Goal: Task Accomplishment & Management: Manage account settings

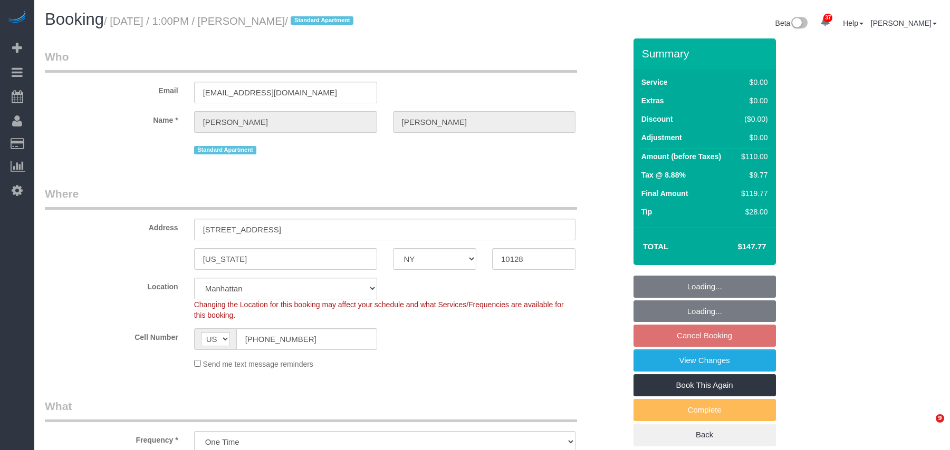
select select "NY"
select select "1"
select select "spot6"
select select "number:60"
select select "number:75"
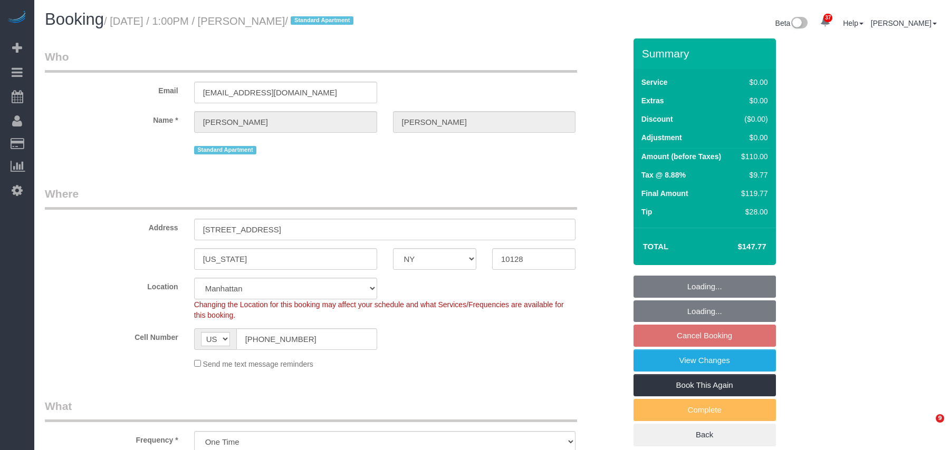
select select "number:15"
select select "number:6"
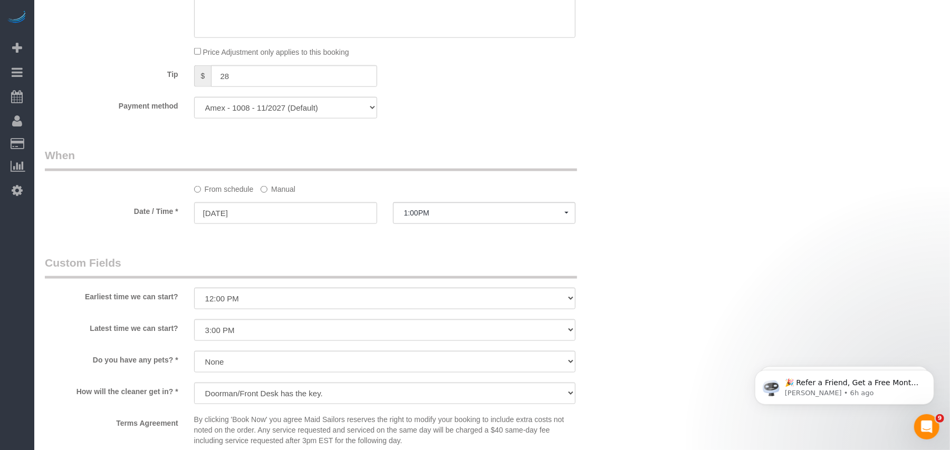
scroll to position [844, 0]
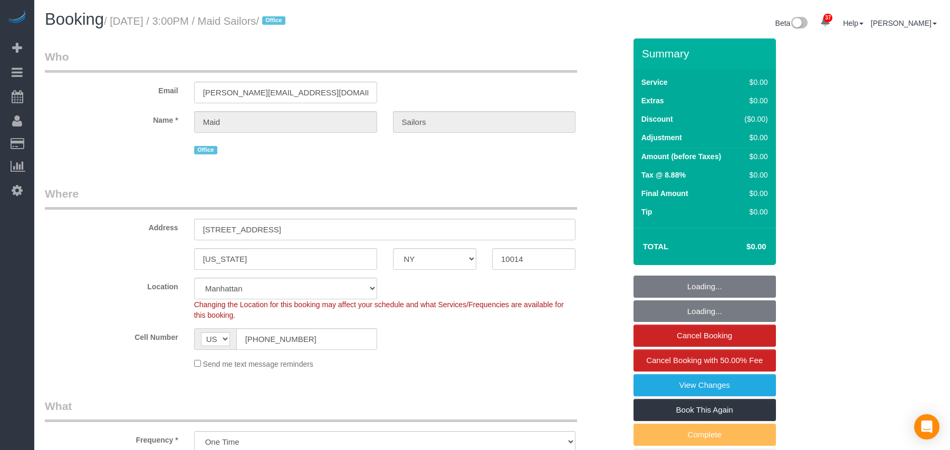
select select "NY"
select select "number:89"
select select "number:90"
select select "number:15"
select select "number:5"
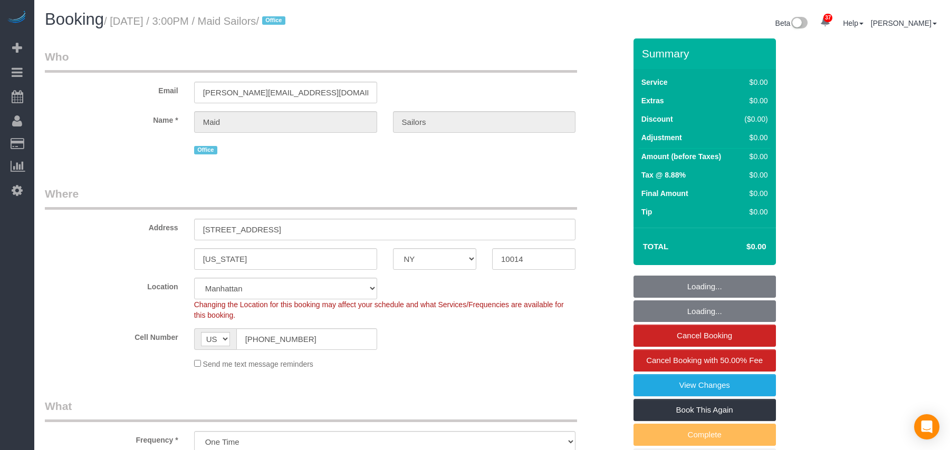
select select "object:954"
select select "spot1"
drag, startPoint x: 131, startPoint y: 19, endPoint x: 117, endPoint y: 20, distance: 13.7
click at [117, 20] on small "/ October 10, 2025 / 3:00PM / Maid Sailors / Office" at bounding box center [196, 21] width 185 height 12
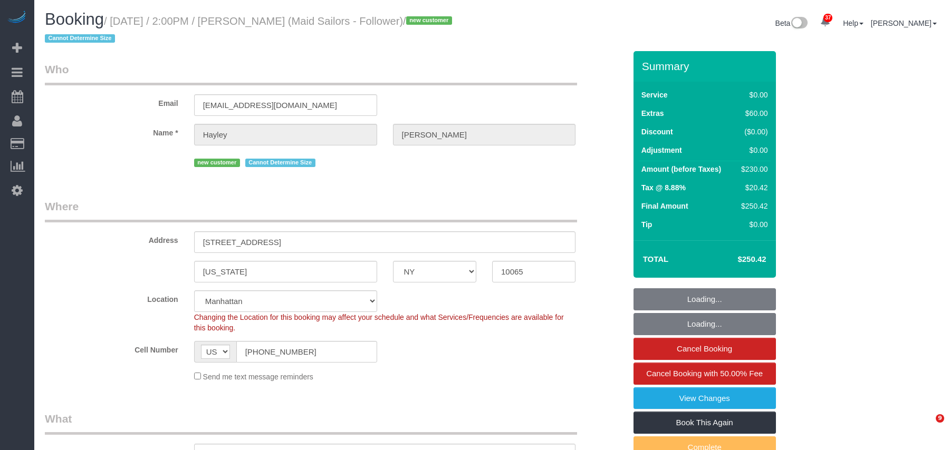
select select "NY"
select select "2"
select select "spot1"
select select "number:89"
select select "number:90"
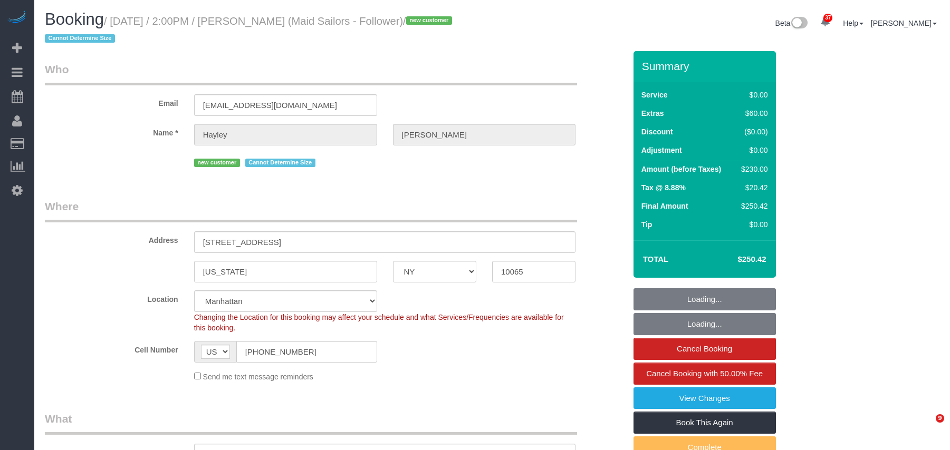
select select "number:15"
select select "number:5"
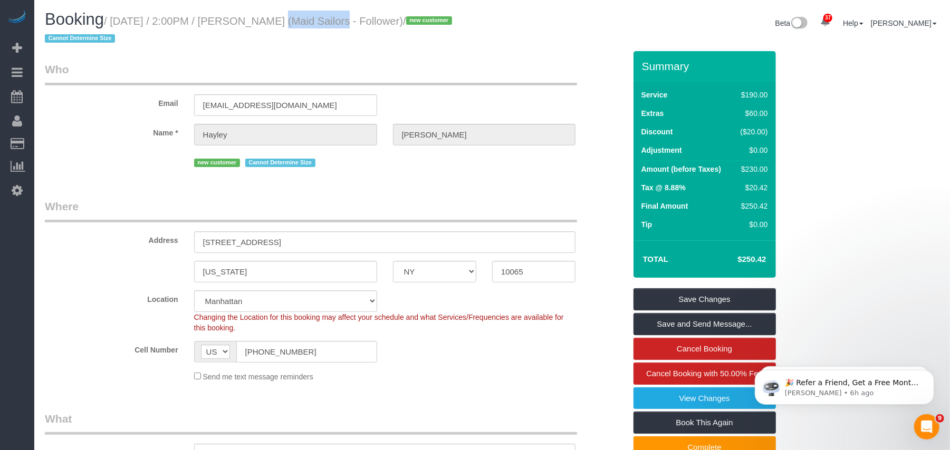
drag, startPoint x: 317, startPoint y: 21, endPoint x: 252, endPoint y: 20, distance: 64.9
click at [252, 20] on small "/ October 10, 2025 / 2:00PM / Hayley Simkin (Maid Sailors - Follower) / new cus…" at bounding box center [250, 30] width 410 height 30
copy small "Hayley Simkin"
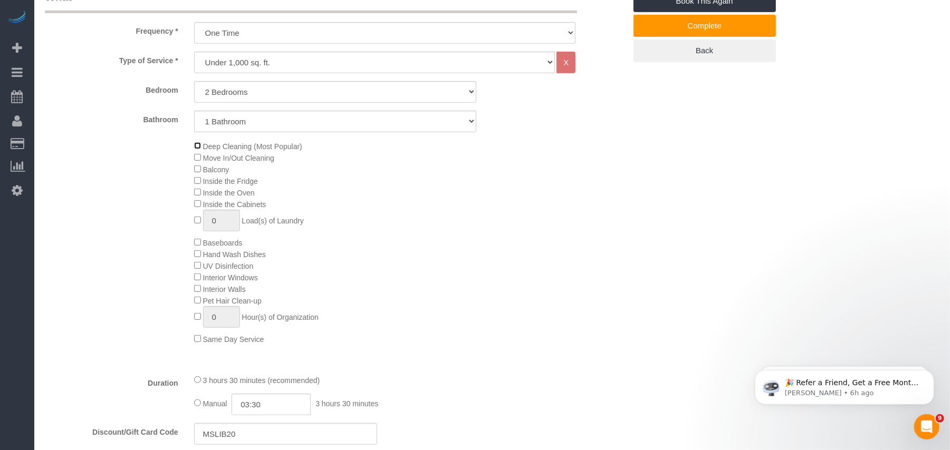
scroll to position [492, 0]
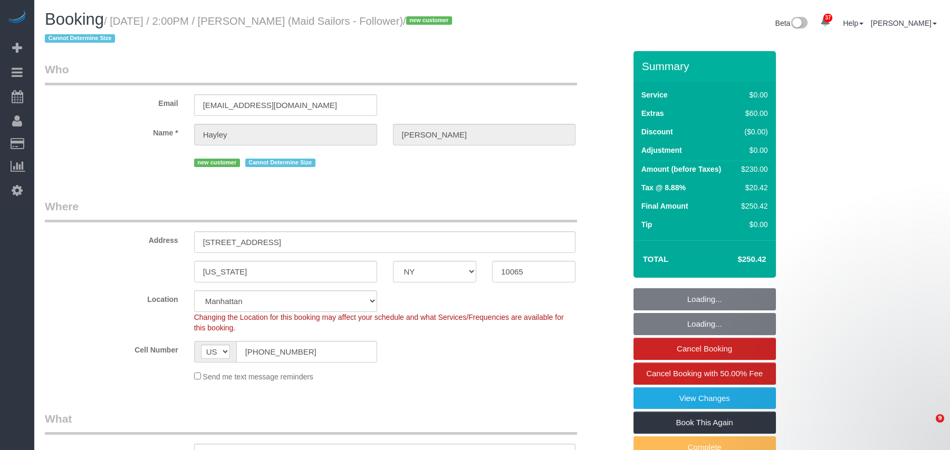
select select "NY"
select select "2"
select select "spot1"
select select "number:89"
select select "number:90"
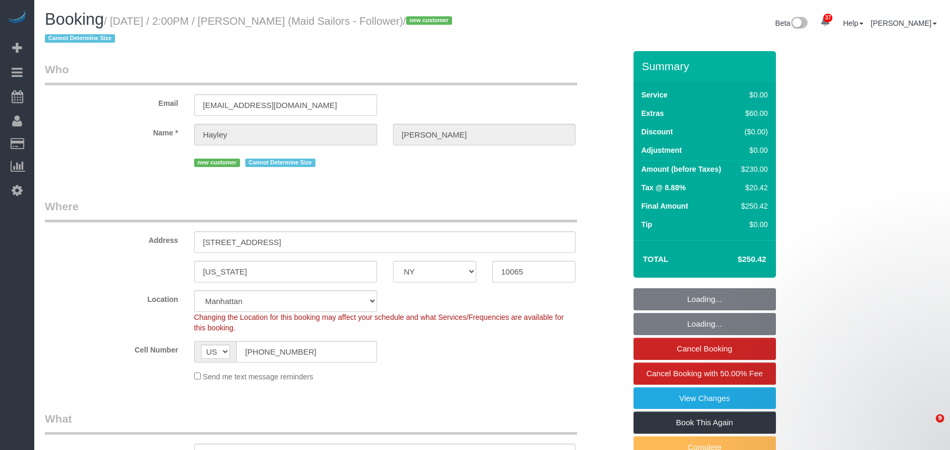
select select "number:15"
select select "number:5"
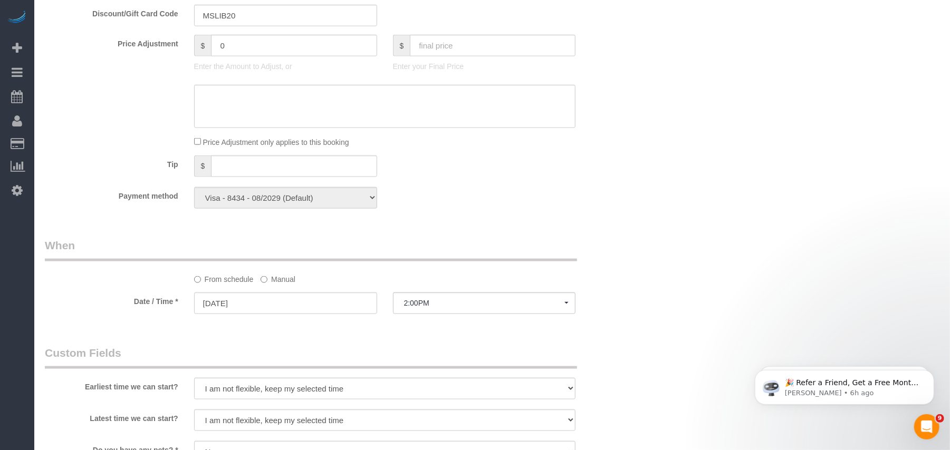
scroll to position [773, 0]
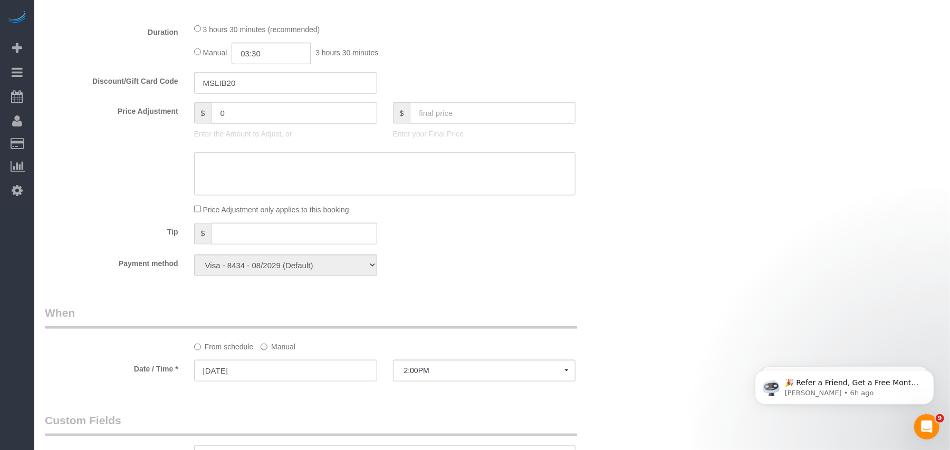
drag, startPoint x: 245, startPoint y: 121, endPoint x: 174, endPoint y: 125, distance: 70.8
click at [174, 125] on div "Price Adjustment $ 0 Enter the Amount to Adjust, or $ Enter your Final Price" at bounding box center [335, 123] width 596 height 42
type input "40"
click at [234, 184] on textarea at bounding box center [385, 173] width 382 height 43
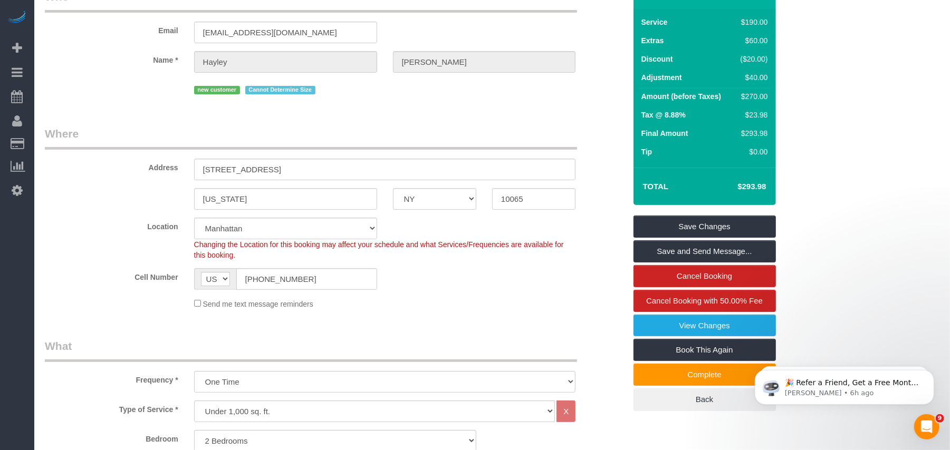
scroll to position [70, 0]
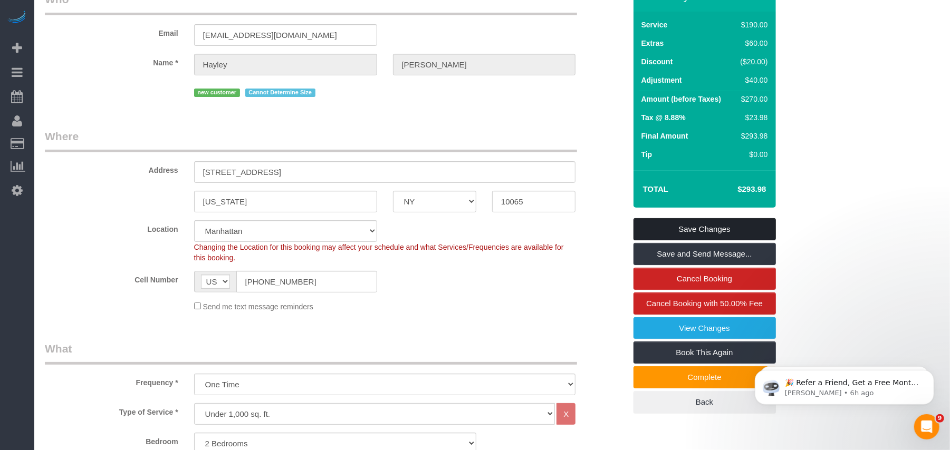
type textarea "1 hrs extension"
click at [708, 228] on link "Save Changes" at bounding box center [704, 229] width 142 height 22
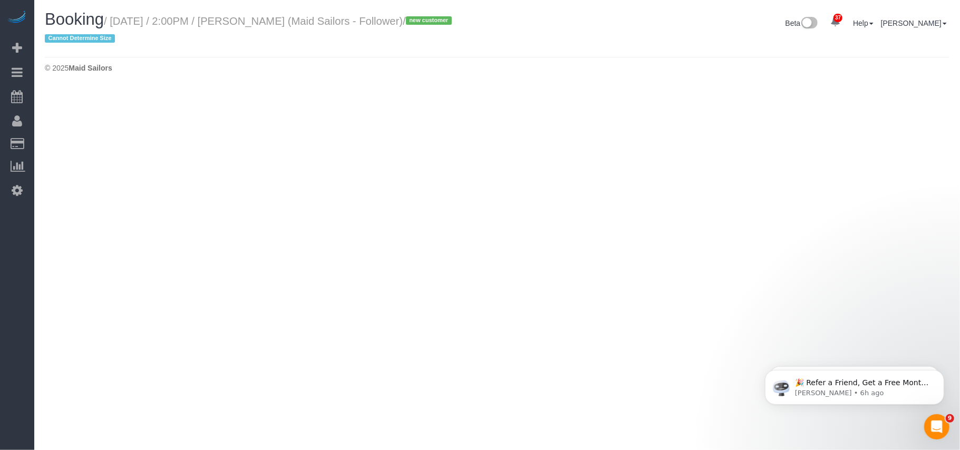
select select "NY"
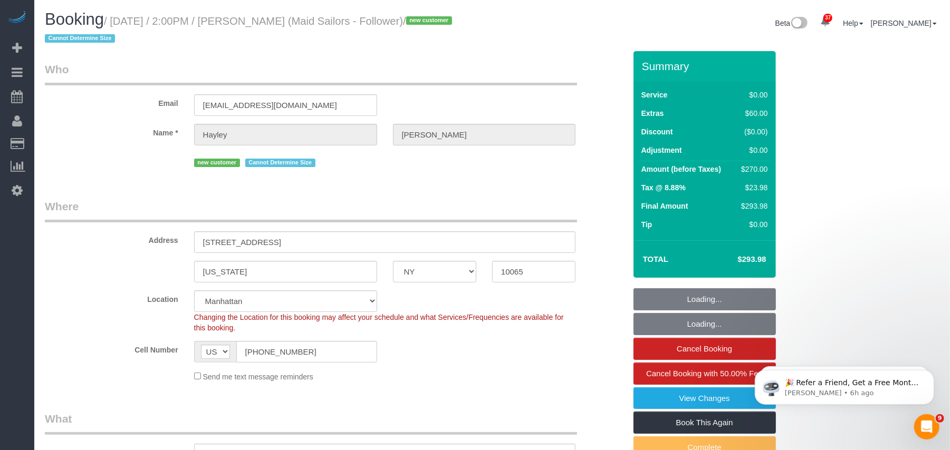
select select "string:stripe-pm_1SFyuF4VGloSiKo7ErDI01Io"
select select "spot42"
select select "number:89"
select select "number:90"
select select "number:15"
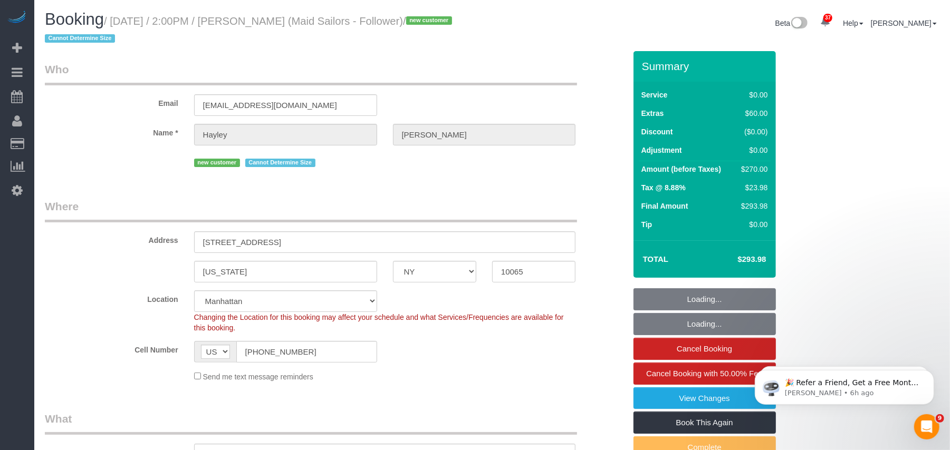
select select "number:5"
select select "object:2588"
select select "2"
select select "object:3278"
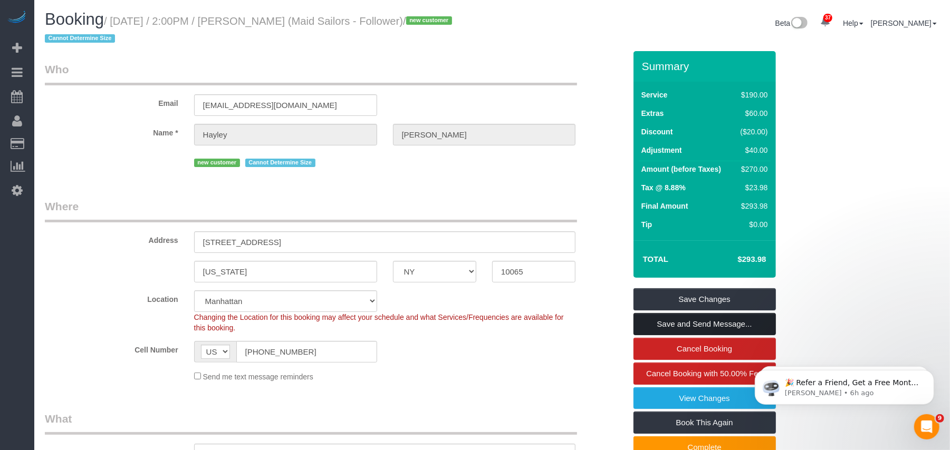
click at [697, 327] on link "Save and Send Message..." at bounding box center [704, 324] width 142 height 22
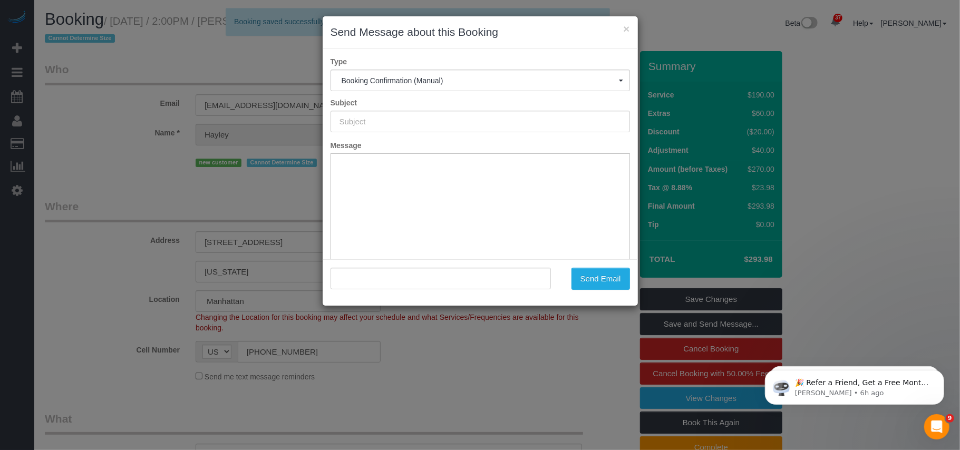
type input "Cleaning Confirmed for 10/10/2025 at 2:00pm"
type input ""Hayley Simkin" <hayleysimkin@yahoo.com>"
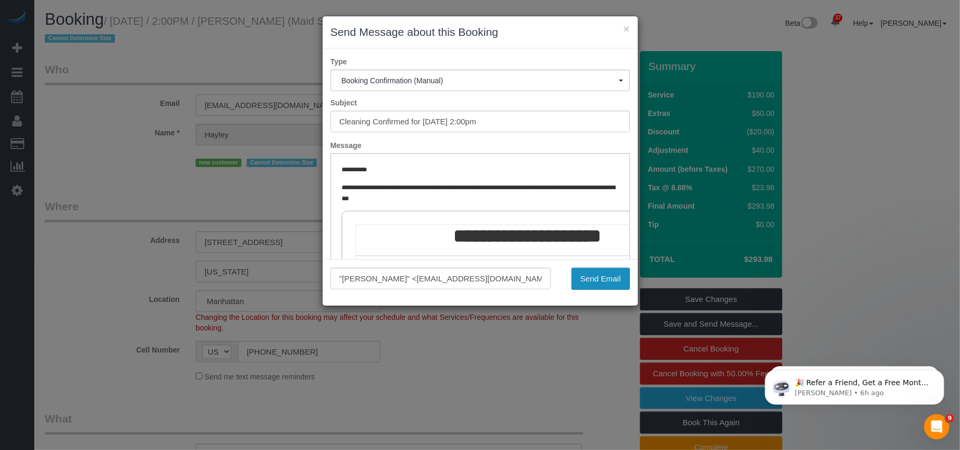
click at [580, 269] on button "Send Email" at bounding box center [601, 279] width 59 height 22
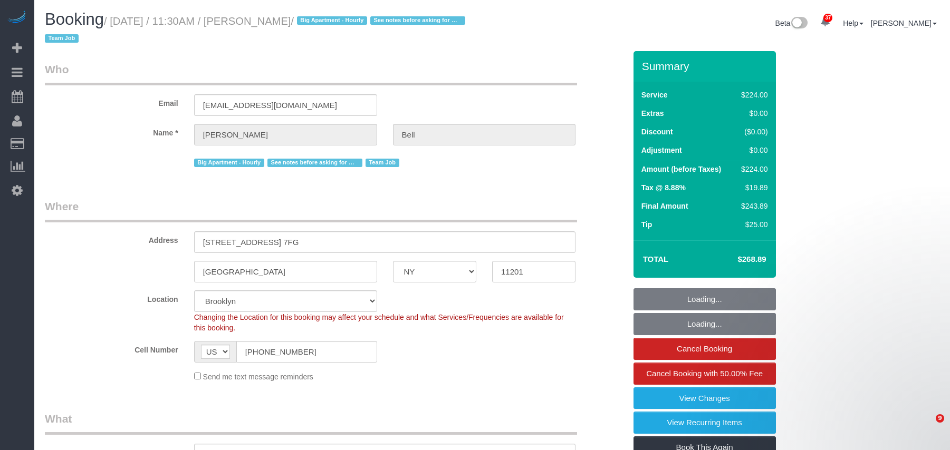
select select "NY"
select select "210"
select select "number:89"
select select "number:90"
select select "number:15"
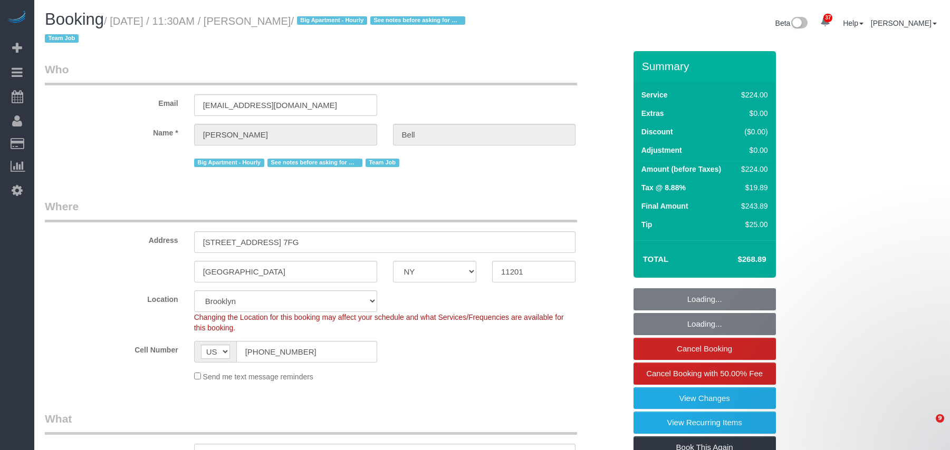
select select "number:5"
select select "number:21"
click at [115, 20] on small "/ October 10, 2025 / 11:30AM / Michelle Bell / Big Apartment - Hourly See notes…" at bounding box center [256, 30] width 423 height 30
select select "object:1688"
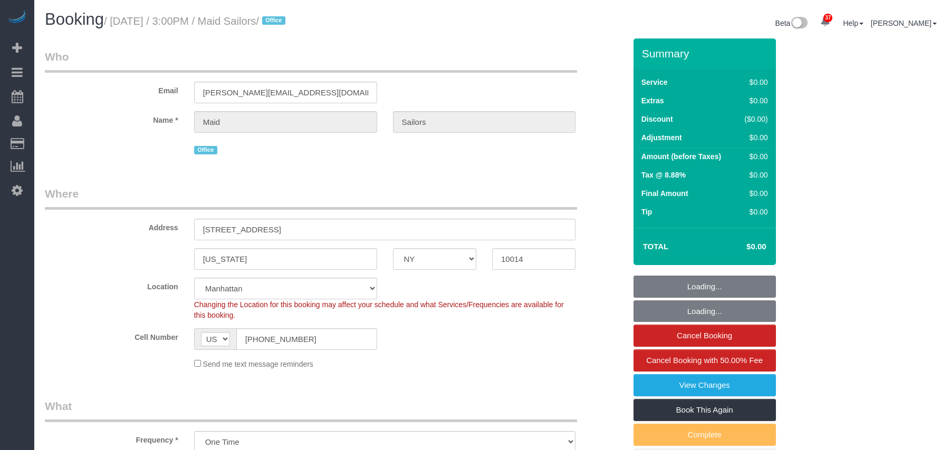
select select "NY"
select select "number:89"
select select "number:90"
select select "number:15"
select select "number:5"
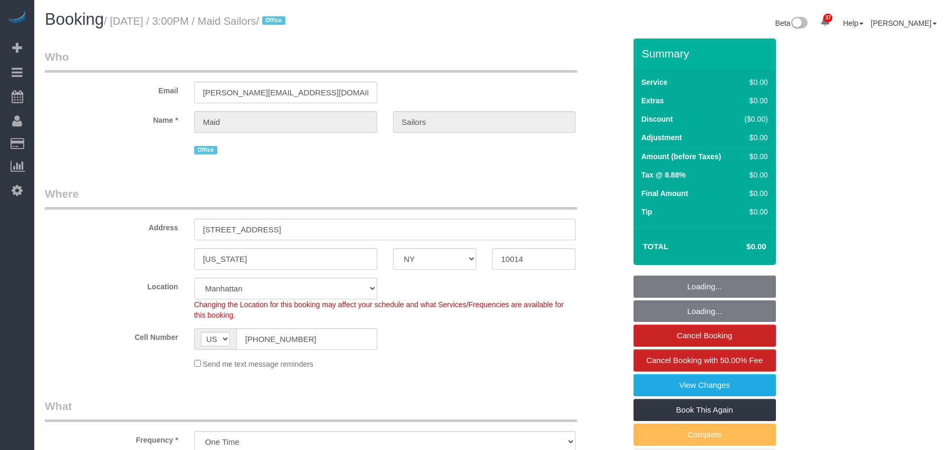
select select "spot1"
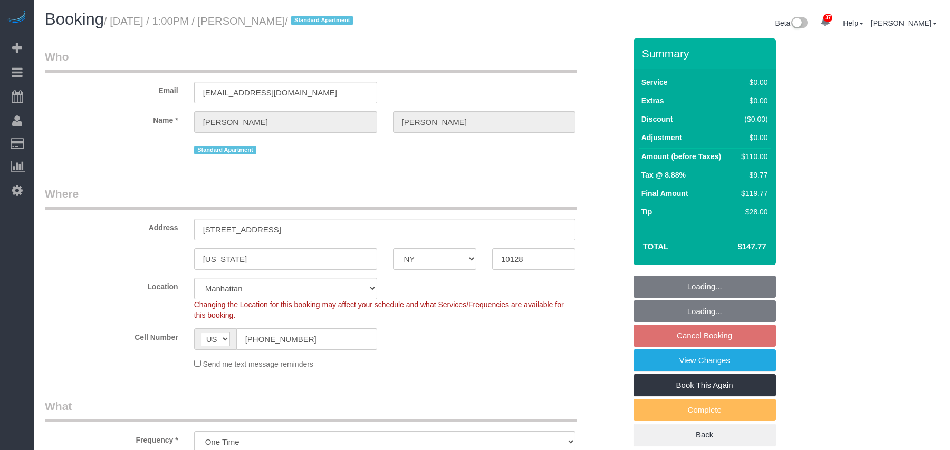
select select "NY"
select select "1"
select select "number:60"
select select "number:75"
select select "number:15"
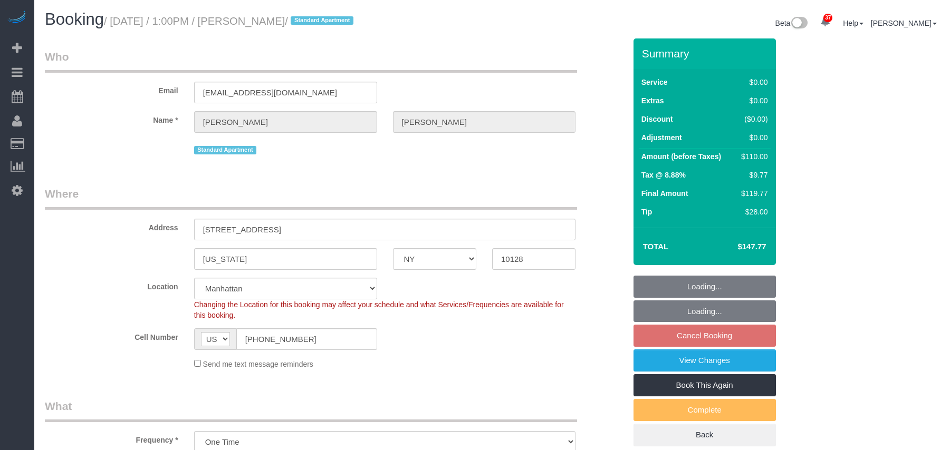
select select "number:6"
select select "spot63"
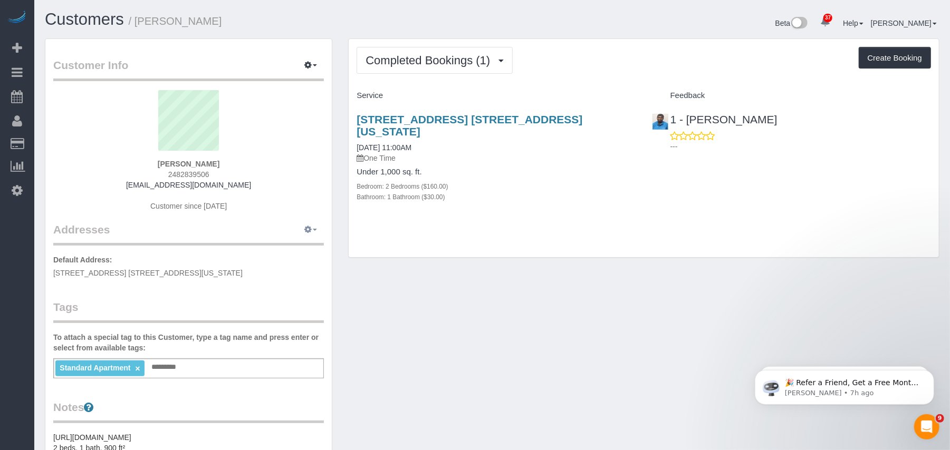
click at [305, 226] on icon "button" at bounding box center [307, 229] width 7 height 6
click at [298, 252] on button "Manage Addresses" at bounding box center [280, 250] width 85 height 15
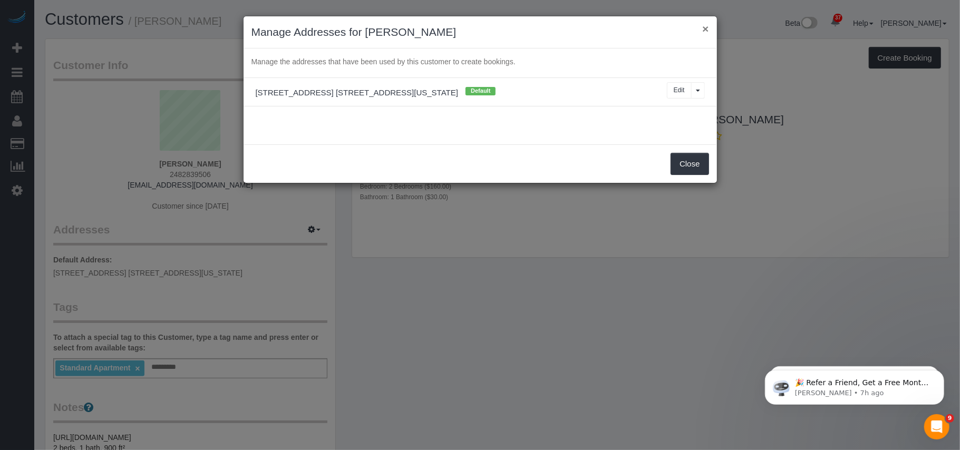
click at [704, 25] on button "×" at bounding box center [705, 28] width 6 height 11
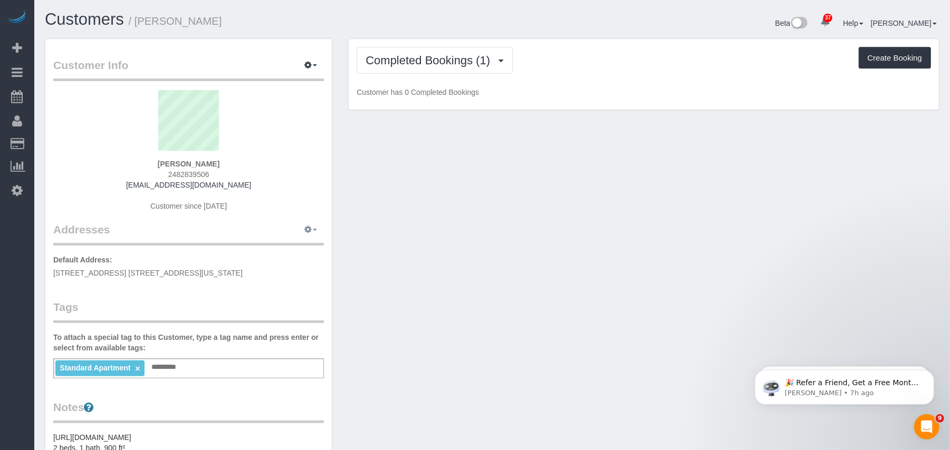
click at [302, 229] on button "button" at bounding box center [310, 230] width 26 height 16
click at [294, 268] on button "Add New Address" at bounding box center [278, 264] width 81 height 15
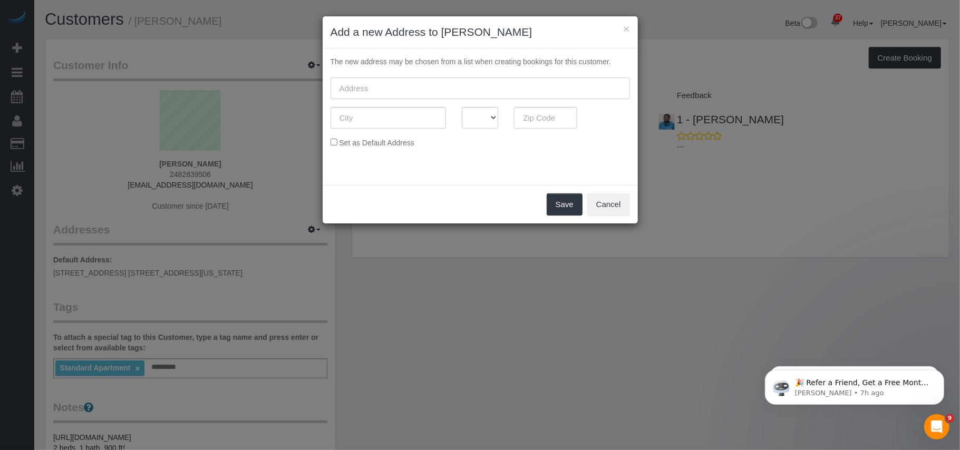
click at [433, 92] on input "text" at bounding box center [481, 89] width 300 height 22
paste input "1641 3rd Ave, Apt 2C, New York, NY 10128"
drag, startPoint x: 420, startPoint y: 89, endPoint x: 452, endPoint y: 87, distance: 32.2
click at [452, 87] on input "1641 3rd Ave, Apt 2C, New York, NY 10128" at bounding box center [481, 89] width 300 height 22
type input "1641 3rd Ave, Apt 2C, , NY 10128"
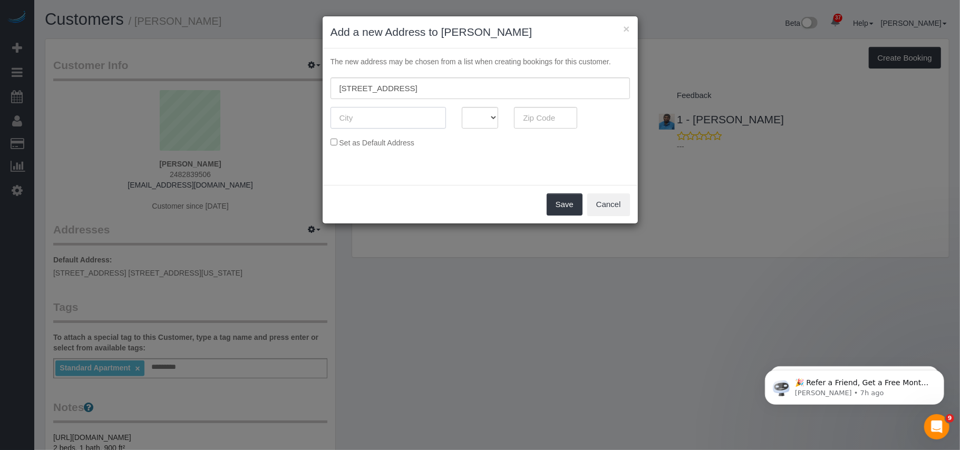
click at [412, 114] on input "text" at bounding box center [388, 118] width 115 height 22
paste input "[US_STATE]"
type input "[US_STATE]"
click at [477, 114] on select "AK AL AR AZ CA CO CT DC DE FL GA HI IA ID IL IN KS KY LA MA MD ME MI MN MO MS M…" at bounding box center [480, 118] width 37 height 22
select select "NY"
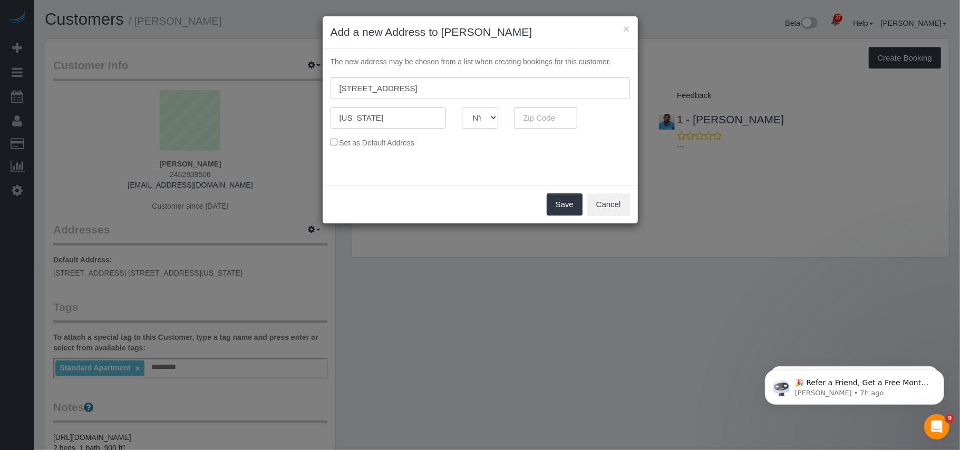
click at [462, 107] on select "AK AL AR AZ CA CO CT DC DE FL GA HI IA ID IL IN KS KY LA MA MD ME MI MN MO MS M…" at bounding box center [480, 118] width 37 height 22
click at [446, 91] on input "1641 3rd Ave, Apt 2C, , NY 10128" at bounding box center [481, 89] width 300 height 22
type input "1641 3rd Ave, Apt 2C, , NY"
click at [539, 115] on input "text" at bounding box center [545, 118] width 63 height 22
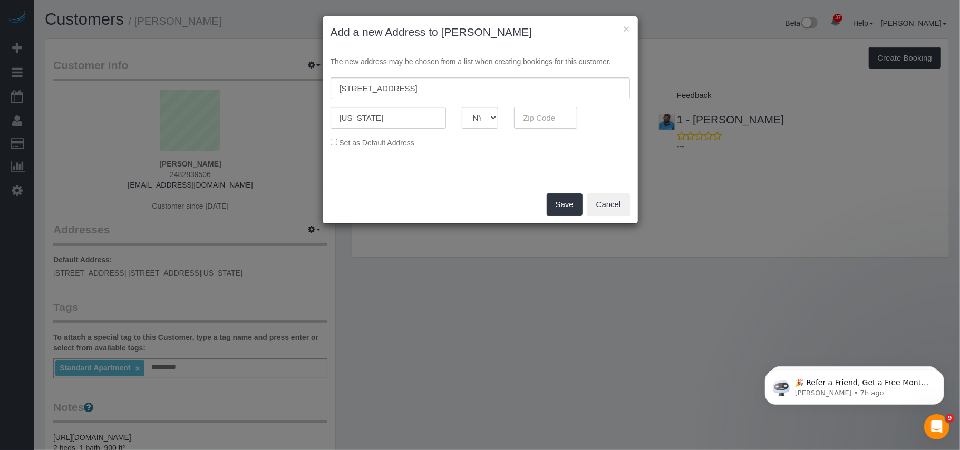
paste input "10128"
type input "10128"
drag, startPoint x: 414, startPoint y: 91, endPoint x: 475, endPoint y: 89, distance: 60.7
click at [475, 89] on input "1641 3rd Ave, Apt 2C, , NY" at bounding box center [481, 89] width 300 height 22
drag, startPoint x: 416, startPoint y: 89, endPoint x: 448, endPoint y: 89, distance: 32.2
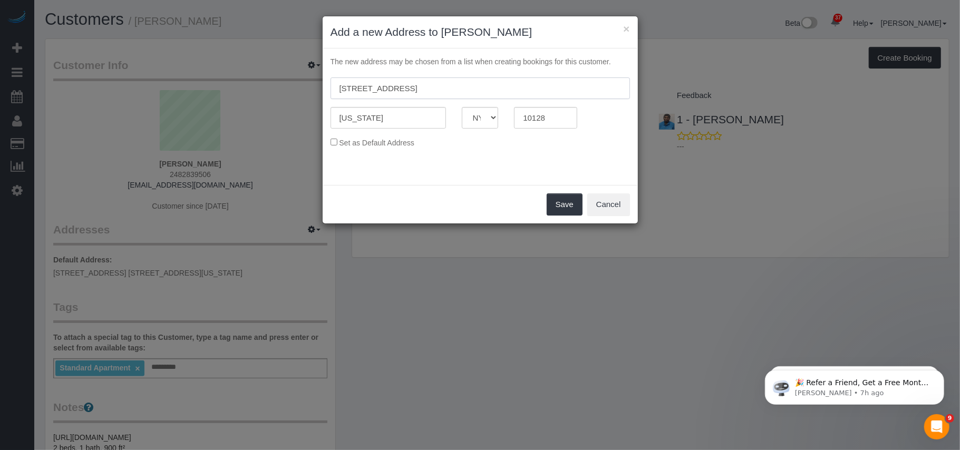
click at [448, 89] on input "1641 3rd Ave, Apt 2C, , NY" at bounding box center [481, 89] width 300 height 22
click at [384, 86] on input "1641 3rd Ave, Apt 2C" at bounding box center [481, 89] width 300 height 22
type input "1641 3rd Avenue, Apt 2C"
click at [574, 206] on button "Save" at bounding box center [565, 205] width 36 height 22
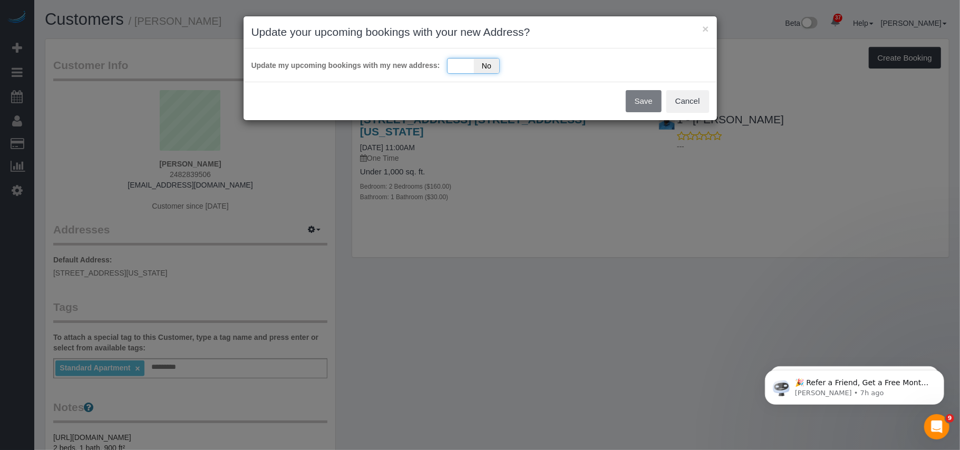
click at [460, 70] on div "Yes No" at bounding box center [473, 66] width 53 height 16
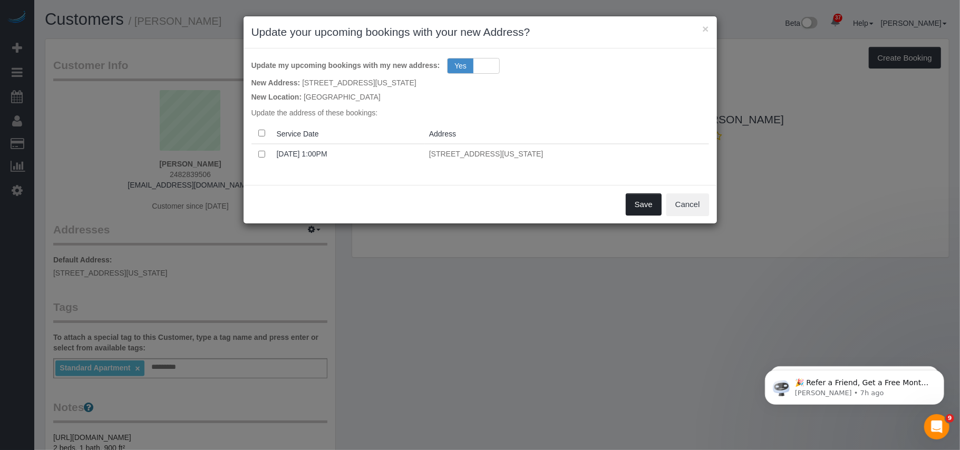
click at [635, 204] on button "Save" at bounding box center [644, 205] width 36 height 22
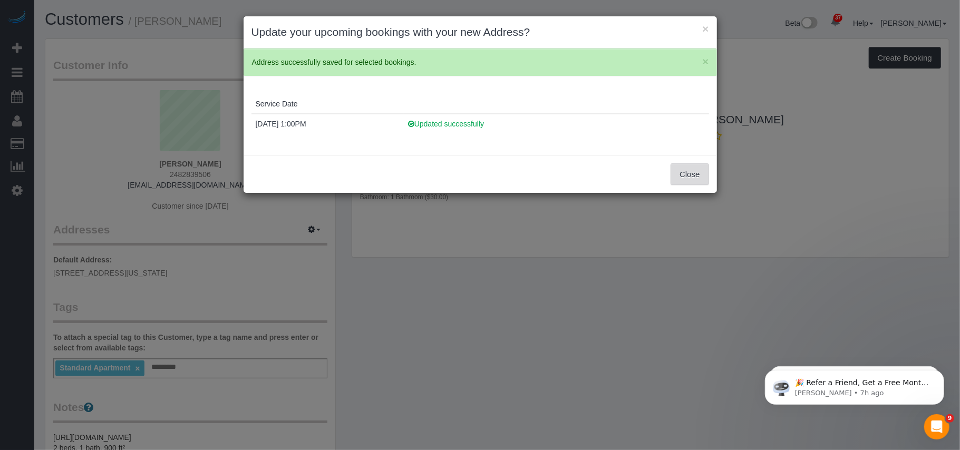
click at [678, 168] on button "Close" at bounding box center [690, 174] width 38 height 22
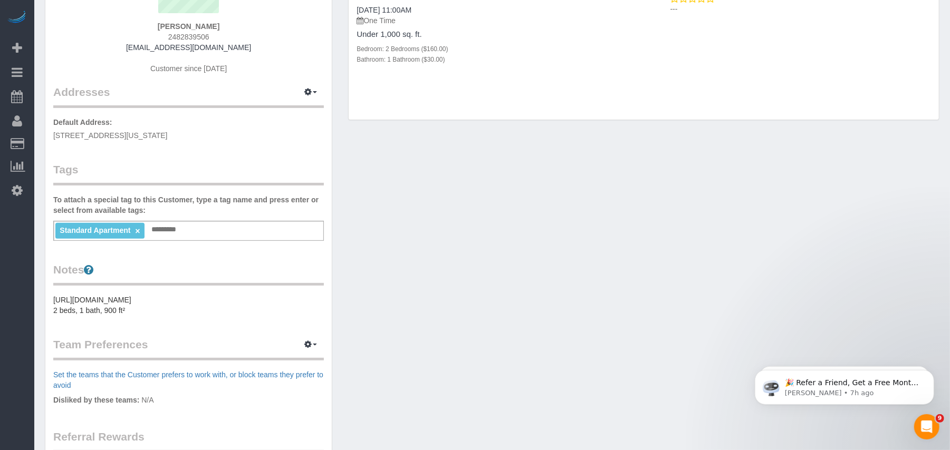
scroll to position [140, 0]
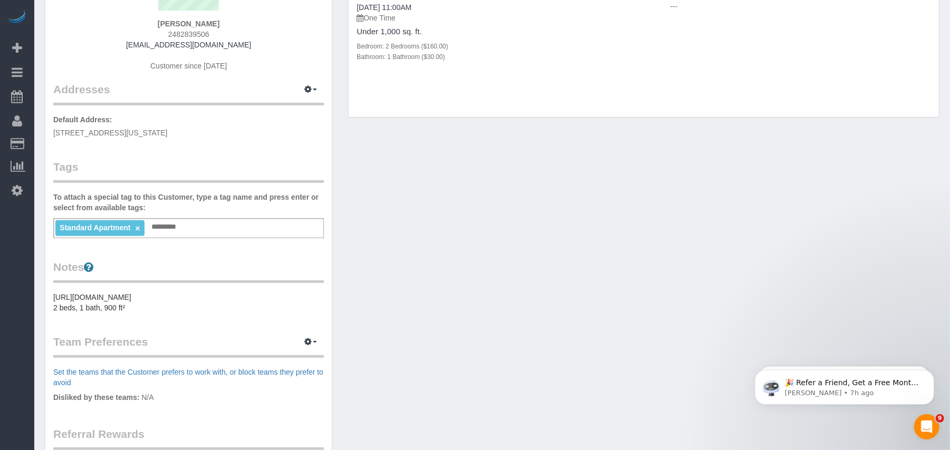
click at [54, 294] on pre "https://streeteasy.com/building/90-west-street-new_york/19w 2 beds, 1 bath, 900…" at bounding box center [188, 302] width 271 height 21
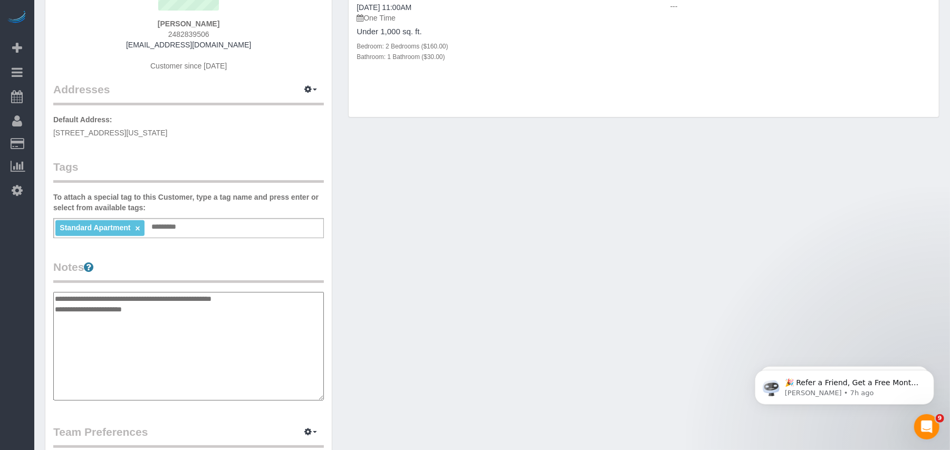
type textarea "**********"
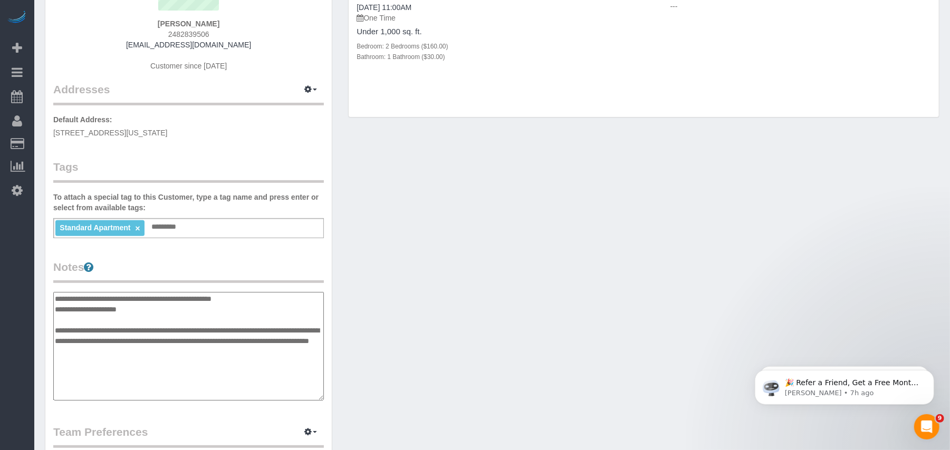
click at [528, 242] on div "Customer Info Edit Contact Info Send Message Email Preferences Special Sales Ta…" at bounding box center [492, 297] width 910 height 799
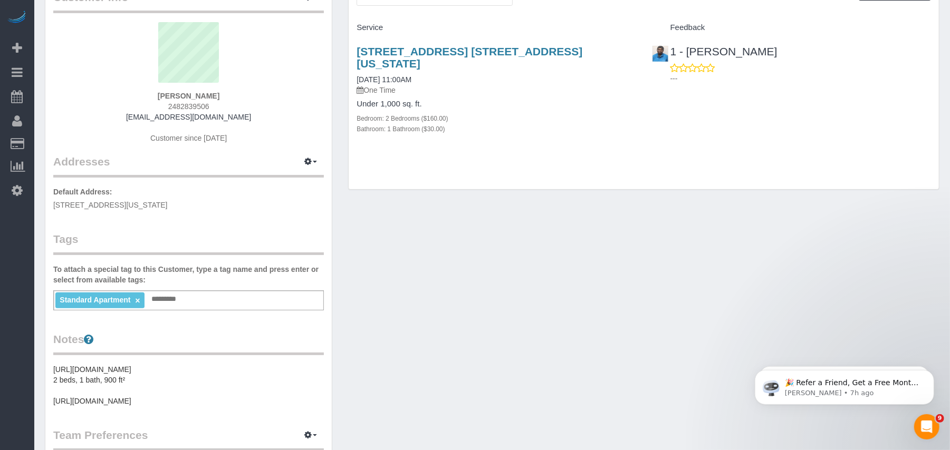
scroll to position [0, 0]
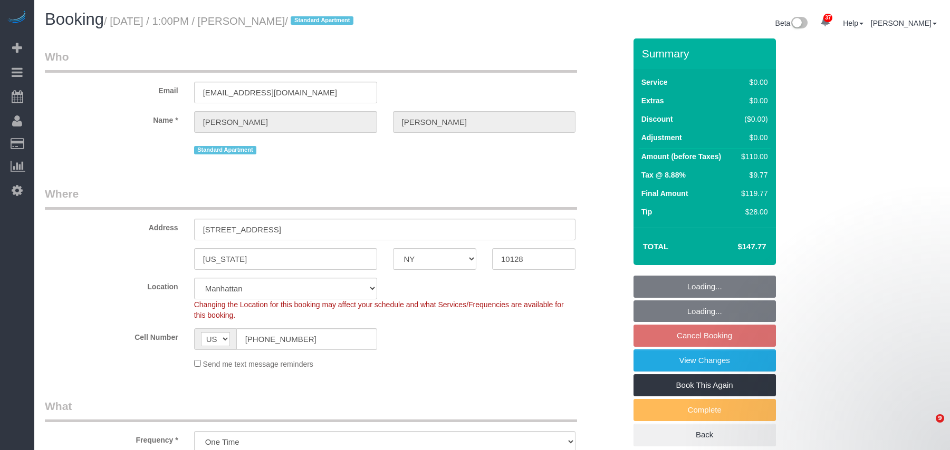
select select "NY"
select select "1"
select select "spot6"
select select "number:60"
select select "number:75"
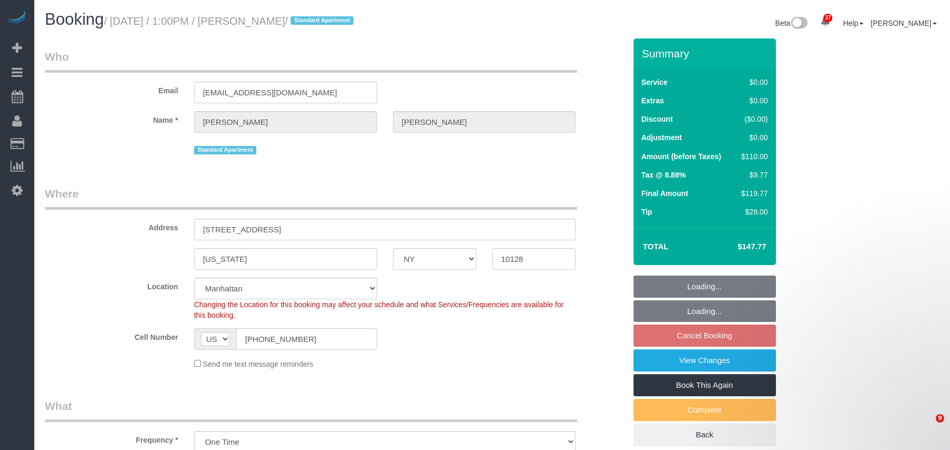
select select "number:15"
select select "number:6"
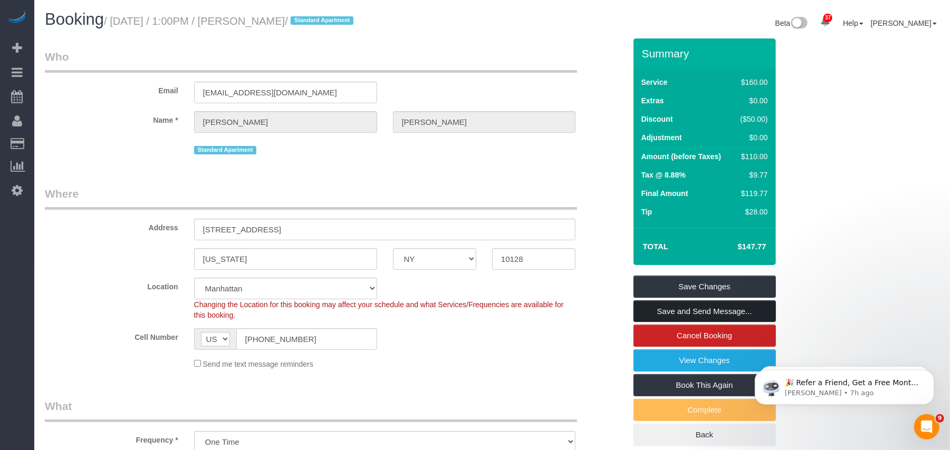
click at [719, 313] on link "Save and Send Message..." at bounding box center [704, 312] width 142 height 22
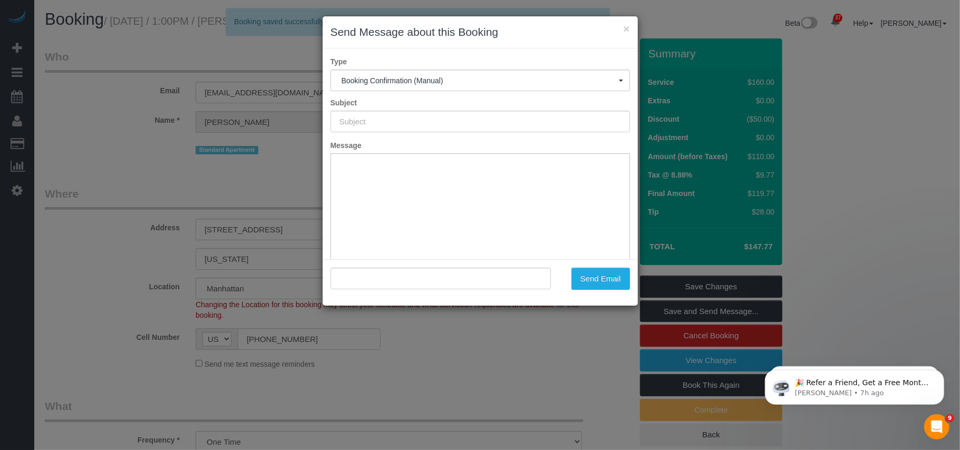
type input "Cleaning Confirmed for 10/12/2025 at 1:00pm"
type input ""Carol Wu" <wulovesfood@gmail.com>"
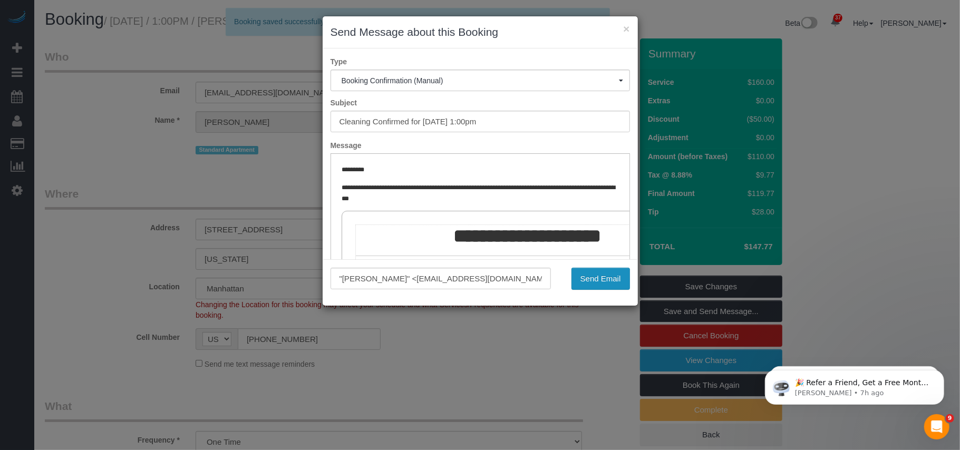
click at [580, 272] on button "Send Email" at bounding box center [601, 279] width 59 height 22
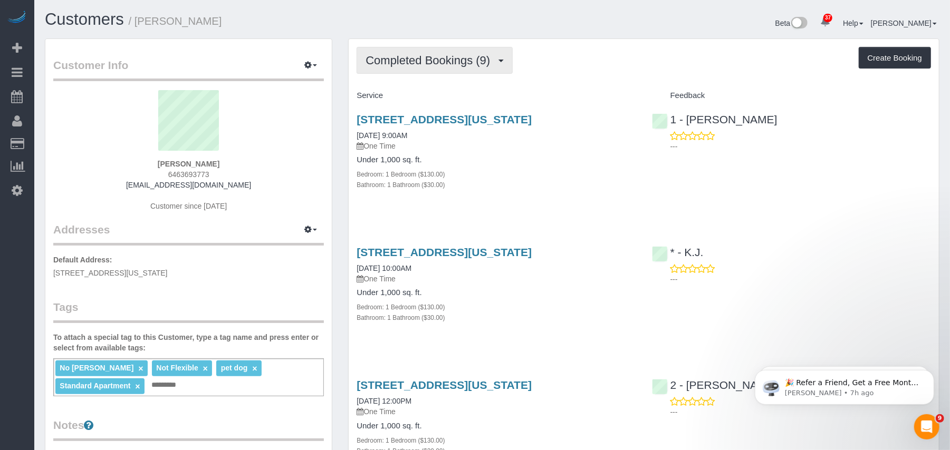
click at [482, 62] on span "Completed Bookings (9)" at bounding box center [430, 60] width 130 height 13
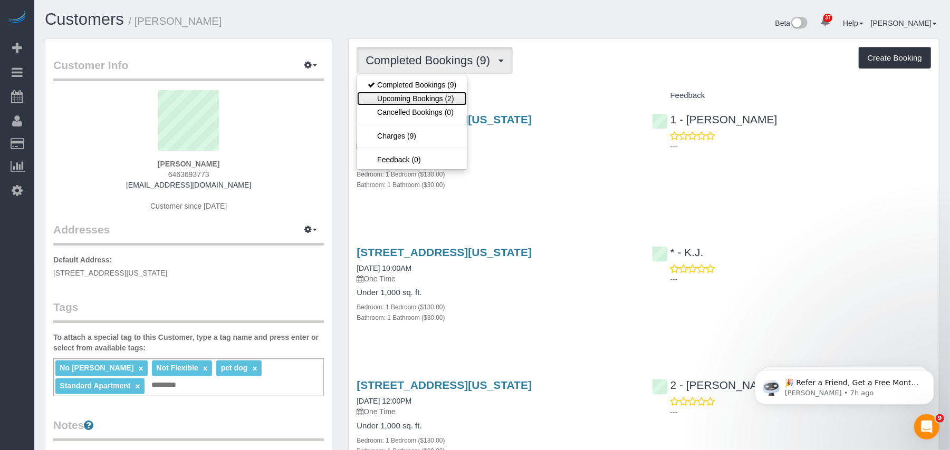
click at [460, 98] on link "Upcoming Bookings (2)" at bounding box center [412, 99] width 110 height 14
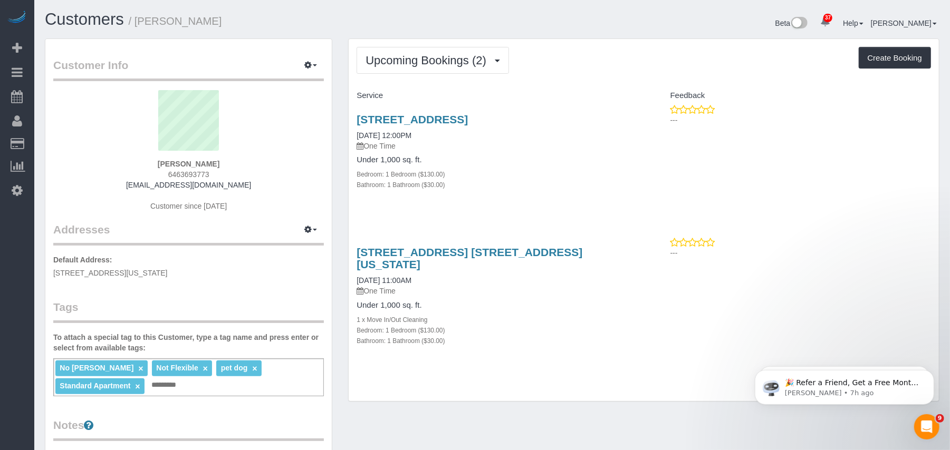
drag, startPoint x: 585, startPoint y: 118, endPoint x: 288, endPoint y: 276, distance: 336.4
click at [355, 121] on div "2-55 East 50th, Long Island City, NY 11101 10/12/2025 12:00PM One Time Under 1,…" at bounding box center [496, 157] width 295 height 107
click at [311, 230] on icon "button" at bounding box center [307, 229] width 7 height 6
click at [286, 261] on button "Add New Address" at bounding box center [278, 264] width 81 height 15
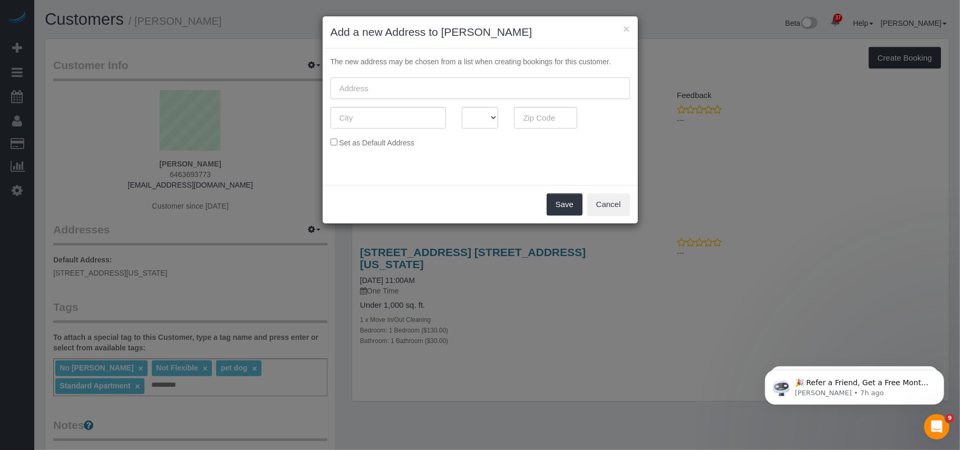
click at [369, 89] on input "text" at bounding box center [481, 89] width 300 height 22
paste input "2-55 East 50th, Long Island City, NY 11101"
drag, startPoint x: 394, startPoint y: 89, endPoint x: 450, endPoint y: 94, distance: 56.1
click at [452, 94] on input "2-55 East 50th, Long Island City, NY 11101" at bounding box center [481, 89] width 300 height 22
type input "2-55 East 50th,, NY 11101"
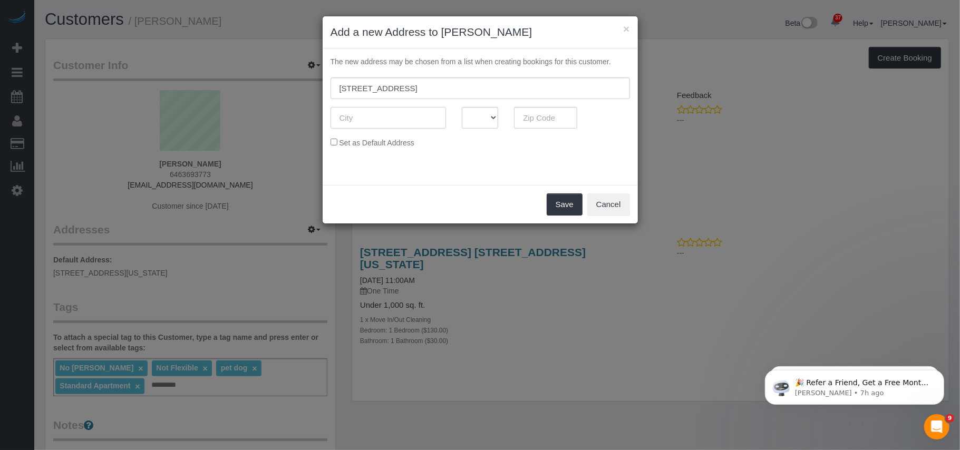
click at [415, 113] on input "text" at bounding box center [388, 118] width 115 height 22
paste input "Long Island City"
type input "Long Island City"
click at [396, 92] on input "2-55 East 50th,, NY 11101" at bounding box center [481, 89] width 300 height 22
click at [437, 89] on input "2-55 East 50th, E404 NY 11101" at bounding box center [481, 89] width 300 height 22
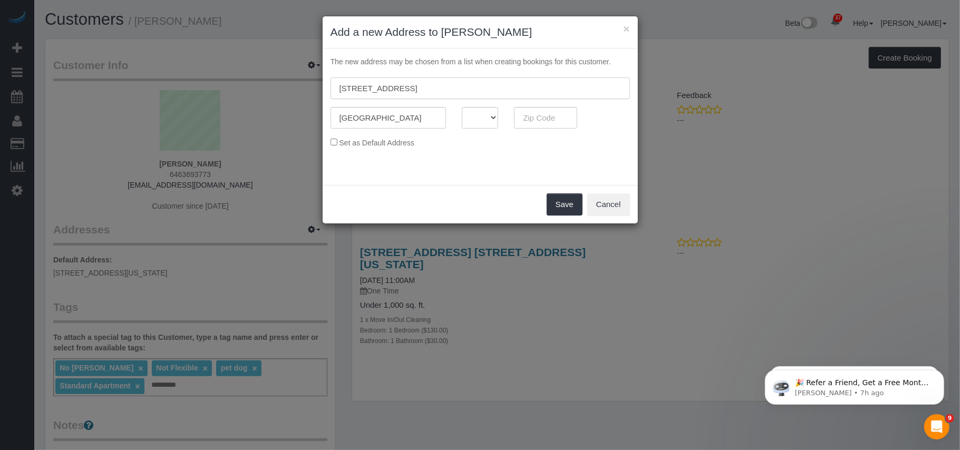
click at [437, 89] on input "2-55 East 50th, E404 NY 11101" at bounding box center [481, 89] width 300 height 22
type input "2-55 East 50th, E404 NY"
click at [566, 121] on input "text" at bounding box center [545, 118] width 63 height 22
click at [530, 119] on input "text" at bounding box center [545, 118] width 63 height 22
paste input "11101"
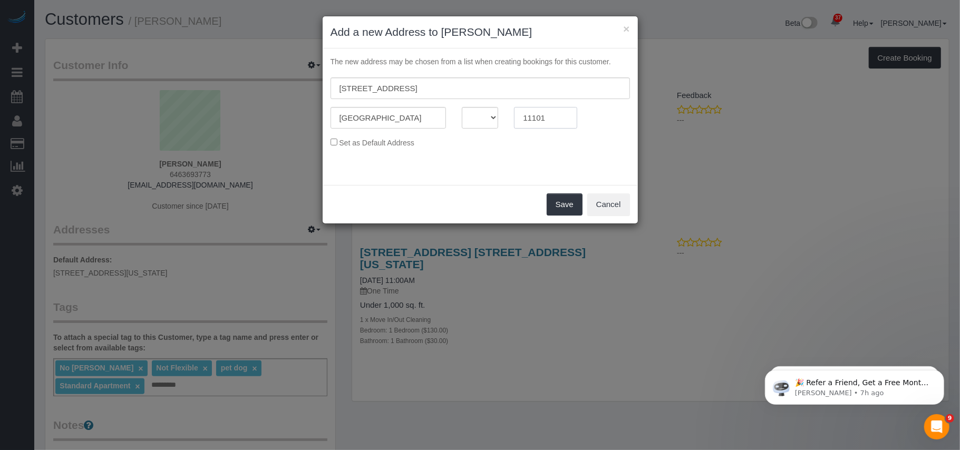
type input "11101"
click at [419, 89] on input "2-55 East 50th, E404 NY" at bounding box center [481, 89] width 300 height 22
drag, startPoint x: 395, startPoint y: 88, endPoint x: 435, endPoint y: 87, distance: 40.1
click at [435, 87] on input "2-55 East 50th, Unit E404" at bounding box center [481, 89] width 300 height 22
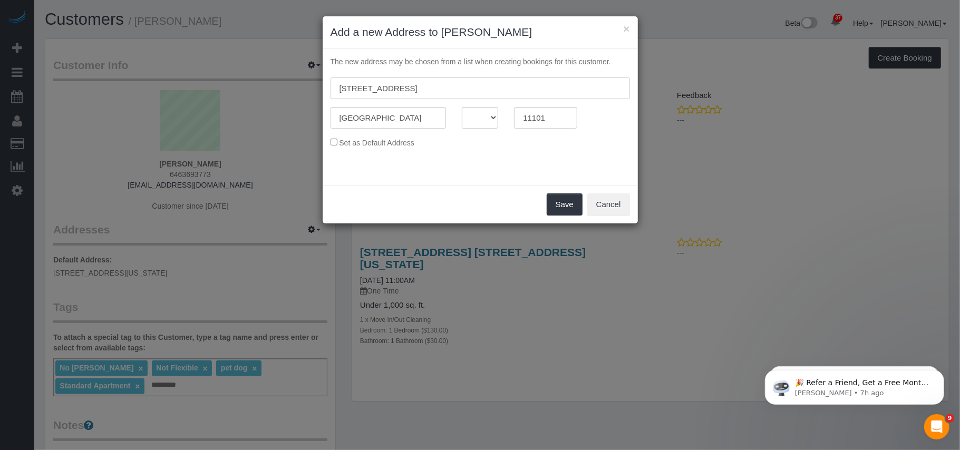
type input "2-55 East 50th, Unit E404"
click at [484, 113] on select "AK AL AR AZ CA CO CT DC DE FL GA HI IA ID IL IN KS KY LA MA MD ME MI MN MO MS M…" at bounding box center [480, 118] width 37 height 22
select select "NY"
click at [462, 107] on select "AK AL AR AZ CA CO CT DC DE FL GA HI IA ID IL IN KS KY LA MA MD ME MI MN MO MS M…" at bounding box center [480, 118] width 37 height 22
click at [519, 159] on div "The new address may be chosen from a list when creating bookings for this custo…" at bounding box center [480, 117] width 315 height 137
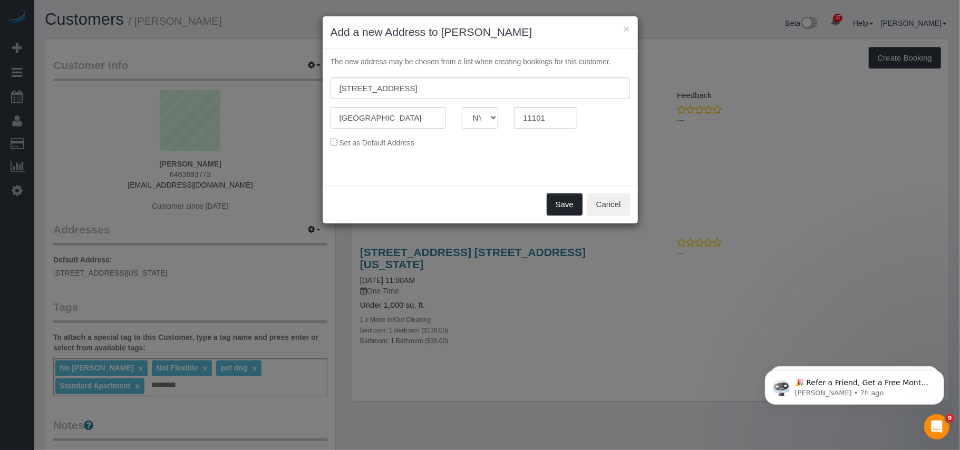
drag, startPoint x: 570, startPoint y: 211, endPoint x: 340, endPoint y: 159, distance: 235.8
click at [340, 178] on sui-modal "× Add a new Address to Ashley Korody The new address may be chosen from a list …" at bounding box center [480, 119] width 315 height 207
click at [338, 146] on div "Set as Default Address" at bounding box center [480, 143] width 315 height 12
click at [548, 205] on button "Save" at bounding box center [565, 205] width 36 height 22
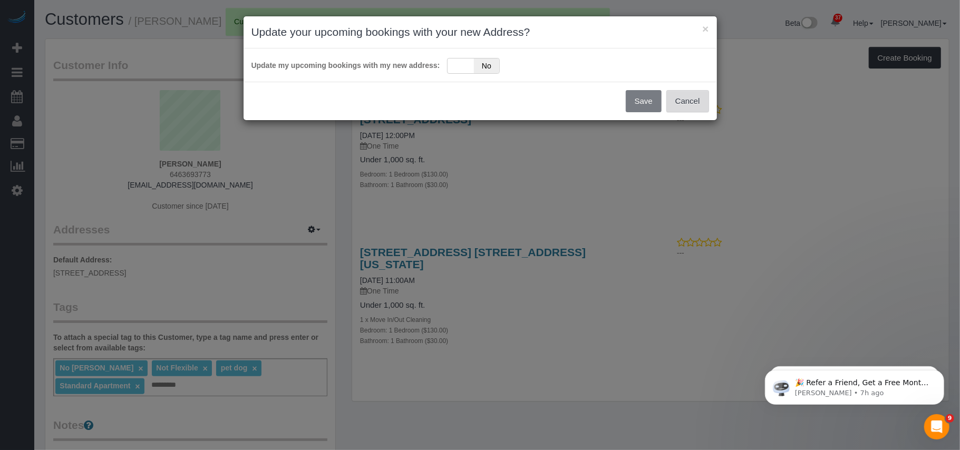
click at [689, 107] on button "Cancel" at bounding box center [688, 101] width 43 height 22
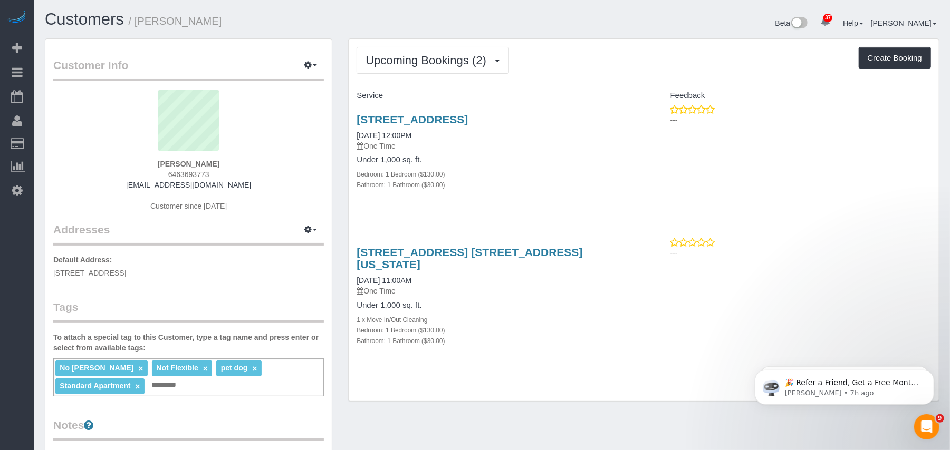
drag, startPoint x: 136, startPoint y: 272, endPoint x: 51, endPoint y: 271, distance: 84.9
click at [51, 271] on div "Customer Info Edit Contact Info Send Message Email Preferences Special Sales Ta…" at bounding box center [188, 402] width 286 height 726
copy span "2-55 East 50th, Unit E404"
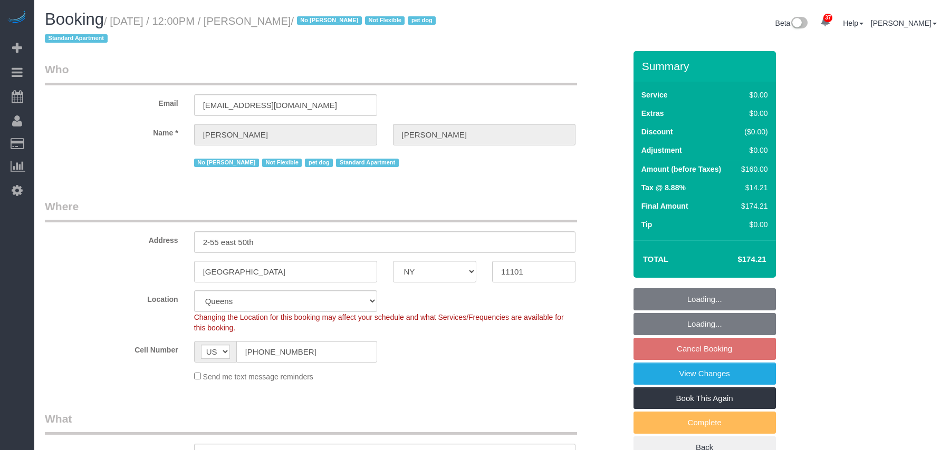
select select "NY"
select select "1"
select select "spot5"
select select "number:89"
select select "number:90"
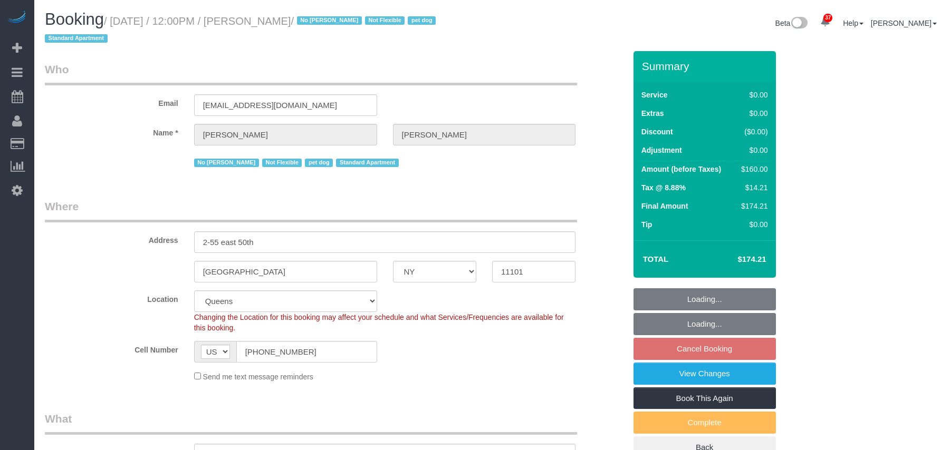
select select "number:13"
select select "number:5"
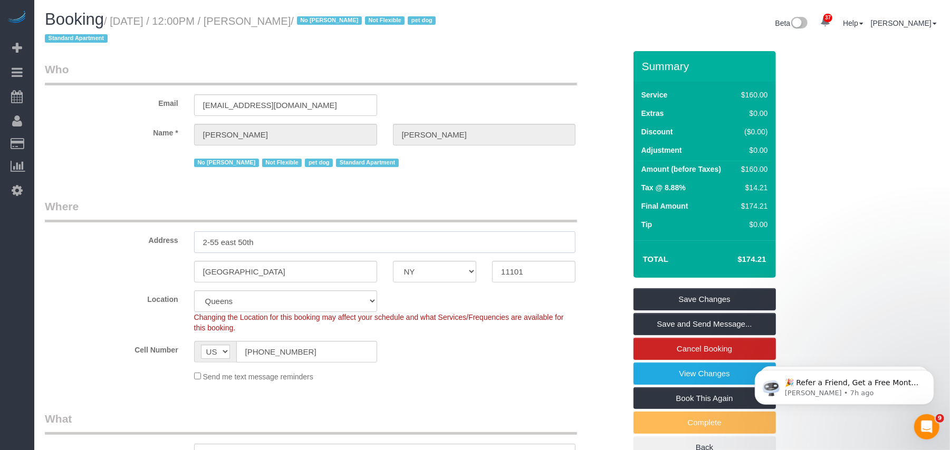
drag, startPoint x: 230, startPoint y: 239, endPoint x: 208, endPoint y: 264, distance: 33.6
click at [121, 239] on div "Address 2-55 east 50th" at bounding box center [335, 226] width 596 height 54
paste input "East 50th, Unit E404"
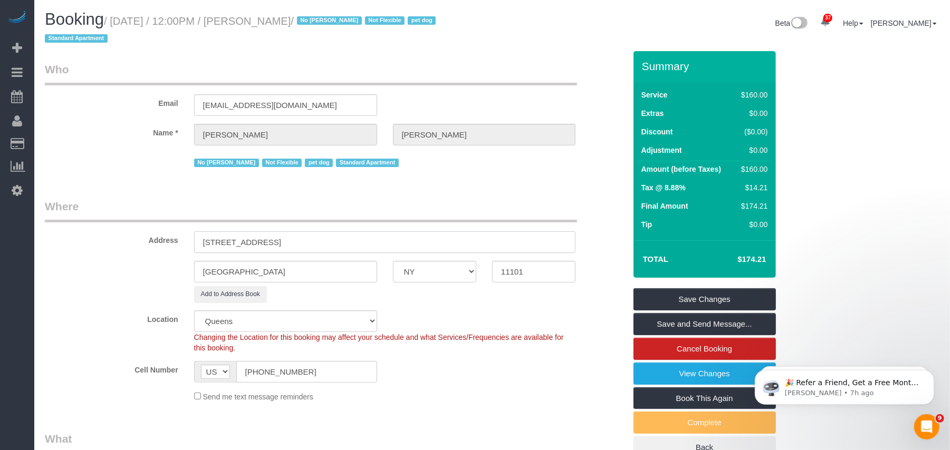
type input "[STREET_ADDRESS]"
click at [430, 333] on span "Changing the Location for this booking may affect your schedule and what Servic…" at bounding box center [379, 342] width 370 height 19
click at [654, 301] on link "Save Changes" at bounding box center [704, 299] width 142 height 22
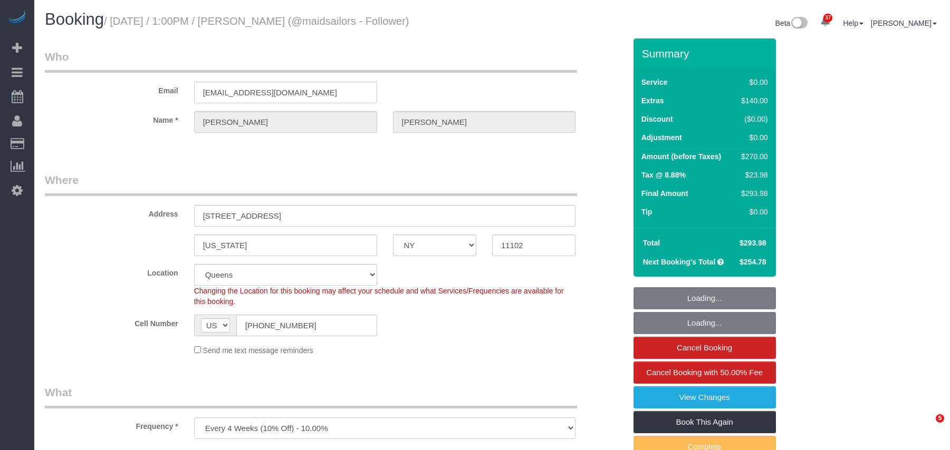
select select "NY"
select select "number:59"
select select "number:75"
select select "number:15"
select select "number:5"
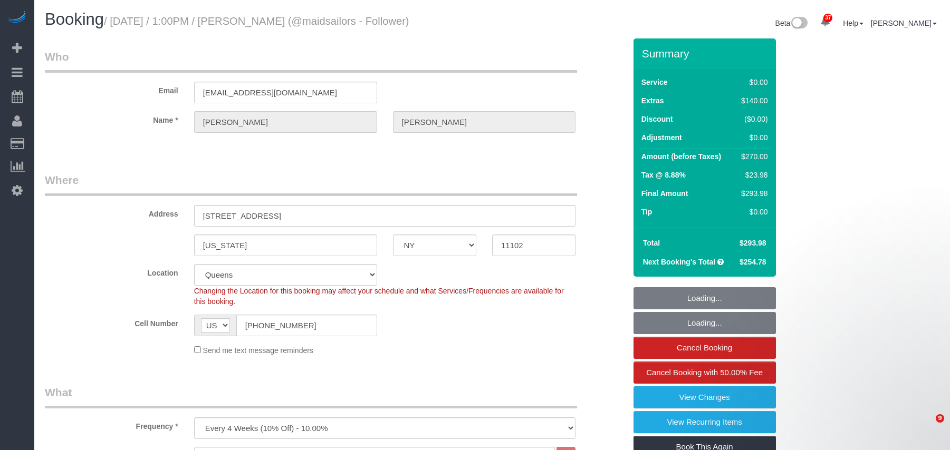
select select "1"
select select "object:1430"
select select "string:stripe-pm_1SGgox4VGloSiKo7XXUSv5So"
select select "spot1"
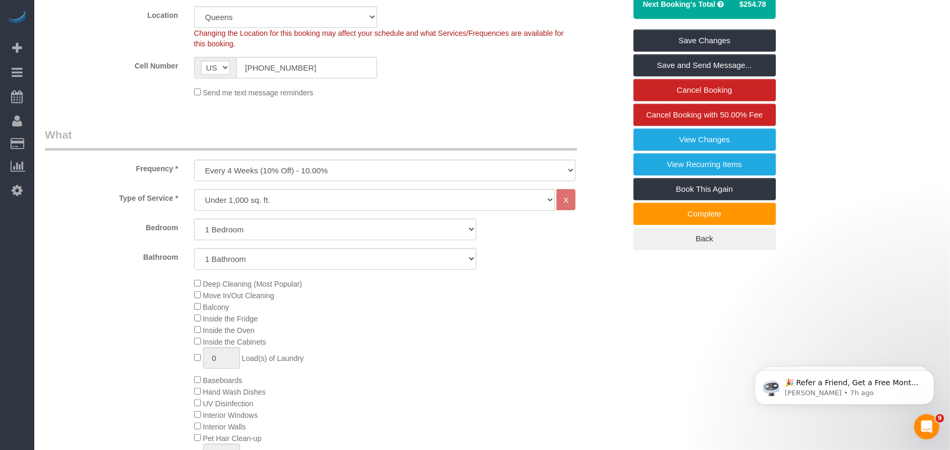
scroll to position [188, 0]
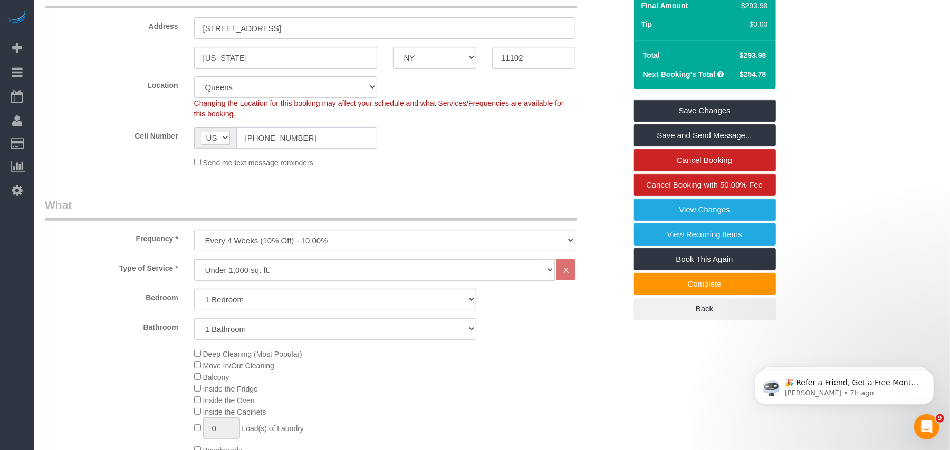
click at [267, 135] on input "(562) 760-1905" at bounding box center [306, 138] width 141 height 22
click at [267, 136] on input "(562) 760-1905" at bounding box center [306, 138] width 141 height 22
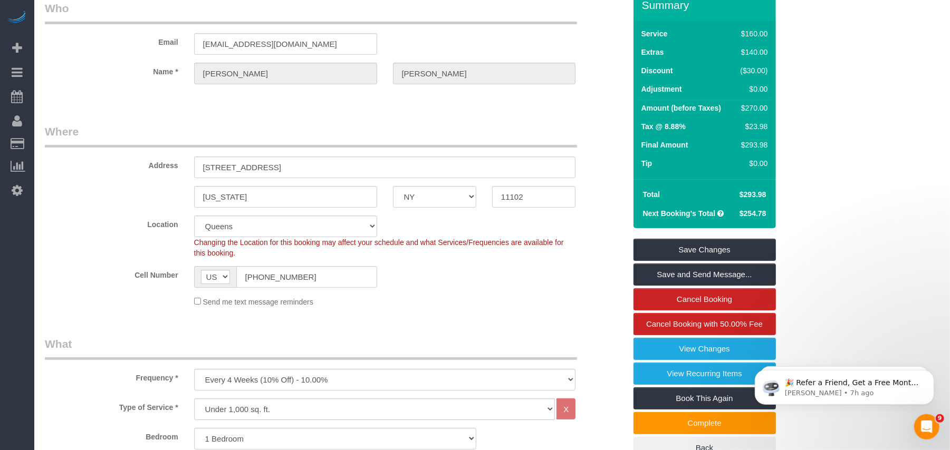
scroll to position [47, 0]
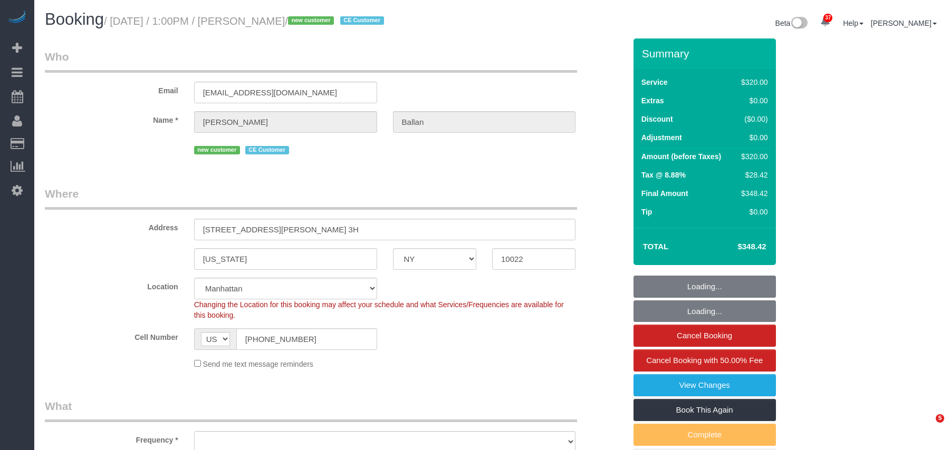
select select "NY"
select select "240"
select select "number:58"
select select "number:75"
select select "number:15"
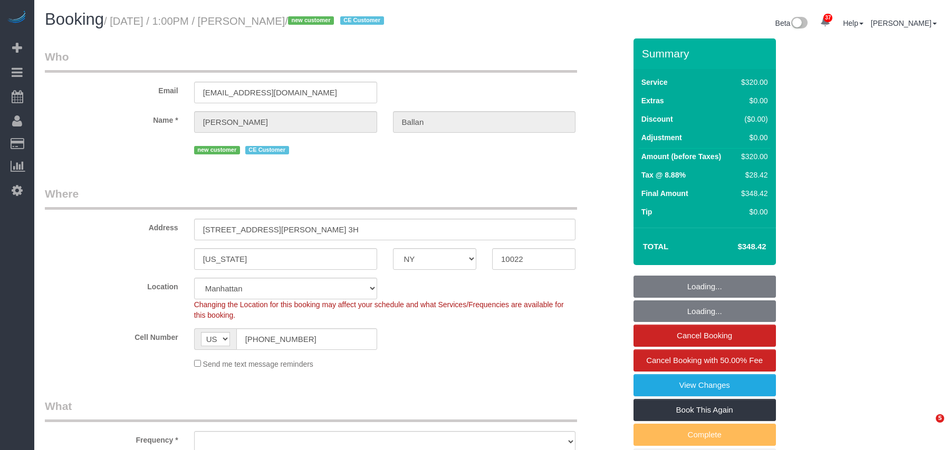
select select "number:5"
select select "object:1546"
select select "string:stripe-pm_1SGKoQ4VGloSiKo7HVgIKYXA"
select select "spot1"
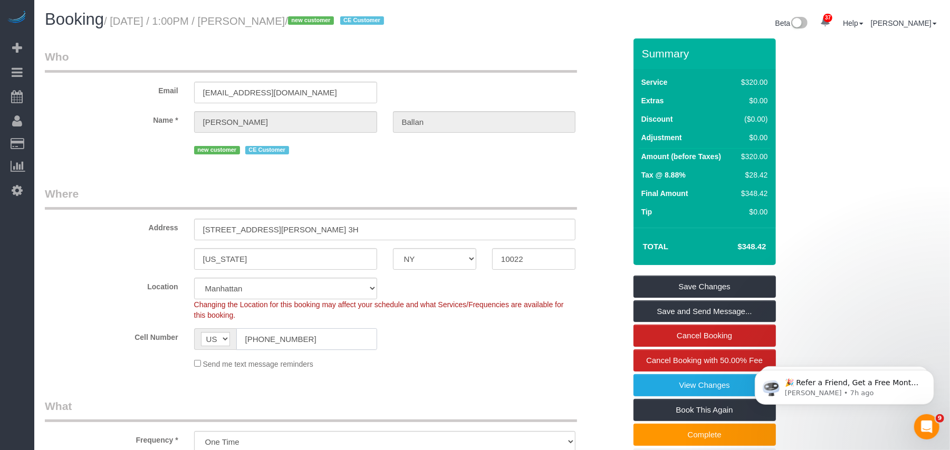
click at [271, 340] on input "[PHONE_NUMBER]" at bounding box center [306, 340] width 141 height 22
drag, startPoint x: 315, startPoint y: 23, endPoint x: 252, endPoint y: 28, distance: 62.9
click at [252, 28] on h1 "Booking / [DATE] / 1:00PM / [PERSON_NAME] / new customer CE Customer" at bounding box center [264, 20] width 439 height 18
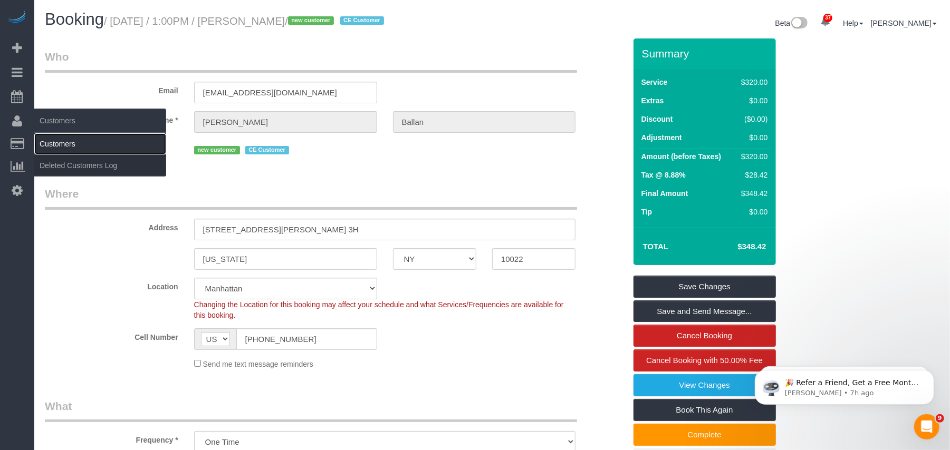
click at [44, 148] on link "Customers" at bounding box center [100, 143] width 132 height 21
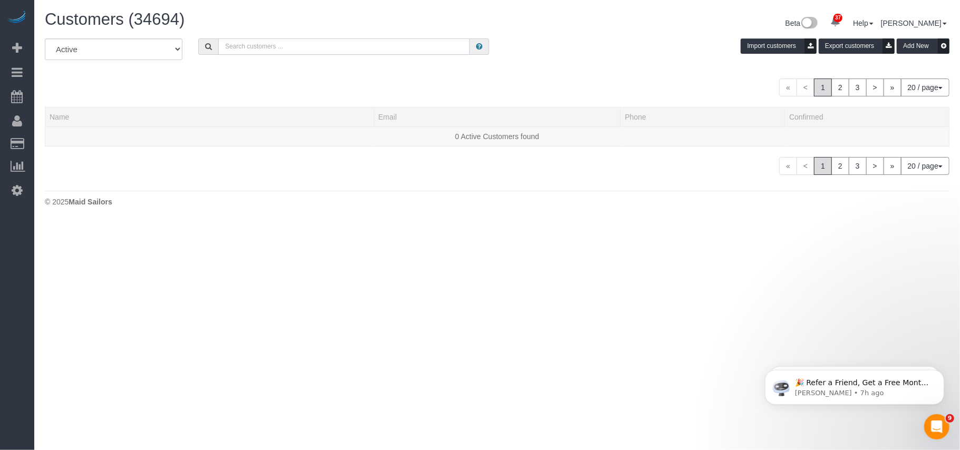
click at [235, 49] on input "text" at bounding box center [344, 46] width 252 height 16
paste input "[PERSON_NAME]"
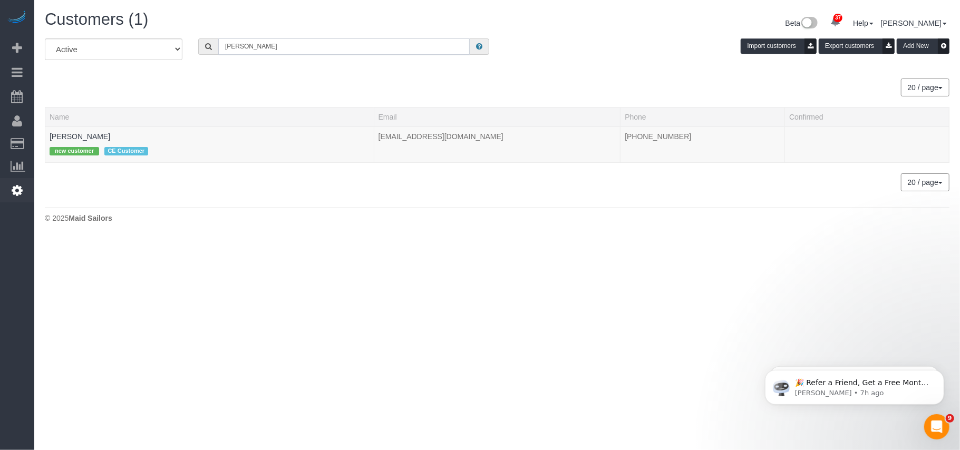
type input "[PERSON_NAME]"
click at [72, 139] on link "[PERSON_NAME]" at bounding box center [80, 136] width 61 height 8
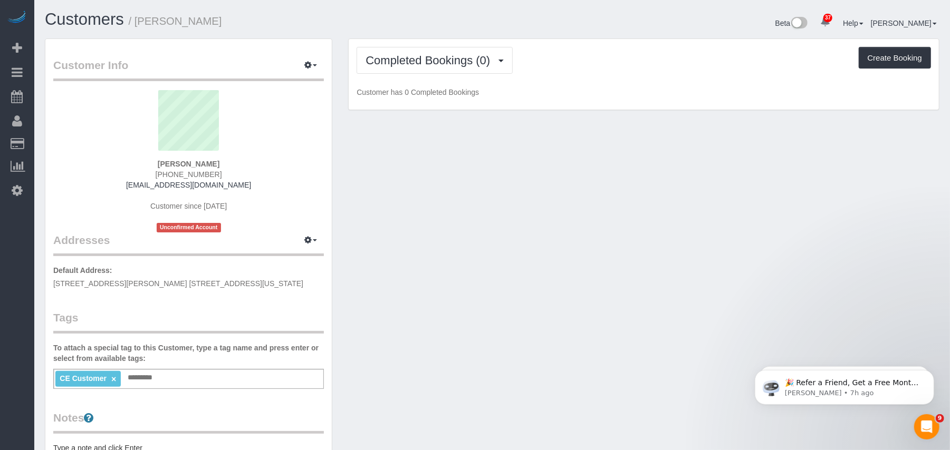
click at [171, 378] on div "CE Customer × Add a tag" at bounding box center [188, 379] width 271 height 20
type input "**********"
click at [439, 249] on div "Customer Info Edit Contact Info Send Message Email Preferences Special Sales Ta…" at bounding box center [492, 392] width 910 height 709
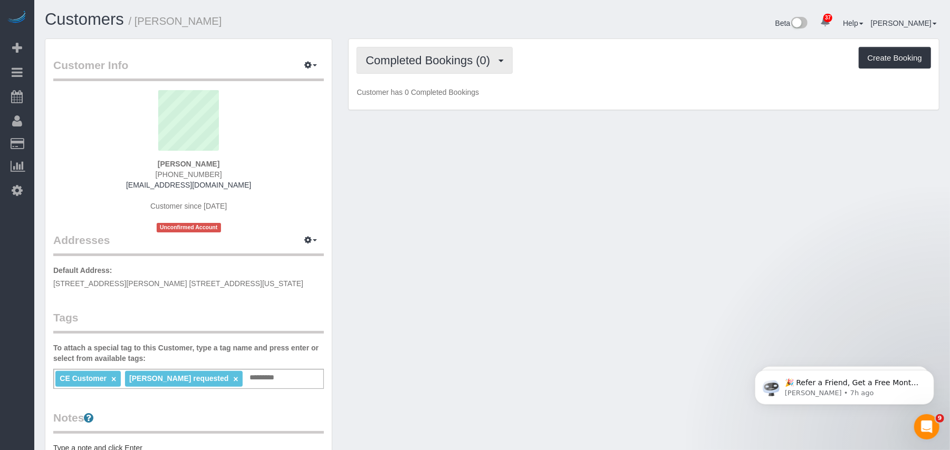
click at [495, 72] on button "Completed Bookings (0)" at bounding box center [435, 60] width 156 height 27
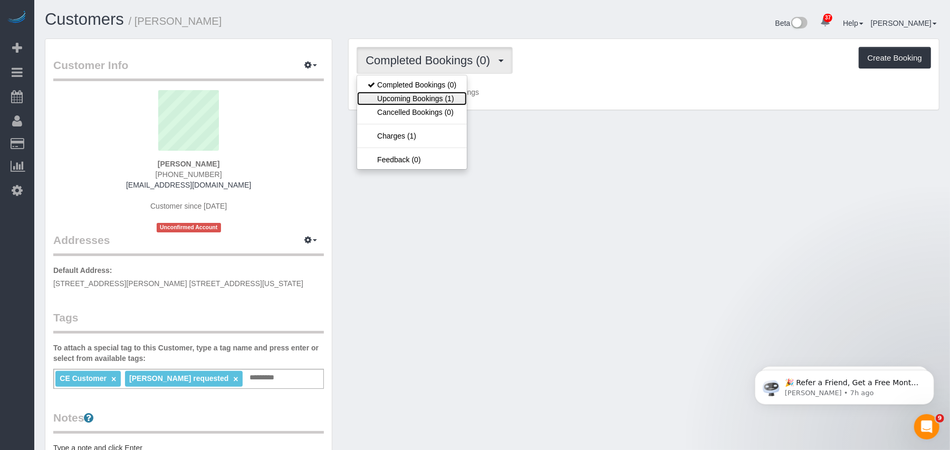
click at [455, 103] on link "Upcoming Bookings (1)" at bounding box center [412, 99] width 110 height 14
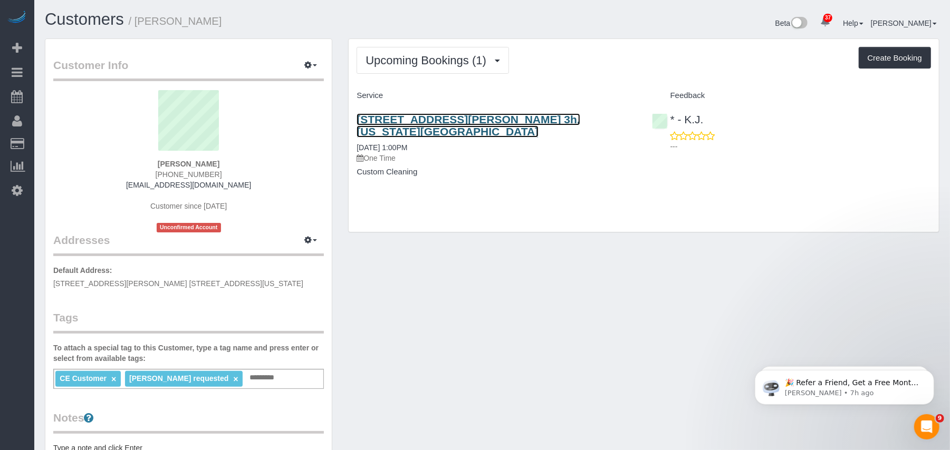
click at [482, 121] on link "40 Sutton Place Apt. 3h, New York, NY 10022" at bounding box center [469, 125] width 224 height 24
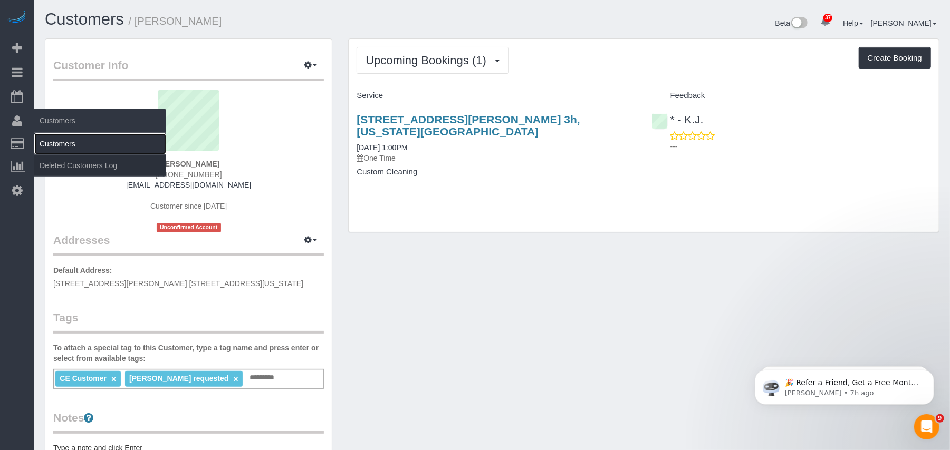
click at [53, 137] on link "Customers" at bounding box center [100, 143] width 132 height 21
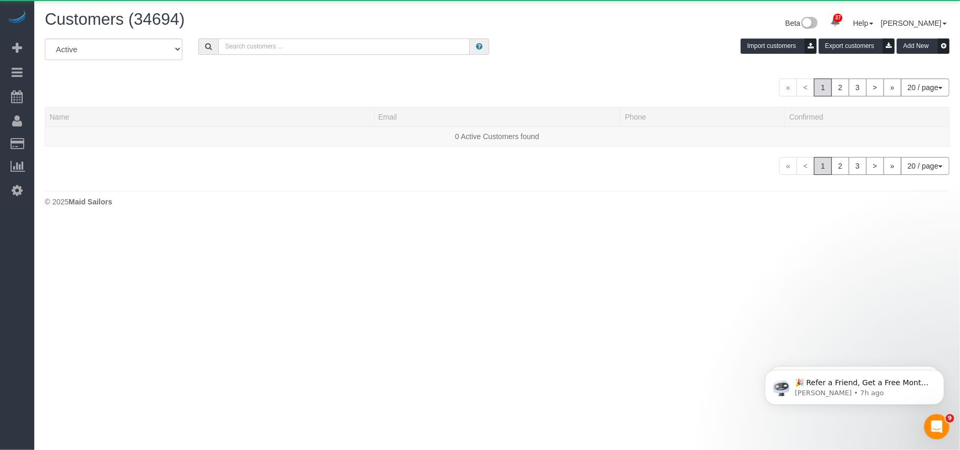
click at [246, 45] on input "text" at bounding box center [344, 46] width 252 height 16
paste input "Aura Labasta"
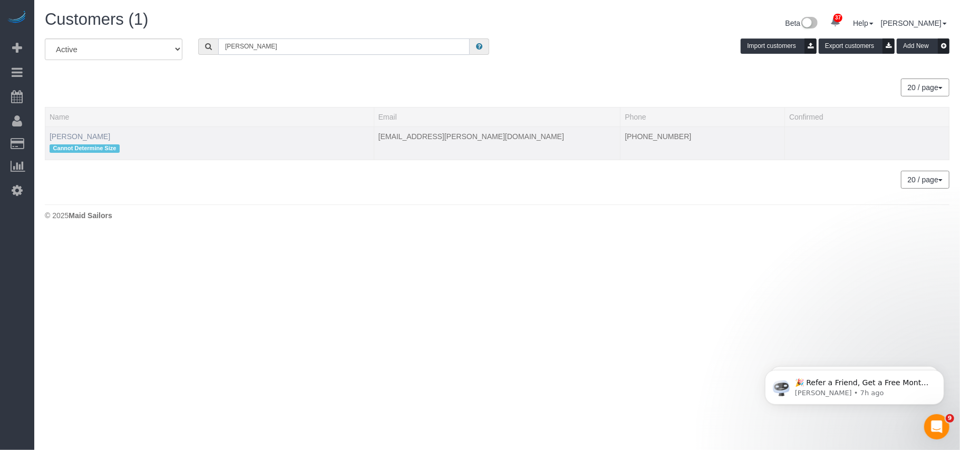
type input "Aura Labasta"
click at [83, 136] on link "Aura Labasta" at bounding box center [80, 136] width 61 height 8
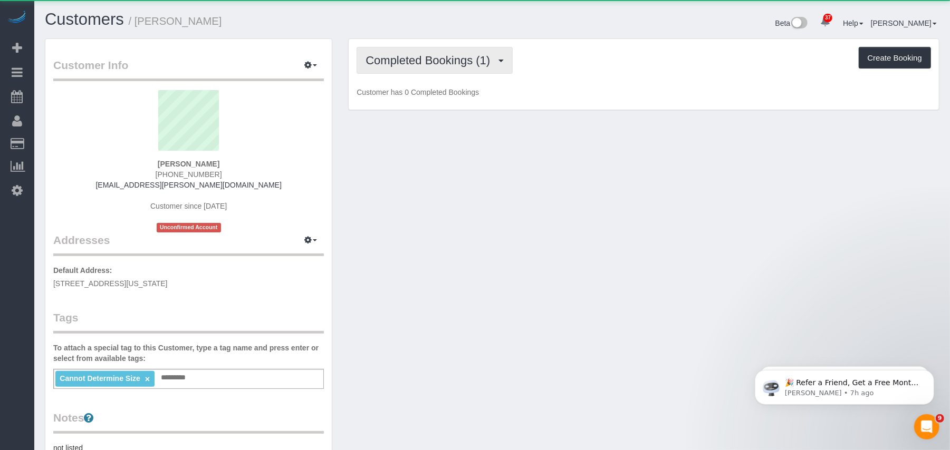
click at [373, 65] on span "Completed Bookings (1)" at bounding box center [430, 60] width 130 height 13
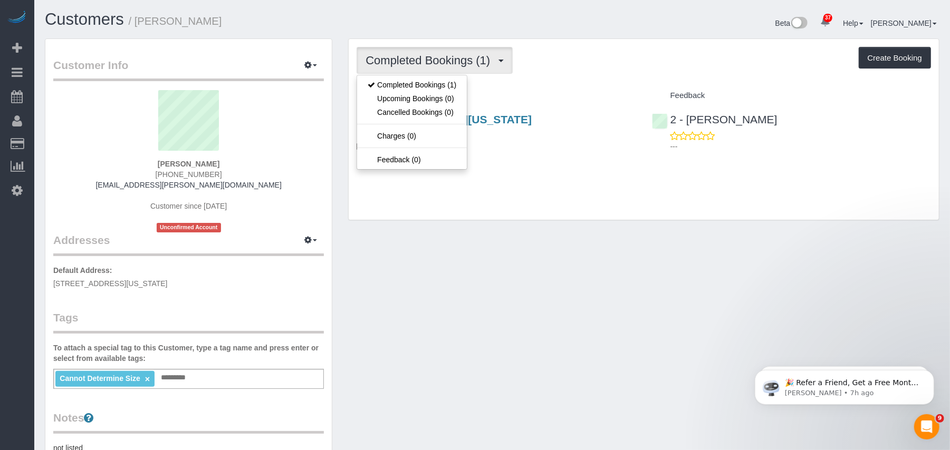
click at [542, 264] on div "Customer Info Edit Contact Info Send Message Email Preferences Special Sales Ta…" at bounding box center [492, 391] width 910 height 706
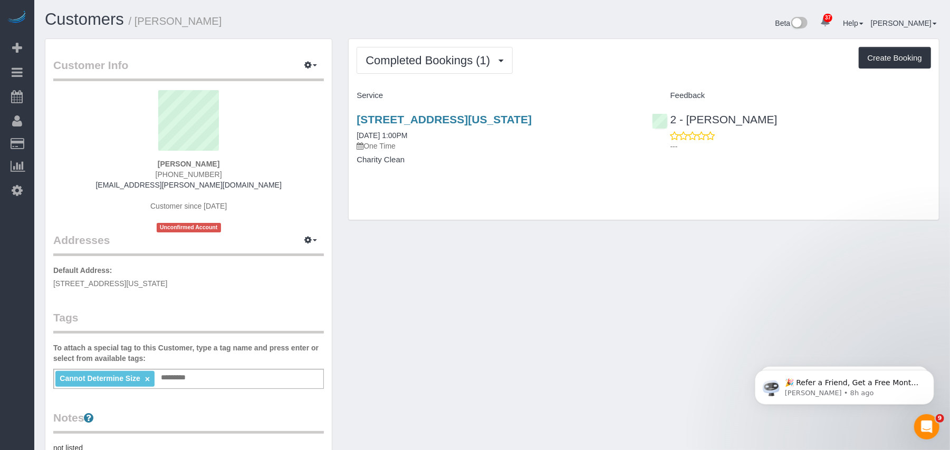
drag, startPoint x: 209, startPoint y: 165, endPoint x: 156, endPoint y: 165, distance: 52.7
click at [156, 165] on div "Aura Labasta (646) 966-0513 mariuxi.a.briones@gmail.com Customer since 2025 Unc…" at bounding box center [188, 161] width 271 height 142
copy strong "Aura Labasta"
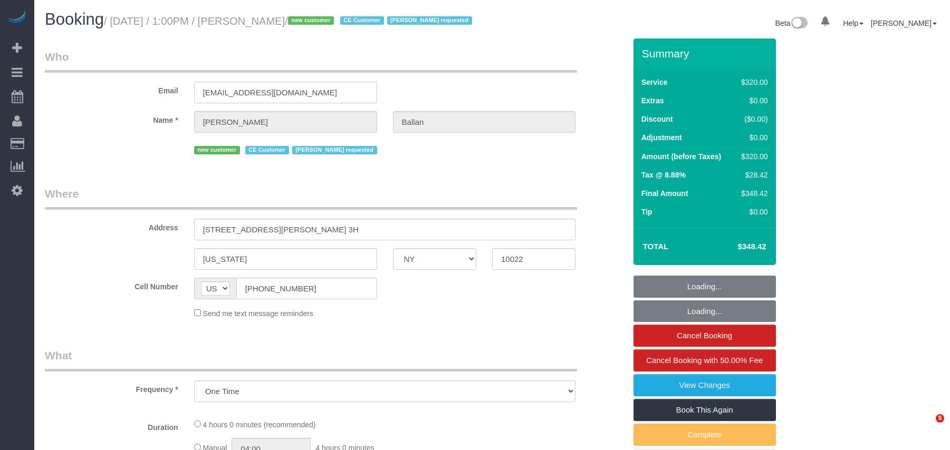
select select "NY"
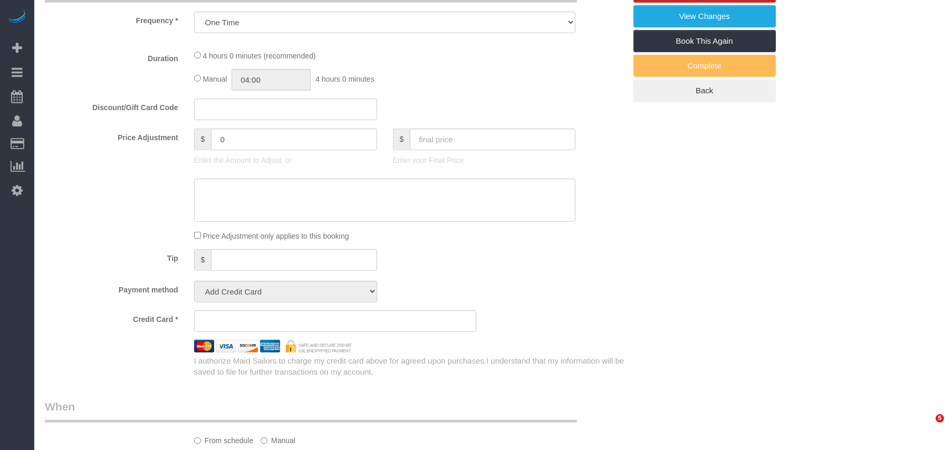
select select "string:stripe-pm_1SGKoQ4VGloSiKo7HVgIKYXA"
select select "number:58"
select select "number:75"
select select "number:15"
select select "number:5"
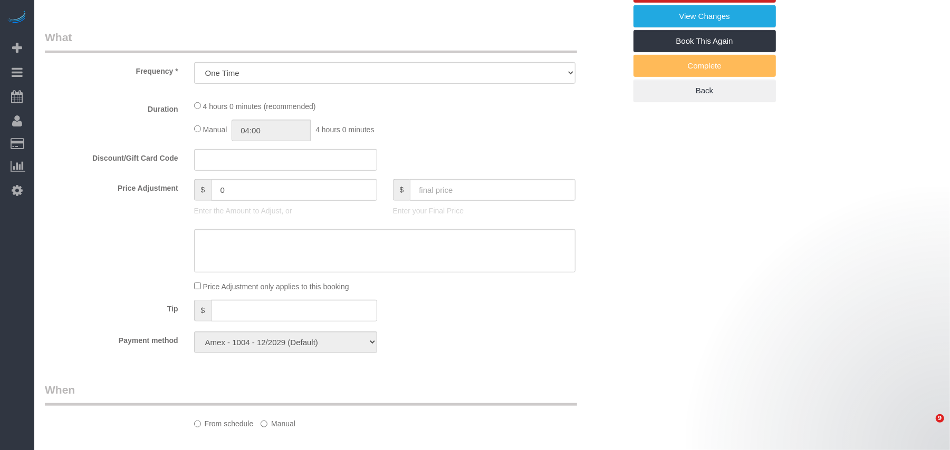
select select "object:978"
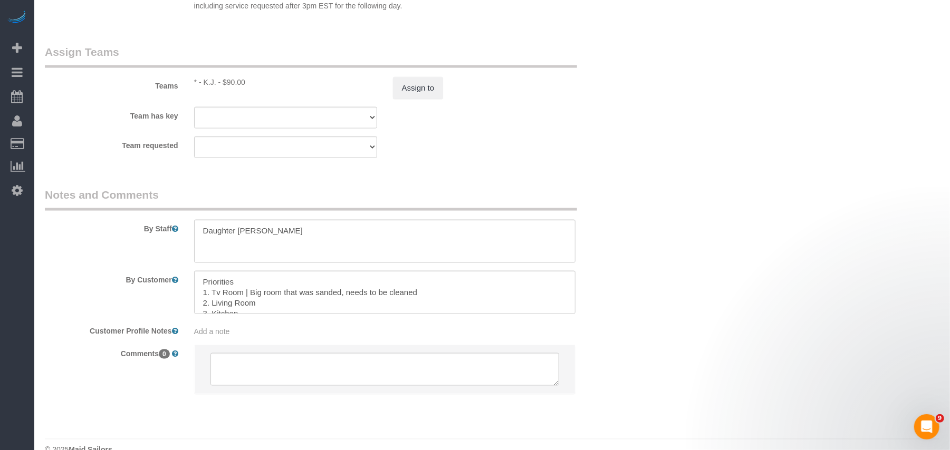
select select "240"
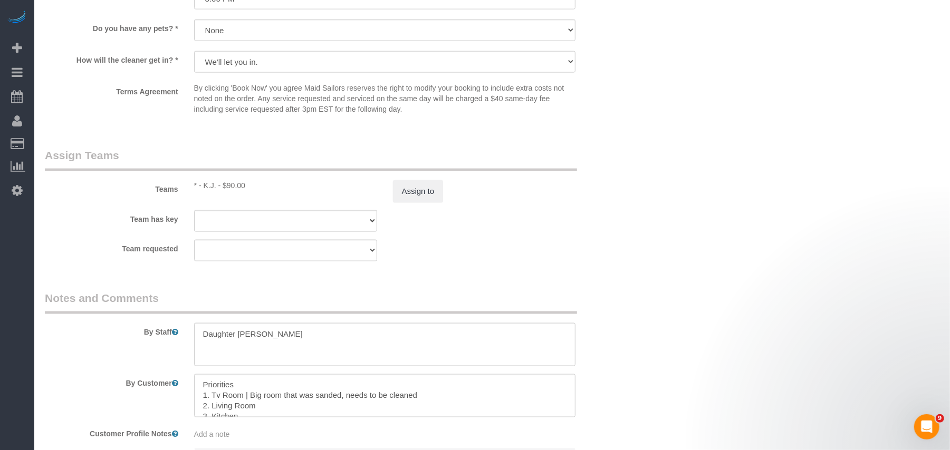
scroll to position [0, 0]
select select "spot1"
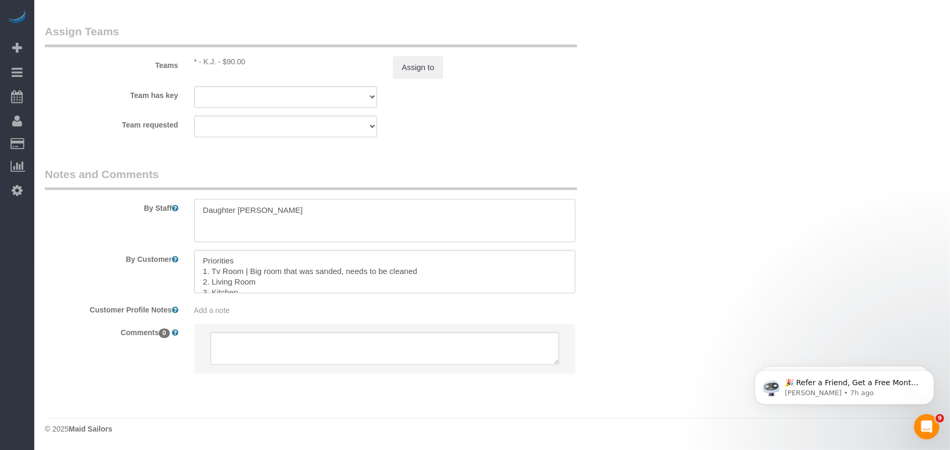
click at [204, 211] on textarea at bounding box center [385, 220] width 382 height 43
paste textarea "KJ - Moni requested"
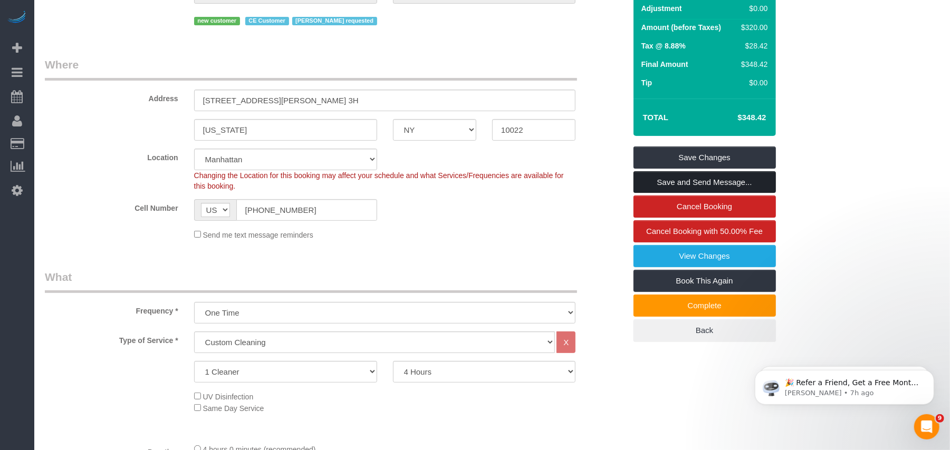
scroll to position [120, 0]
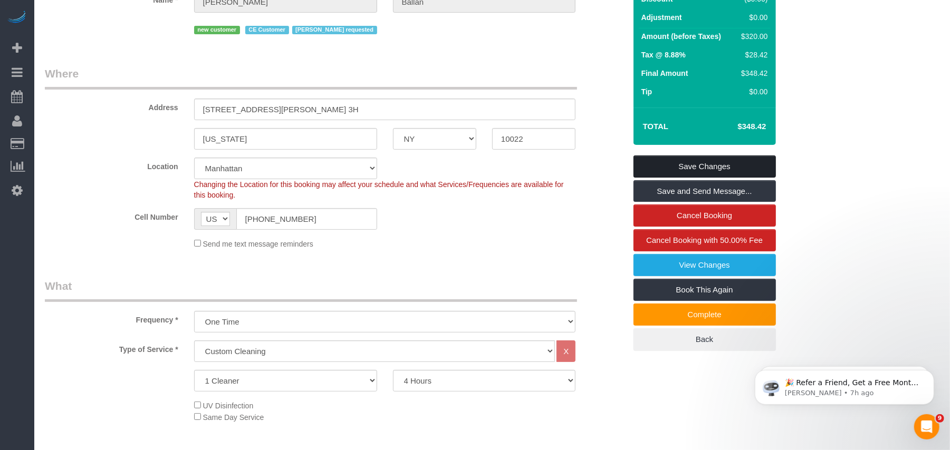
type textarea "KJ - Moni requested Daughter Jamie Auth"
click at [700, 178] on link "Save Changes" at bounding box center [704, 167] width 142 height 22
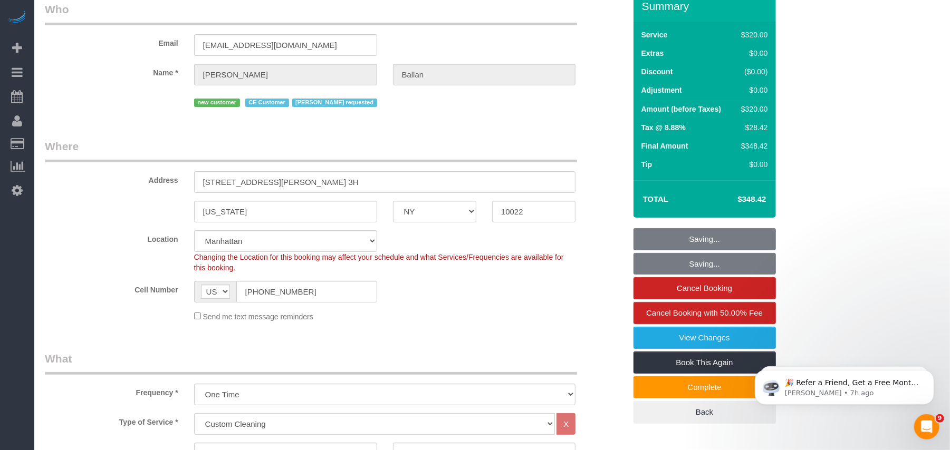
scroll to position [0, 0]
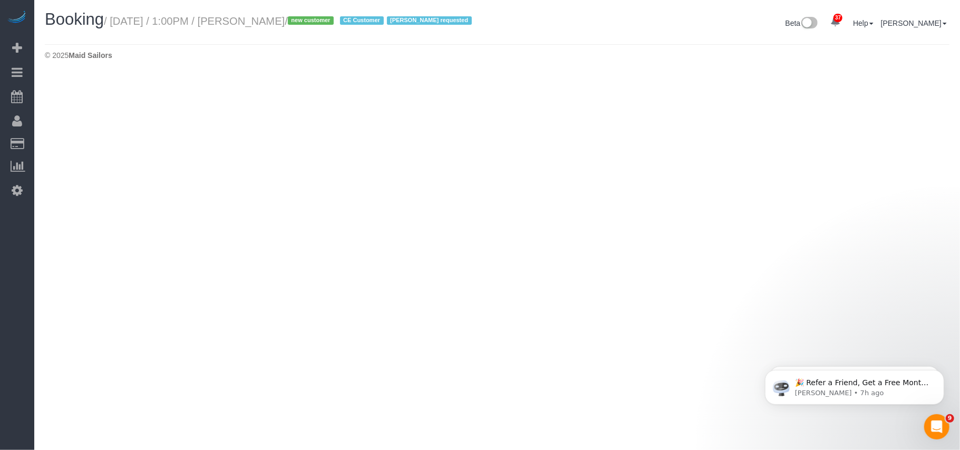
select select "NY"
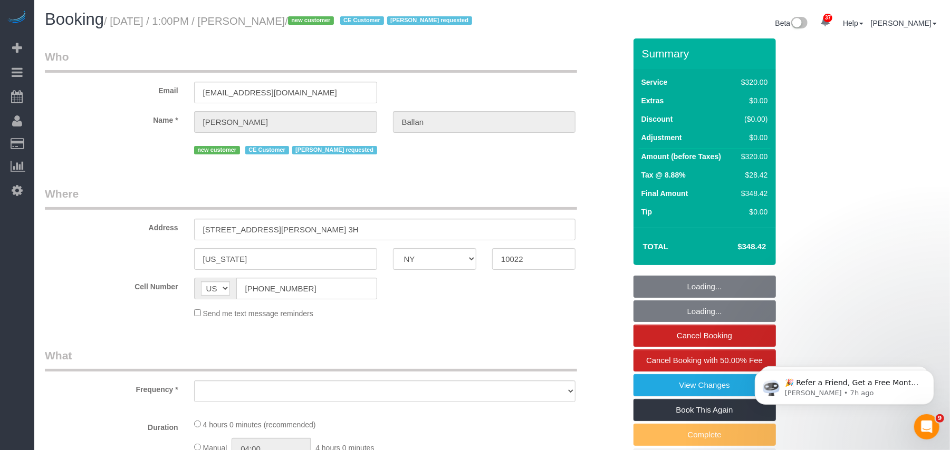
select select "240"
select select "number:58"
select select "number:75"
select select "number:15"
select select "number:5"
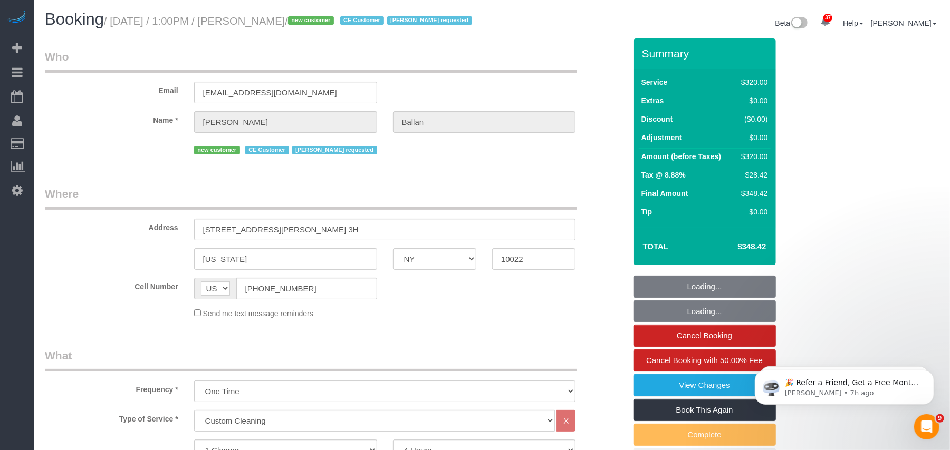
select select "object:2843"
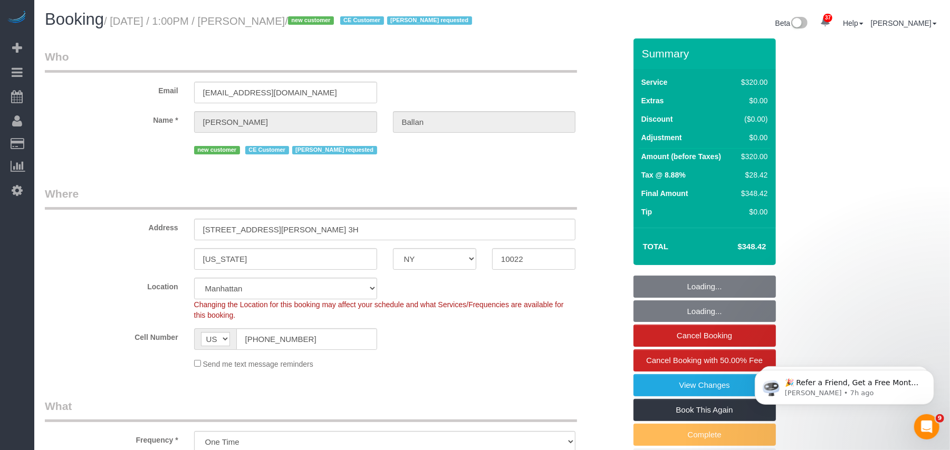
select select "string:stripe-pm_1SGKoQ4VGloSiKo7HVgIKYXA"
select select "object:2849"
select select "spot38"
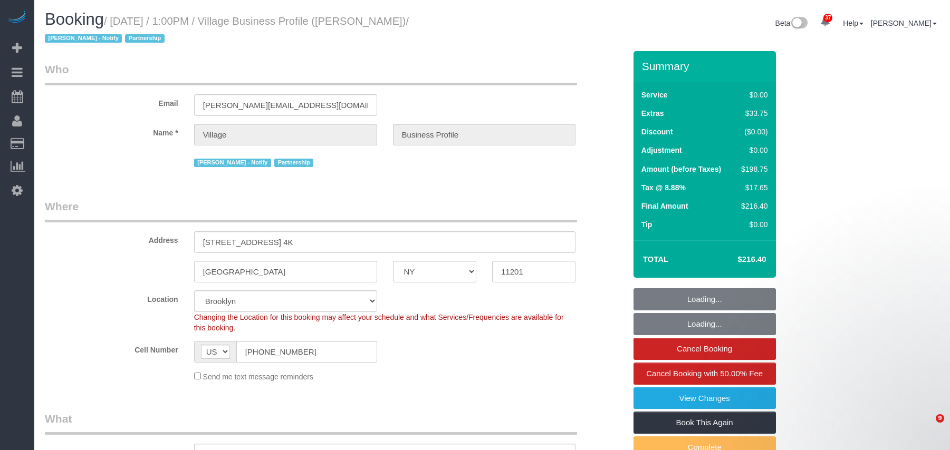
select select "NY"
select select "number:89"
select select "number:90"
select select "number:13"
select select "number:5"
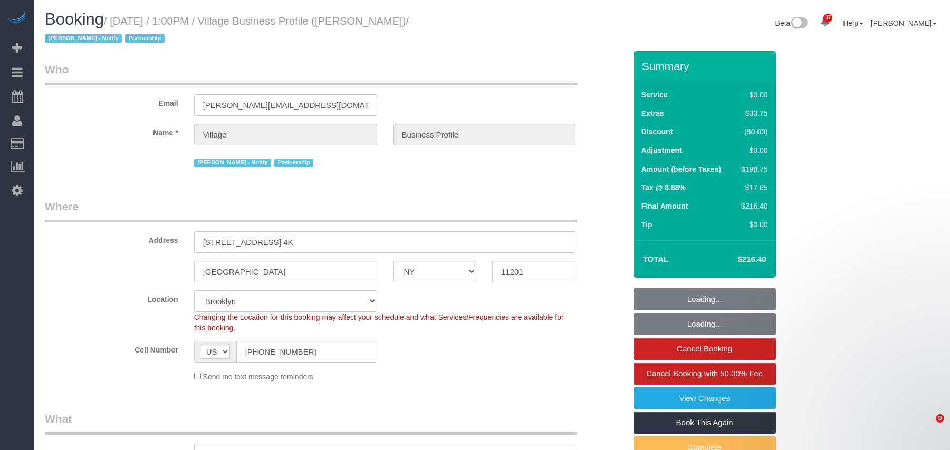
select select "object:1452"
select select "spot1"
select select "4"
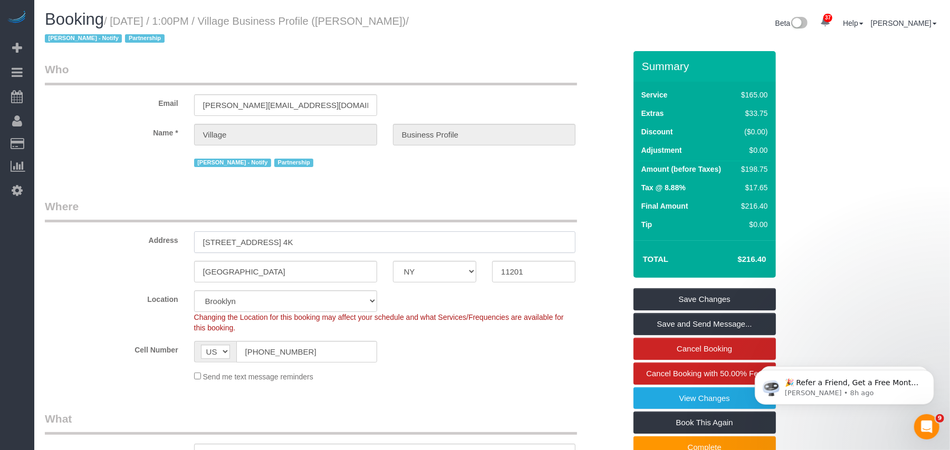
click at [226, 239] on input "205 Water Street, Apt 4K" at bounding box center [385, 243] width 382 height 22
click at [515, 273] on input "11201" at bounding box center [533, 272] width 83 height 22
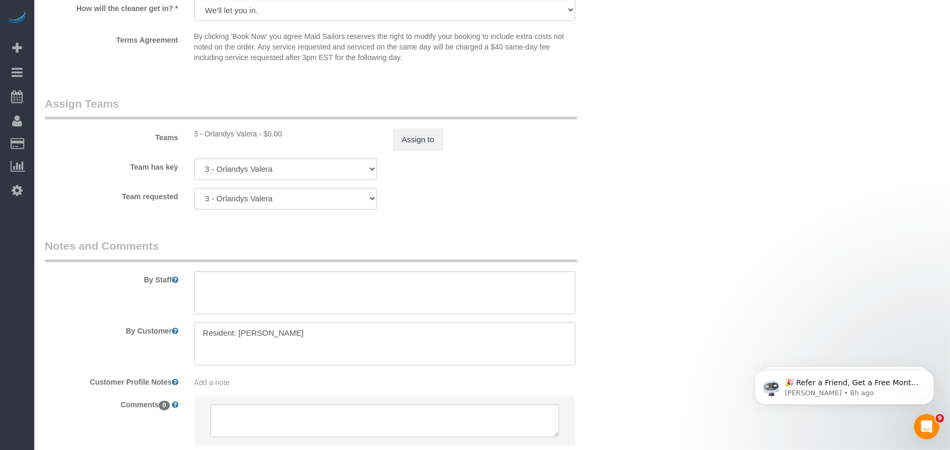
scroll to position [1335, 0]
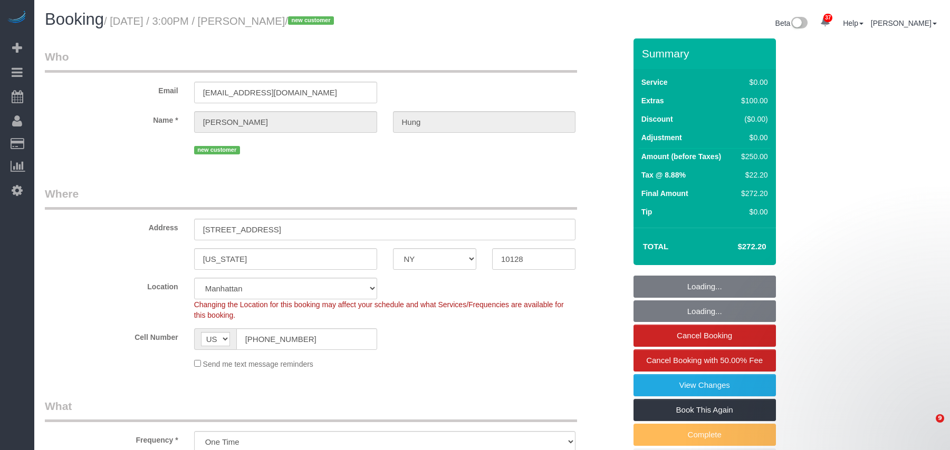
select select "NY"
select select "1"
select select "spot1"
select select "number:89"
select select "number:90"
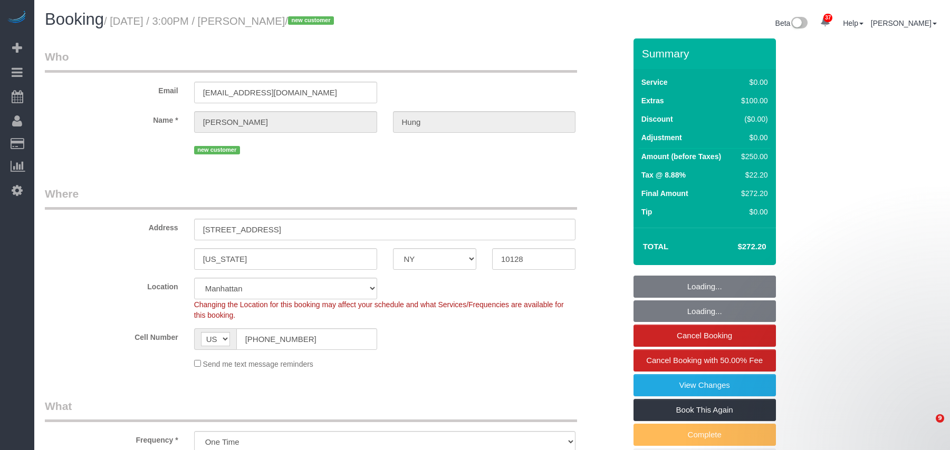
select select "number:15"
select select "number:5"
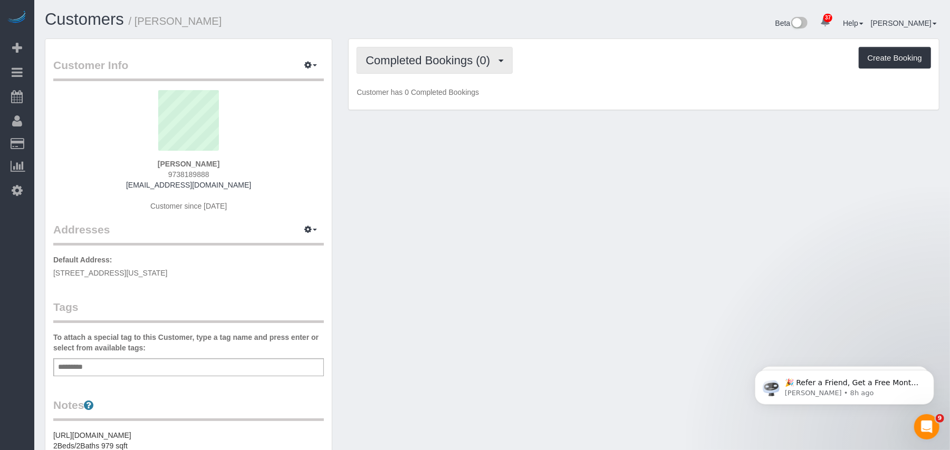
click at [418, 64] on span "Completed Bookings (0)" at bounding box center [430, 60] width 130 height 13
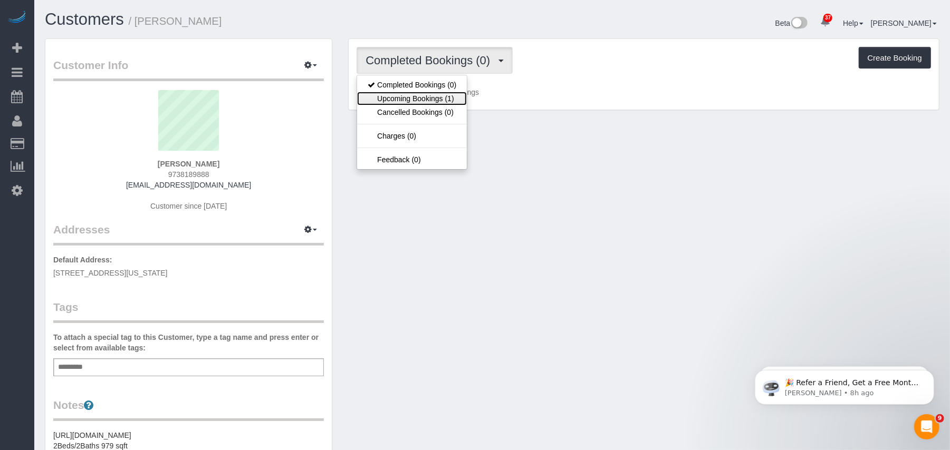
click at [426, 95] on link "Upcoming Bookings (1)" at bounding box center [412, 99] width 110 height 14
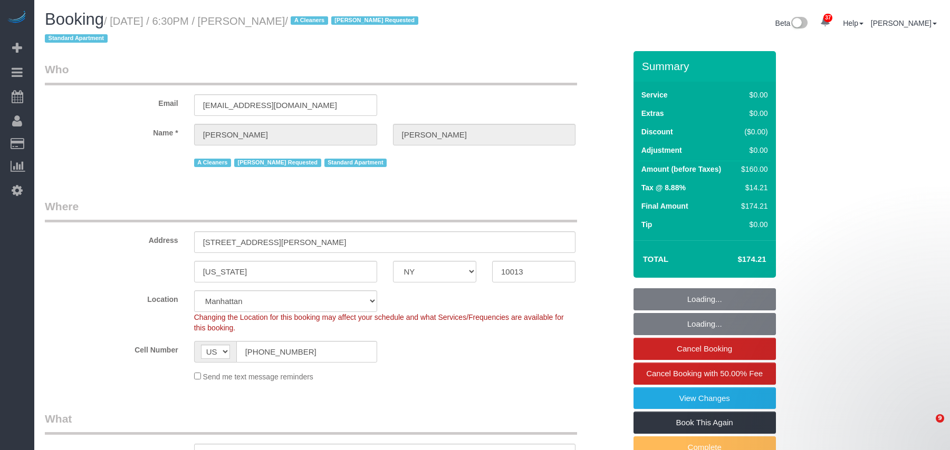
select select "NY"
select select "string:stripe-pm_1PbD4T4VGloSiKo7Nmg2EDix"
select select "number:59"
select select "number:78"
select select "number:15"
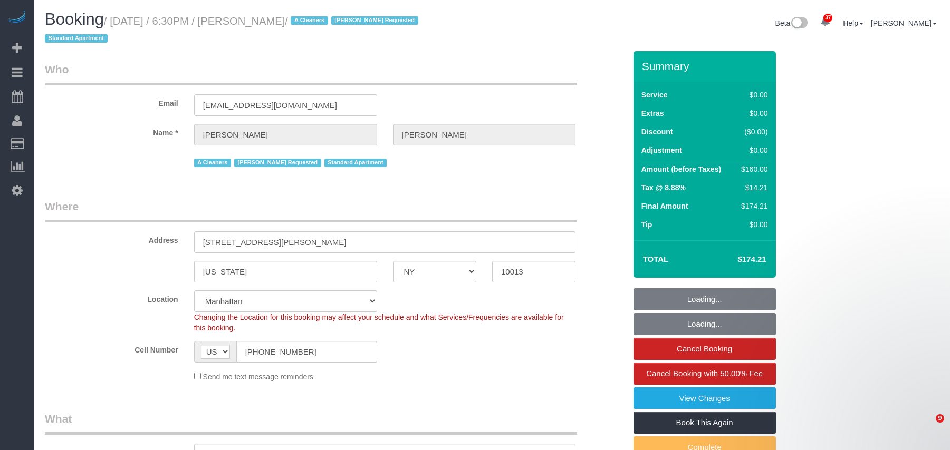
select select "number:5"
select select "object:1569"
select select "1"
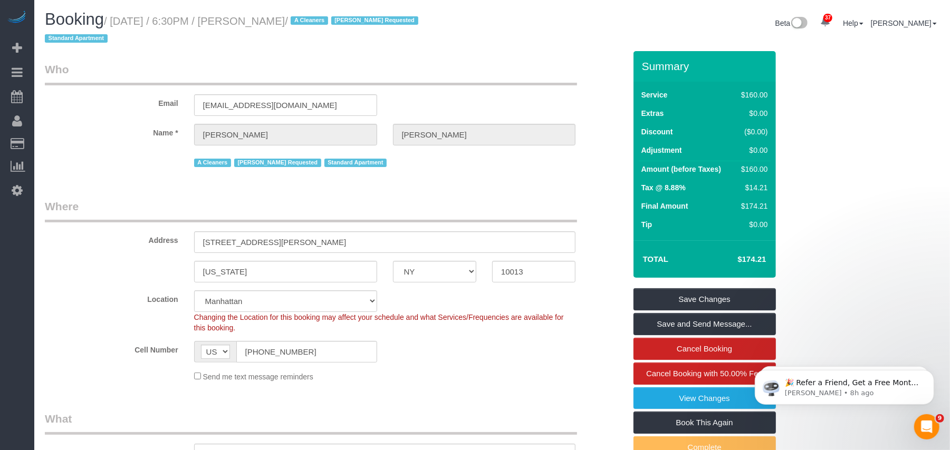
drag, startPoint x: 320, startPoint y: 20, endPoint x: 115, endPoint y: 22, distance: 204.6
click at [116, 21] on small "/ [DATE] / 6:30PM / [PERSON_NAME] / A Cleaners [PERSON_NAME] Requested Standard…" at bounding box center [233, 30] width 377 height 30
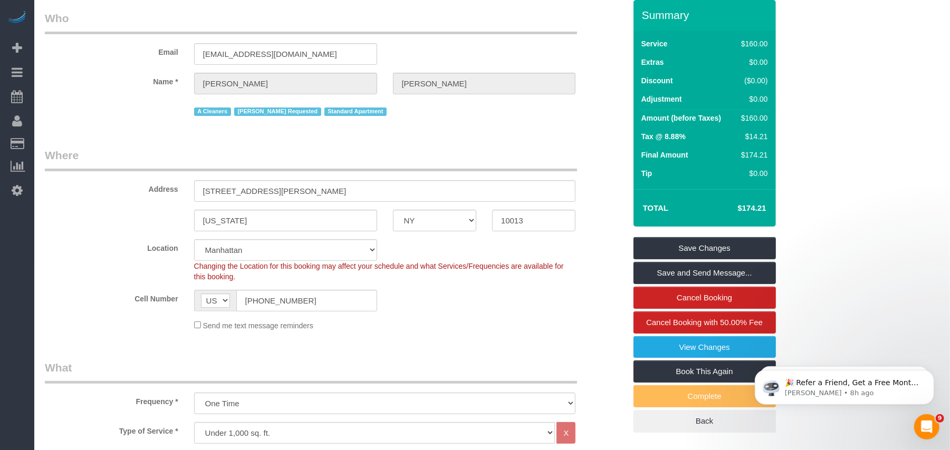
scroll to position [70, 0]
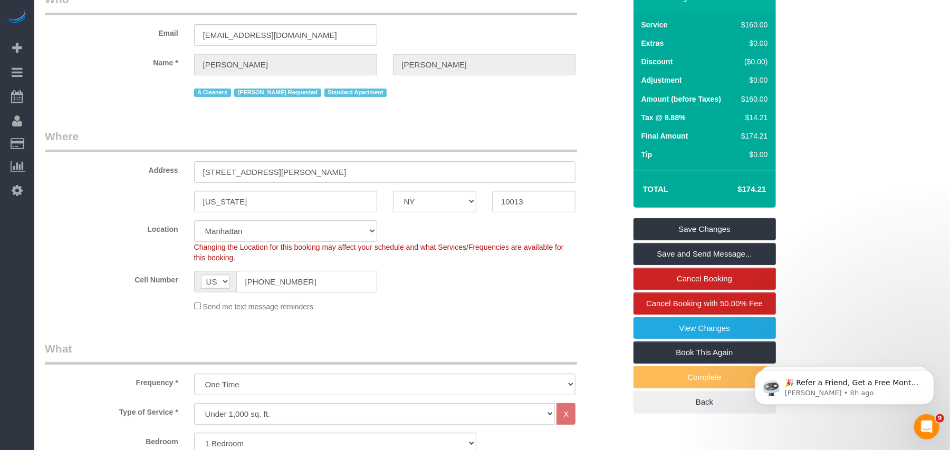
click at [262, 284] on input "[PHONE_NUMBER]" at bounding box center [306, 282] width 141 height 22
click at [262, 284] on input "(917) 319-0780" at bounding box center [306, 282] width 141 height 22
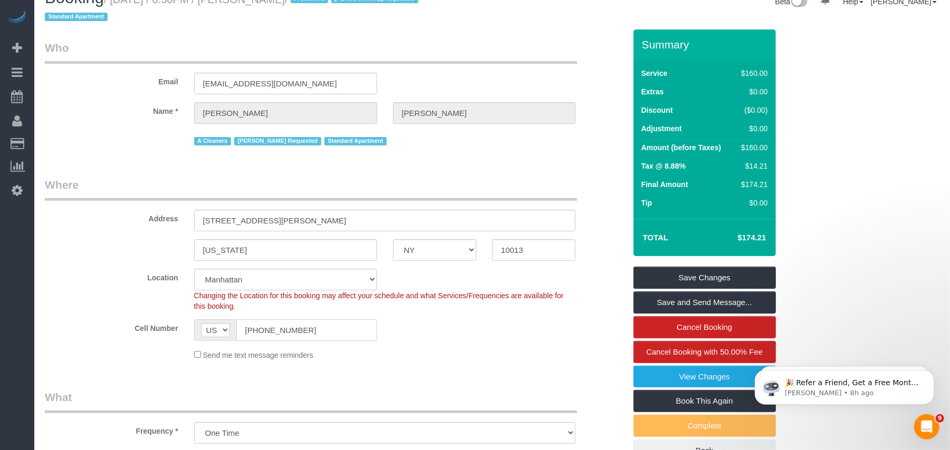
scroll to position [0, 0]
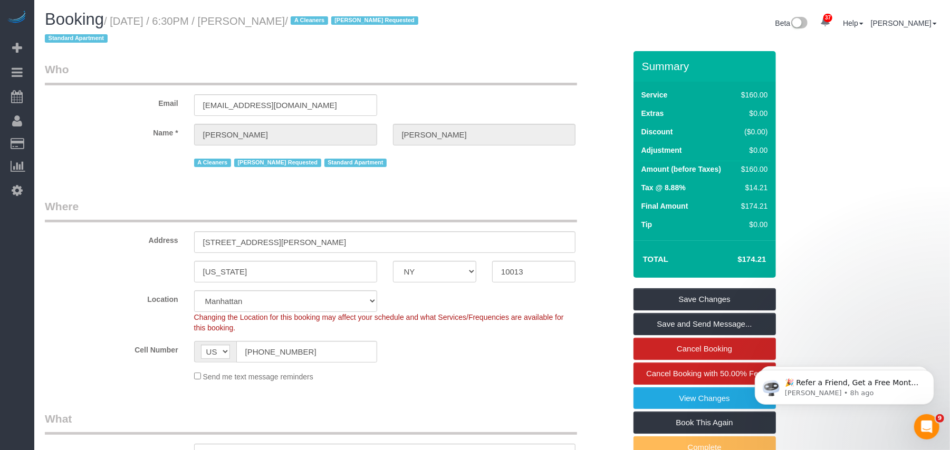
drag, startPoint x: 57, startPoint y: 151, endPoint x: 188, endPoint y: 106, distance: 138.3
click at [57, 150] on link "Customers" at bounding box center [100, 143] width 132 height 21
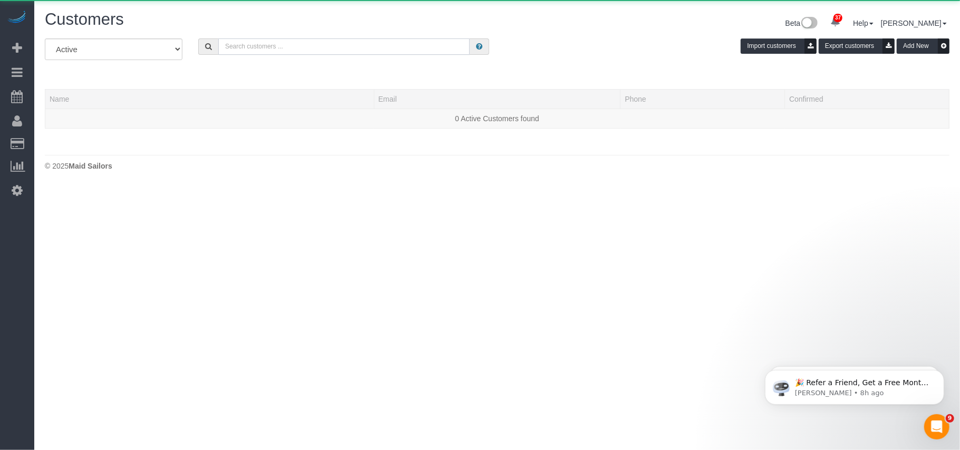
click at [261, 46] on input "text" at bounding box center [344, 46] width 252 height 16
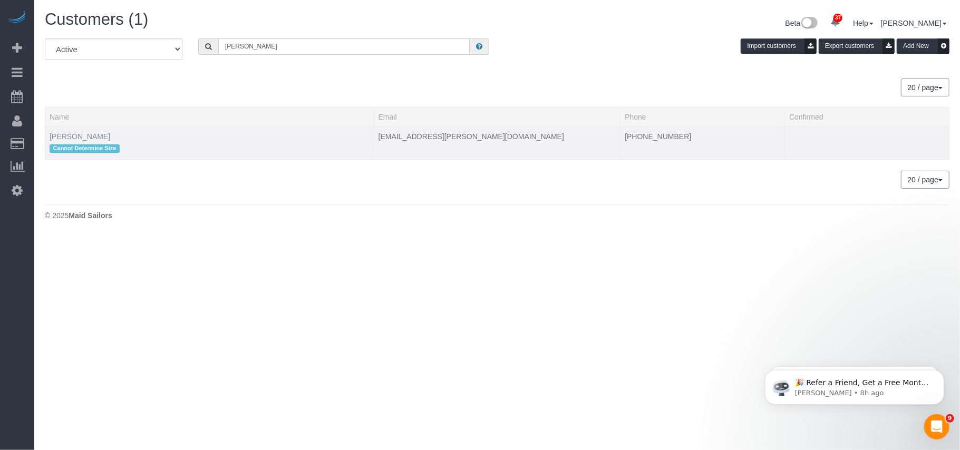
type input "Aura Labasta"
click at [80, 139] on link "Aura Labasta" at bounding box center [80, 136] width 61 height 8
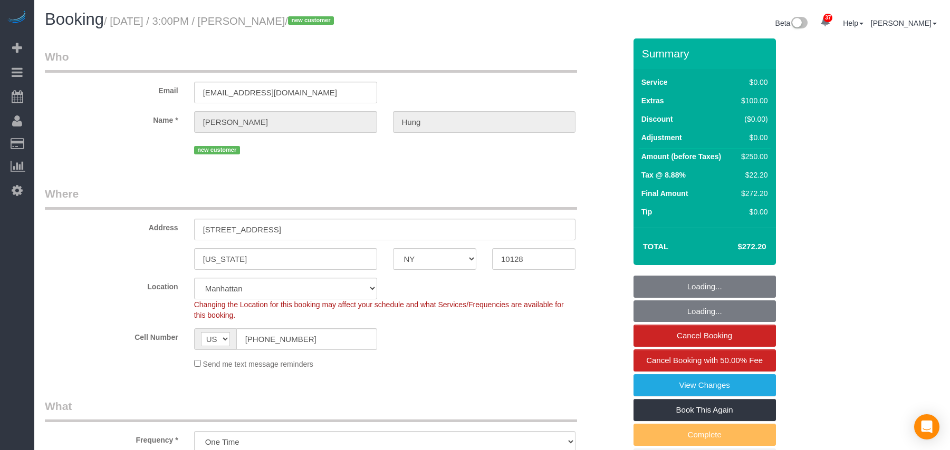
select select "NY"
select select "number:89"
select select "number:90"
select select "number:15"
select select "number:5"
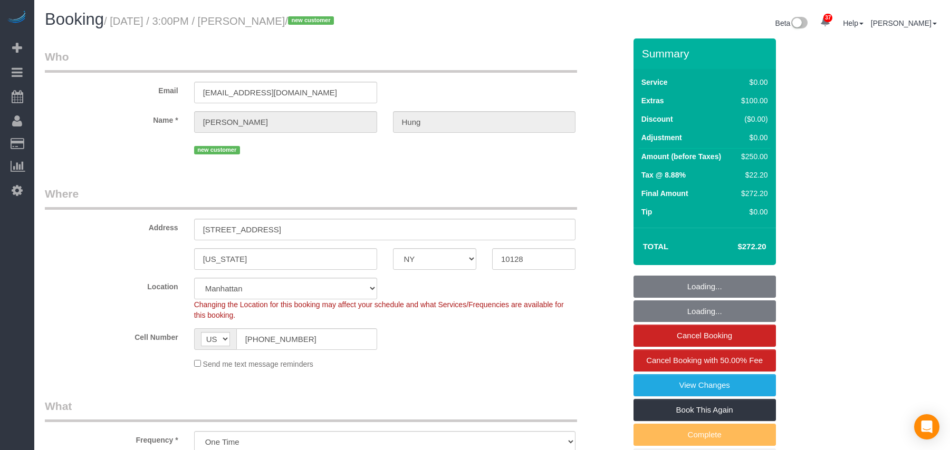
select select "object:1552"
select select "spot1"
select select "1"
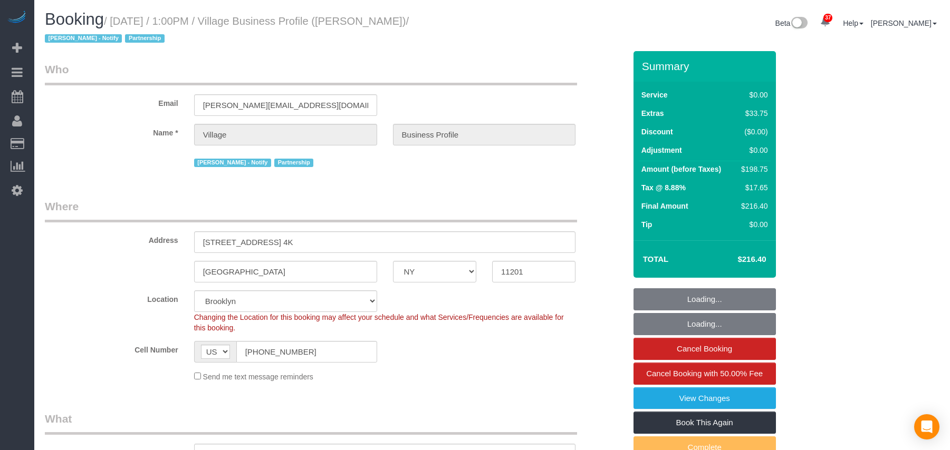
select select "NY"
select select "number:89"
select select "number:90"
select select "number:13"
select select "number:5"
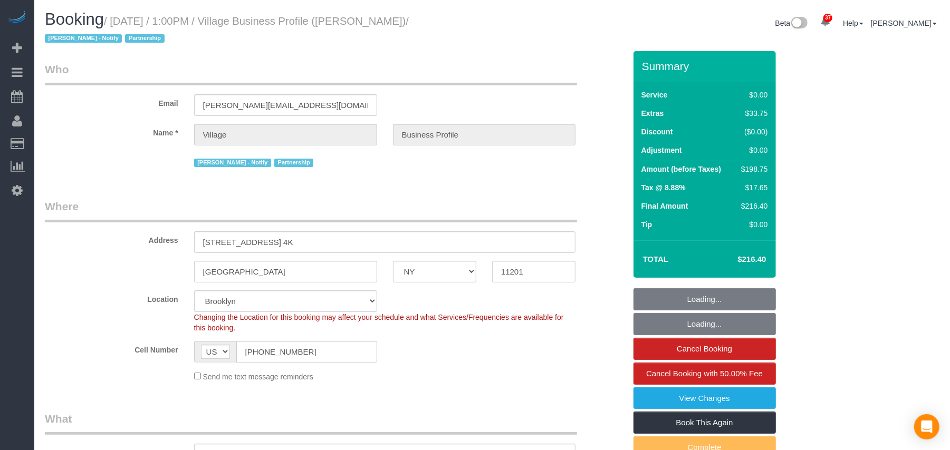
select select "spot1"
select select "4"
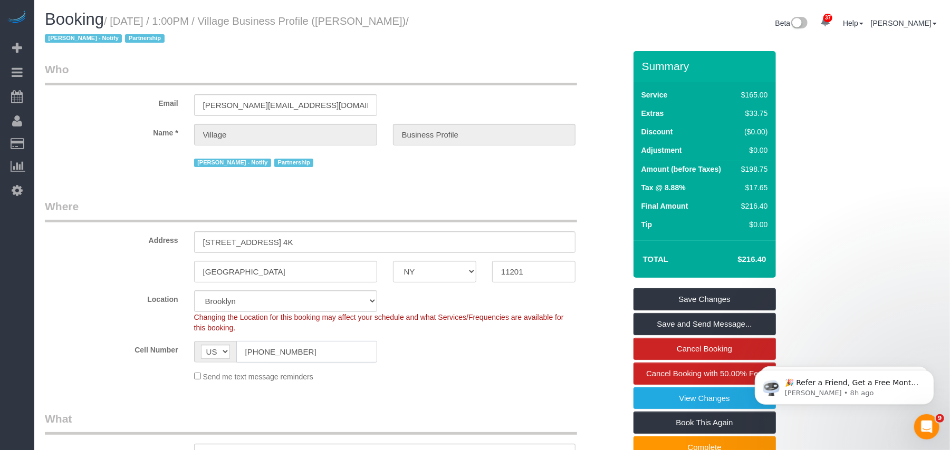
click at [266, 351] on input "[PHONE_NUMBER]" at bounding box center [306, 352] width 141 height 22
drag, startPoint x: 360, startPoint y: 22, endPoint x: 252, endPoint y: 19, distance: 108.1
click at [252, 19] on small "/ October 10, 2025 / 1:00PM / Village Business Profile (James Anthony) / Jacky …" at bounding box center [227, 30] width 364 height 30
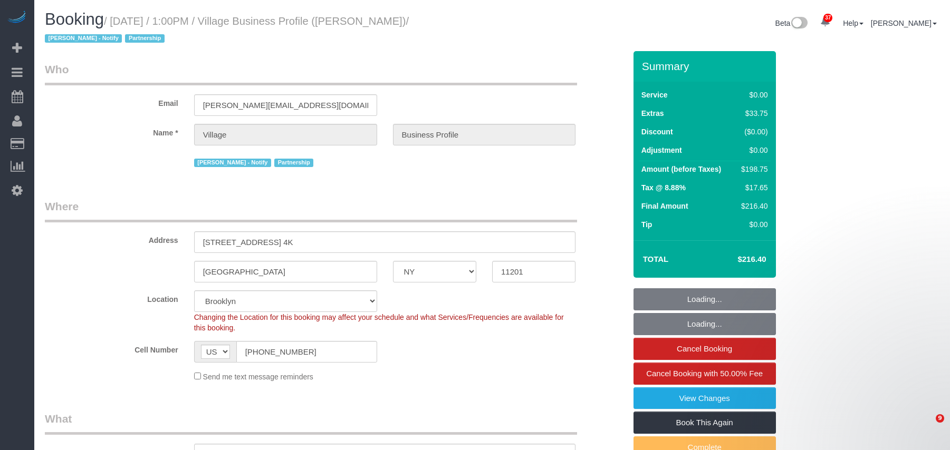
select select "NY"
select select "4"
select select "spot1"
select select "number:89"
select select "number:90"
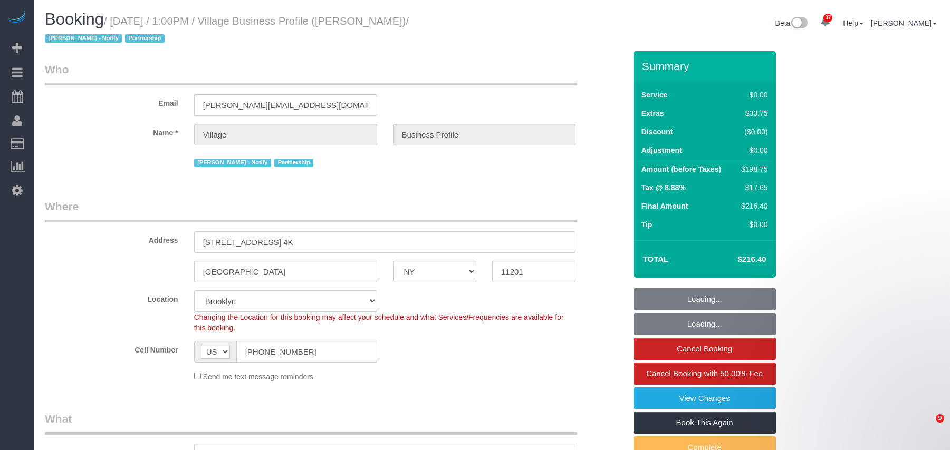
select select "number:13"
select select "number:5"
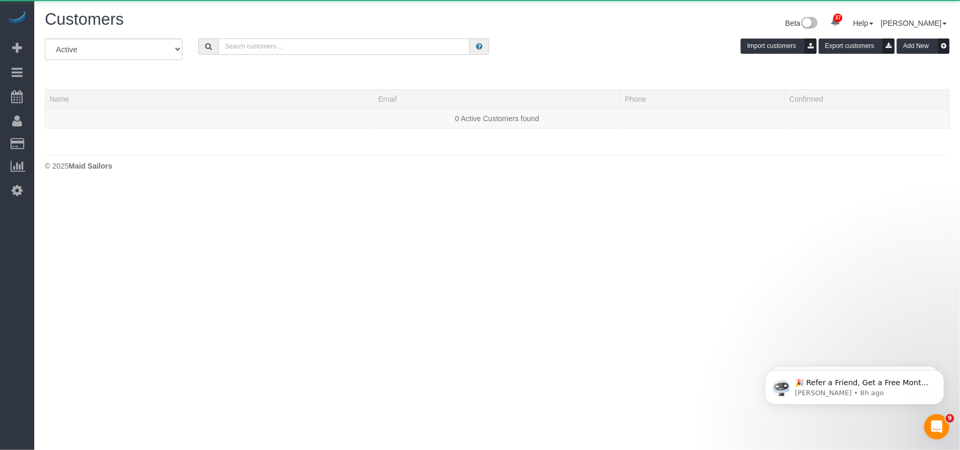
click at [296, 51] on input "text" at bounding box center [344, 46] width 252 height 16
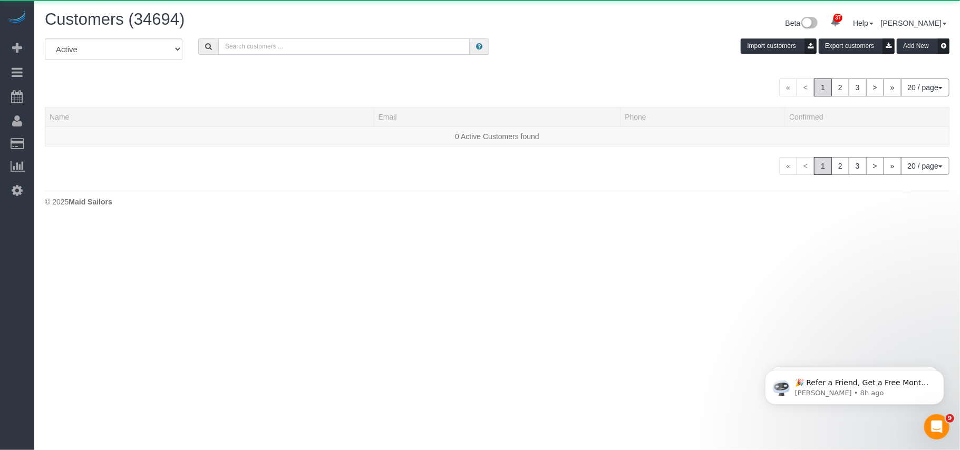
paste input "Village Business Profile"
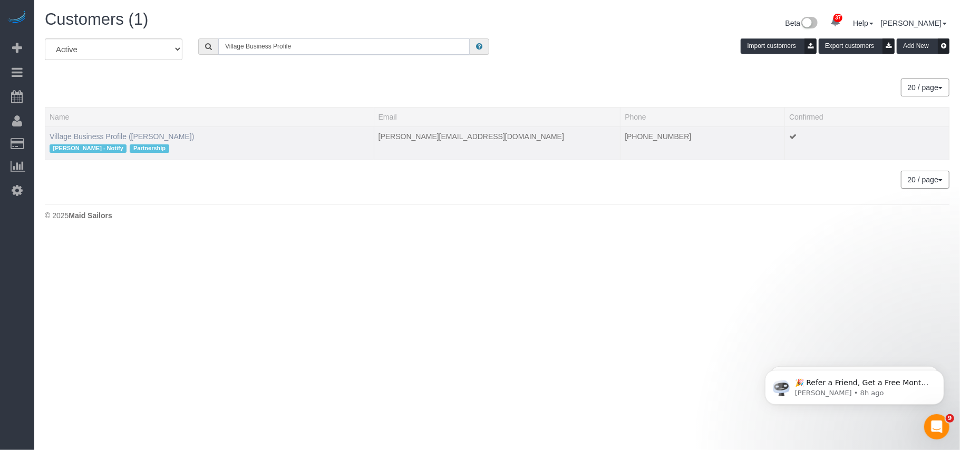
type input "Village Business Profile"
click at [78, 133] on link "Village Business Profile (James Anthony)" at bounding box center [122, 136] width 145 height 8
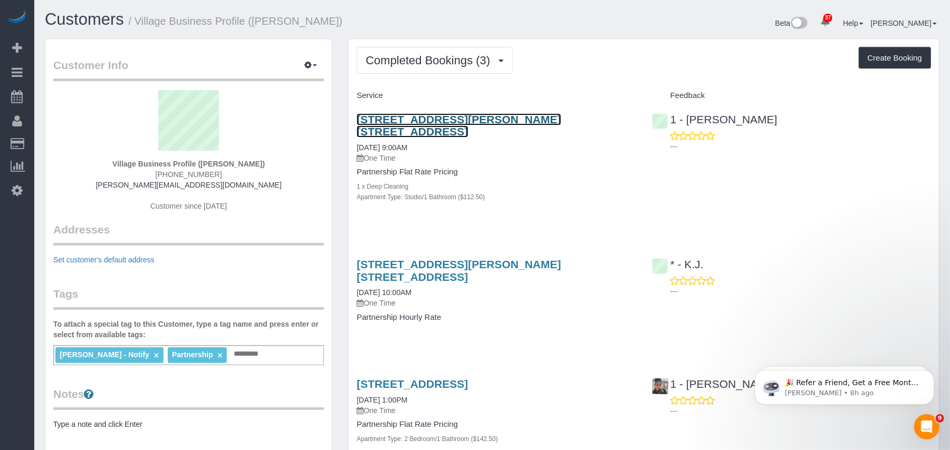
click at [424, 117] on link "461 Dean Street, Apt. 10l, Brooklyn, NY 11217" at bounding box center [459, 125] width 204 height 24
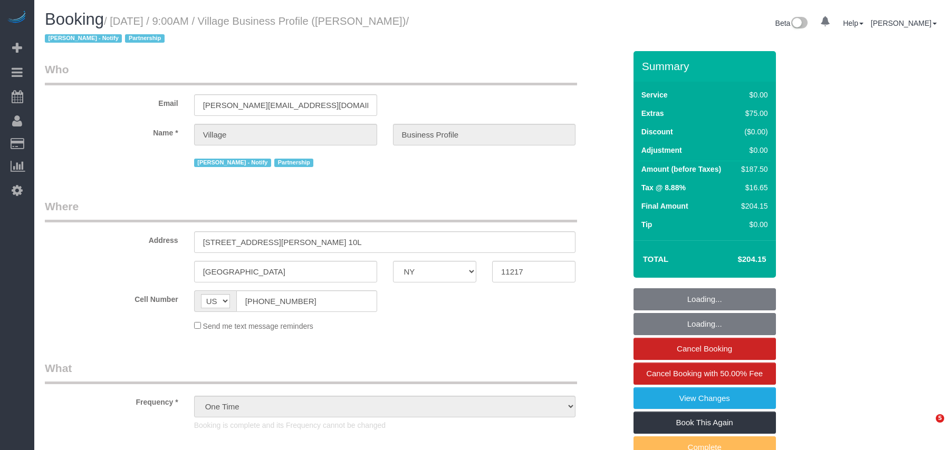
select select "NY"
select select "number:89"
select select "number:90"
select select "number:15"
select select "number:5"
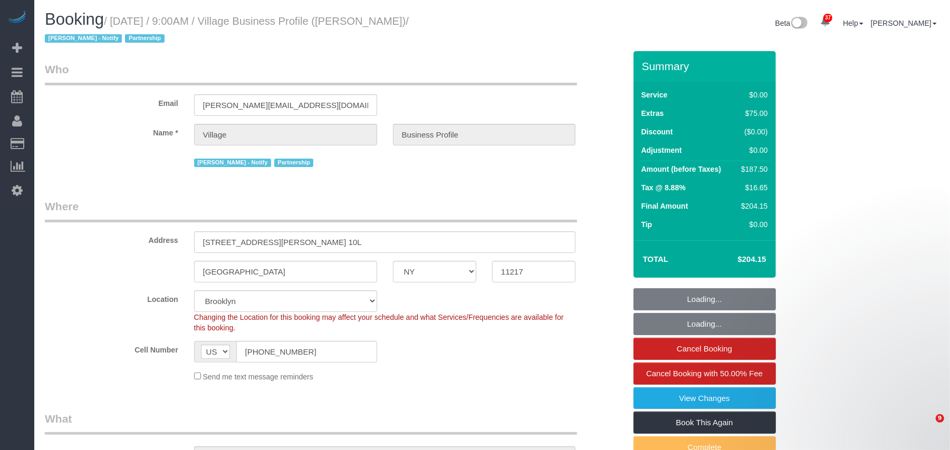
select select "object:1432"
select select "spot1"
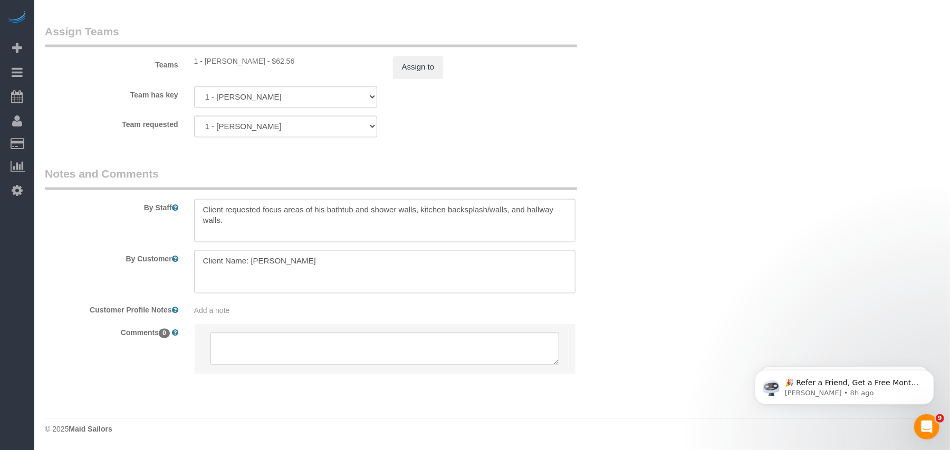
scroll to position [1237, 0]
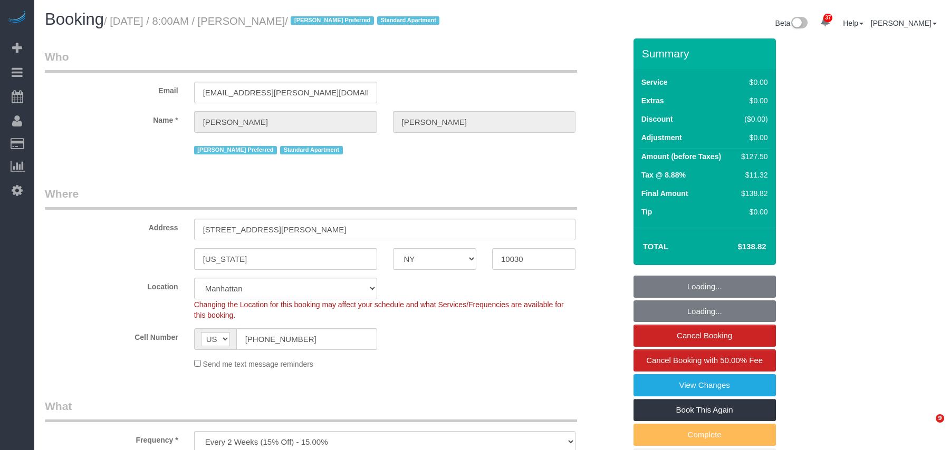
select select "NY"
select select "number:89"
select select "number:90"
select select "number:15"
select select "number:6"
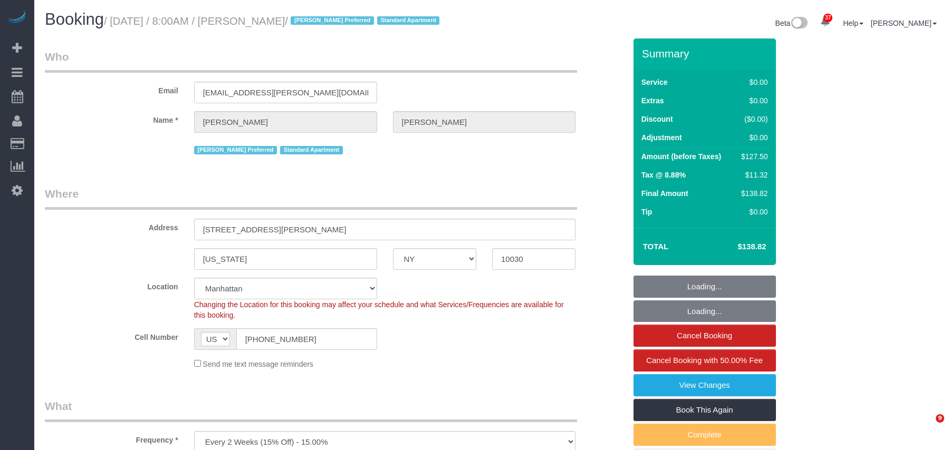
select select "spot1"
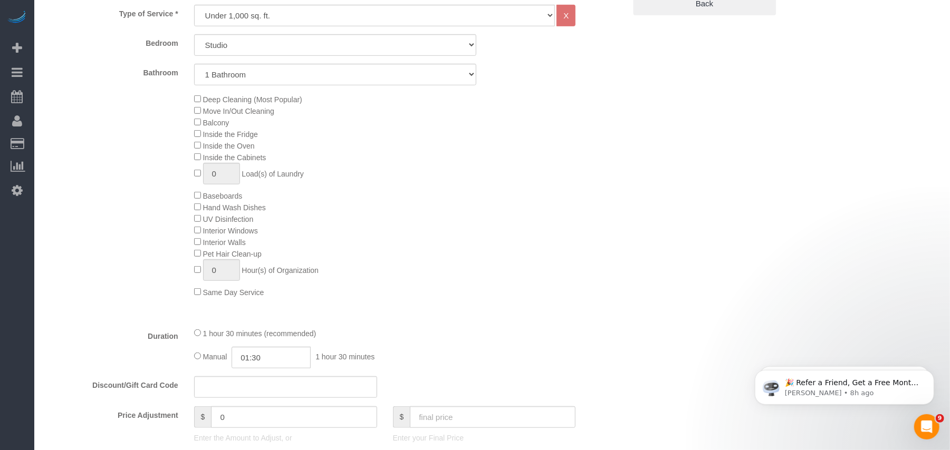
scroll to position [422, 0]
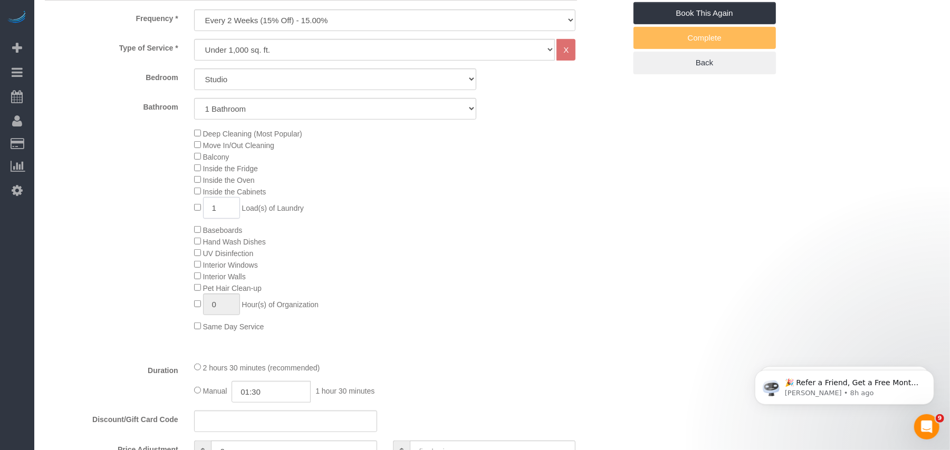
drag, startPoint x: 221, startPoint y: 222, endPoint x: 163, endPoint y: 228, distance: 58.4
click at [163, 228] on div "Deep Cleaning (Most Popular) Move In/Out Cleaning Balcony Inside the Fridge Ins…" at bounding box center [335, 230] width 596 height 205
type input "2"
select select "spot51"
type input "02:30"
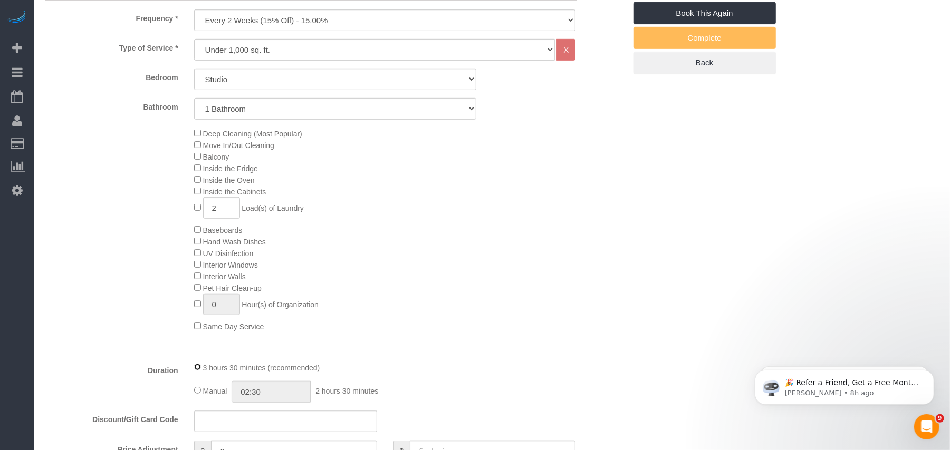
select select "spot101"
type input "03:30"
click at [194, 373] on div "3 hours 30 minutes (recommended)" at bounding box center [385, 368] width 382 height 12
click at [349, 325] on div "Deep Cleaning (Most Popular) Move In/Out Cleaning Balcony Inside the Fridge Ins…" at bounding box center [409, 230] width 447 height 205
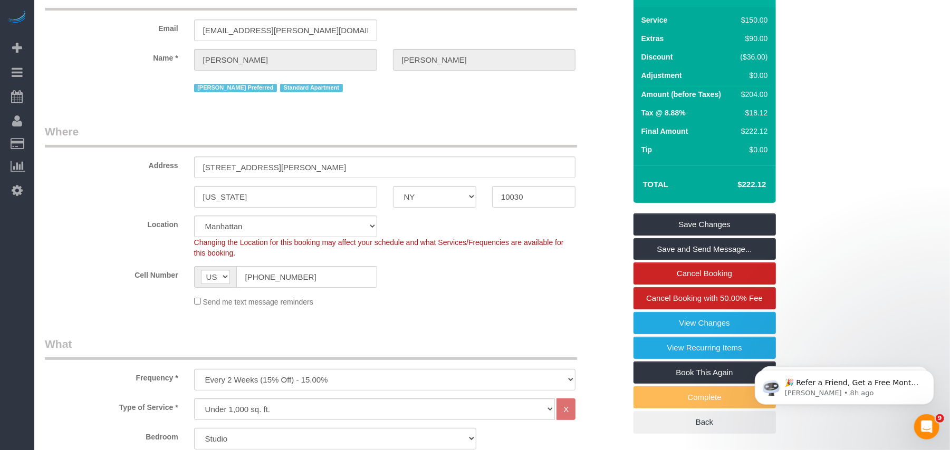
scroll to position [0, 0]
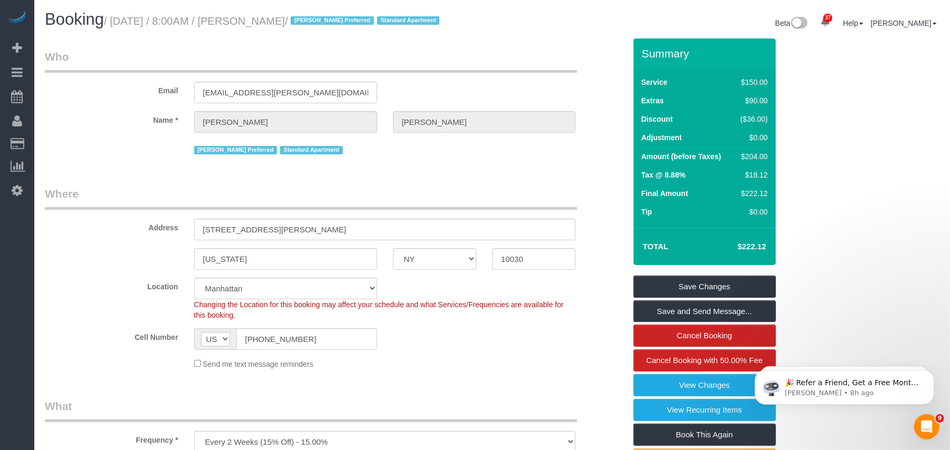
drag, startPoint x: 342, startPoint y: 21, endPoint x: 117, endPoint y: 18, distance: 225.2
click at [117, 18] on small "/ [DATE] / 8:00AM / [PERSON_NAME] / [PERSON_NAME] Preferred Standard Apartment" at bounding box center [273, 21] width 339 height 12
copy small "[DATE] / 8:00AM / [PERSON_NAME]"
click at [330, 28] on h1 "Booking / [DATE] / 8:00AM / [PERSON_NAME] / [PERSON_NAME] Preferred Standard Ap…" at bounding box center [264, 20] width 439 height 18
drag, startPoint x: 336, startPoint y: 20, endPoint x: 157, endPoint y: 39, distance: 179.8
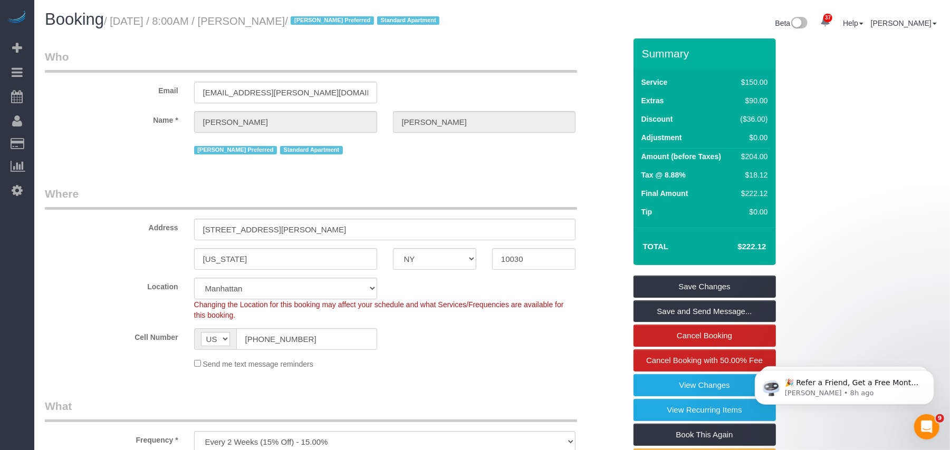
click at [157, 28] on h1 "Booking / [DATE] / 8:00AM / [PERSON_NAME] / [PERSON_NAME] Preferred Standard Ap…" at bounding box center [264, 20] width 439 height 18
click at [342, 28] on h1 "Booking / [DATE] / 8:00AM / [PERSON_NAME] / [PERSON_NAME] Preferred Standard Ap…" at bounding box center [264, 20] width 439 height 18
drag, startPoint x: 338, startPoint y: 22, endPoint x: 118, endPoint y: 18, distance: 219.9
click at [118, 18] on small "/ [DATE] / 8:00AM / [PERSON_NAME] / [PERSON_NAME] Preferred Standard Apartment" at bounding box center [273, 21] width 339 height 12
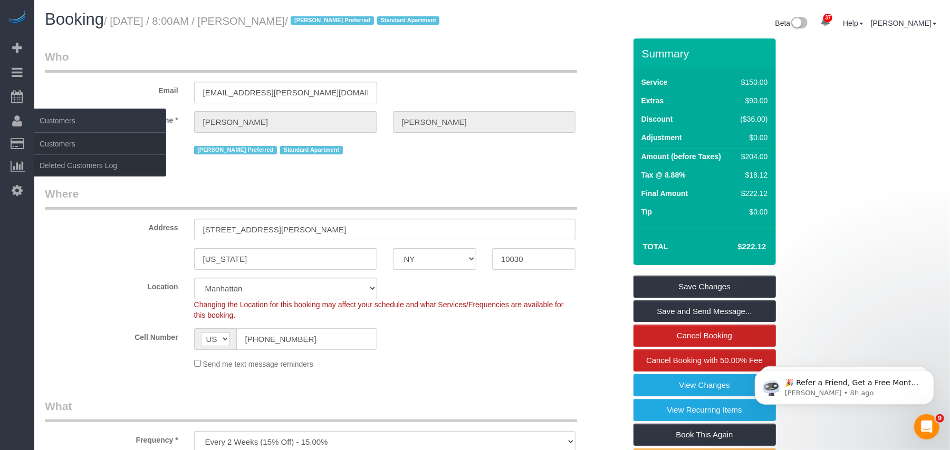
copy small "[DATE] / 8:00AM / [PERSON_NAME]"
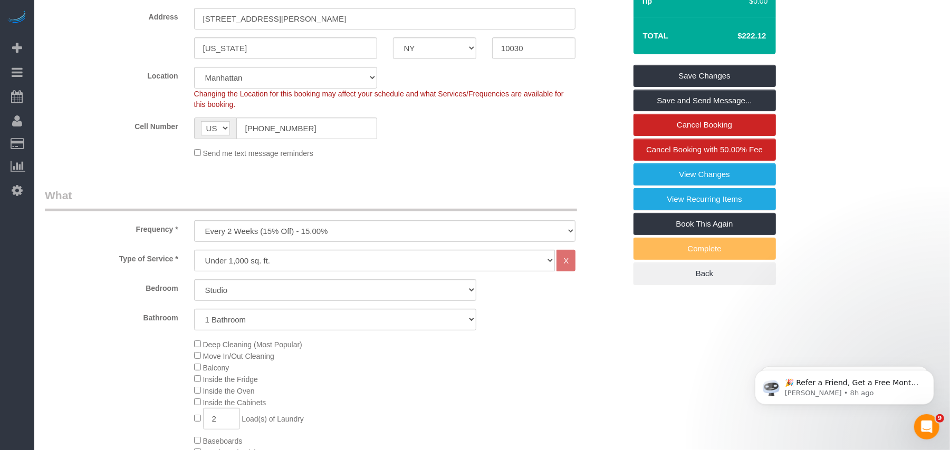
scroll to position [70, 0]
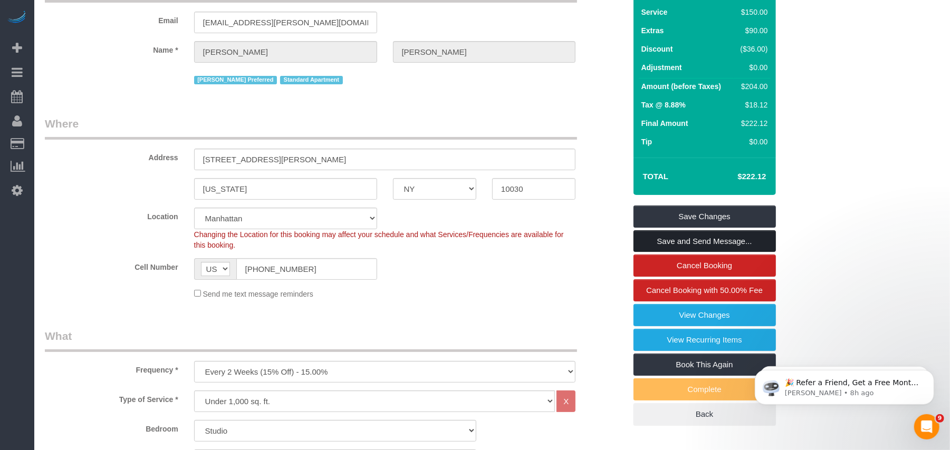
drag, startPoint x: 669, startPoint y: 256, endPoint x: 488, endPoint y: 159, distance: 205.1
click at [669, 253] on link "Save and Send Message..." at bounding box center [704, 241] width 142 height 22
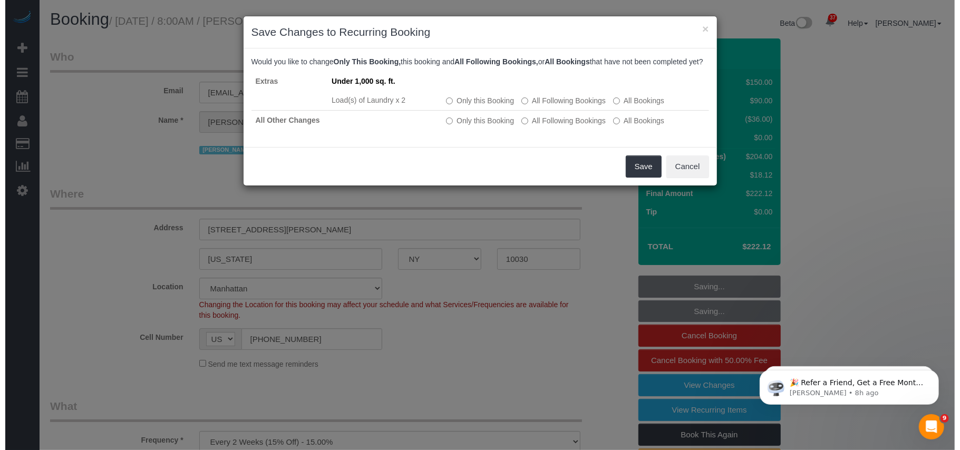
scroll to position [281, 0]
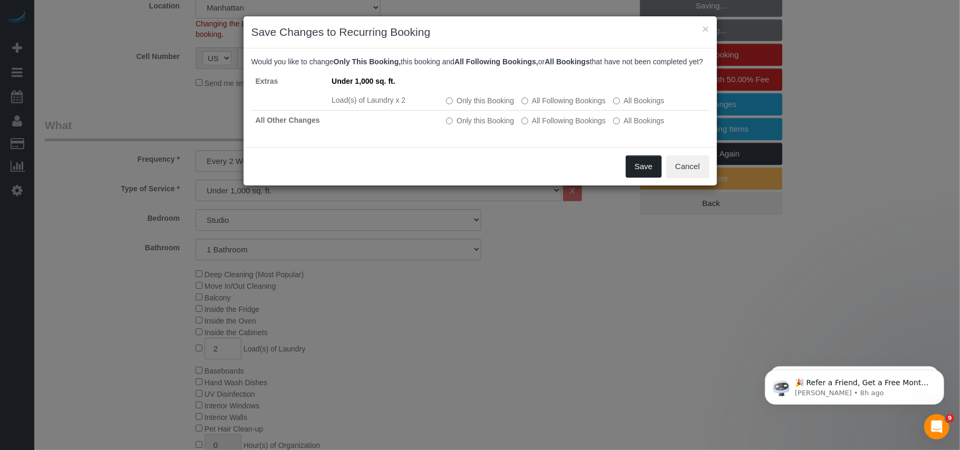
click at [629, 176] on button "Save" at bounding box center [644, 167] width 36 height 22
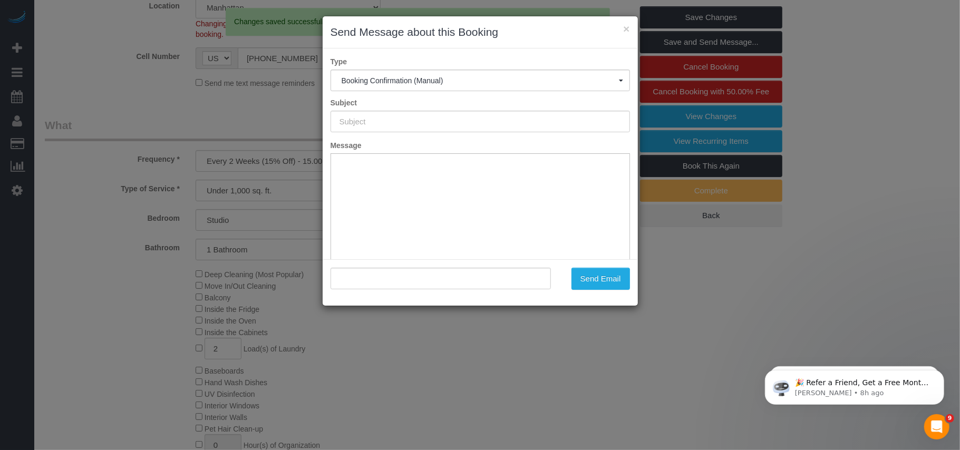
type input "Cleaning Confirmed for [DATE] 8:00am"
type input ""[PERSON_NAME]" <[PERSON_NAME][EMAIL_ADDRESS][DOMAIN_NAME]>"
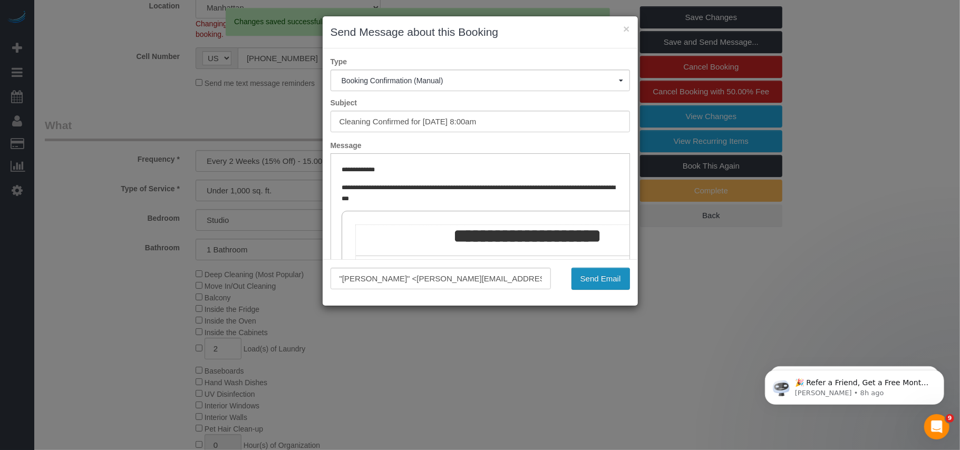
scroll to position [0, 0]
click at [589, 279] on button "Send Email" at bounding box center [601, 279] width 59 height 22
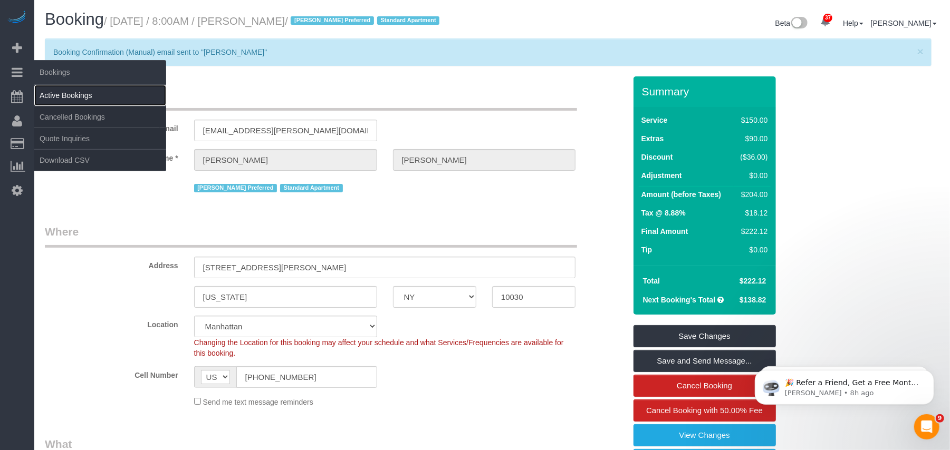
click at [74, 93] on link "Active Bookings" at bounding box center [100, 95] width 132 height 21
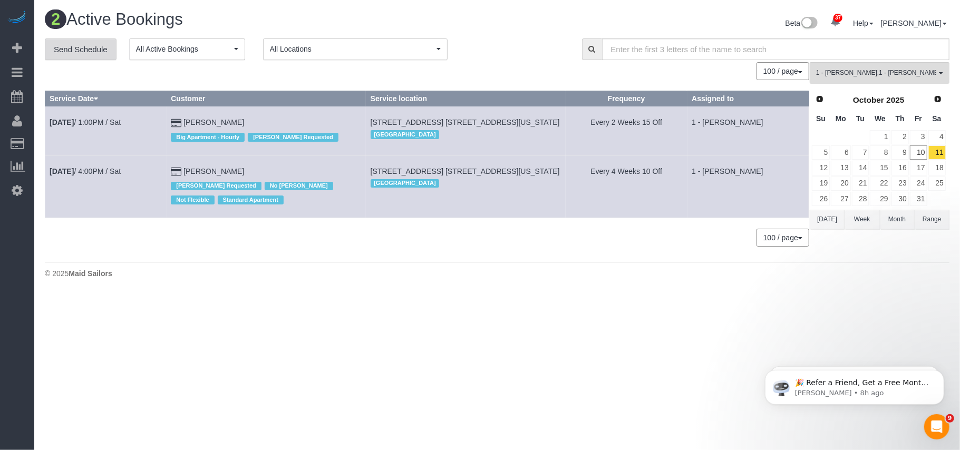
click at [85, 52] on link "Send Schedule" at bounding box center [81, 49] width 72 height 22
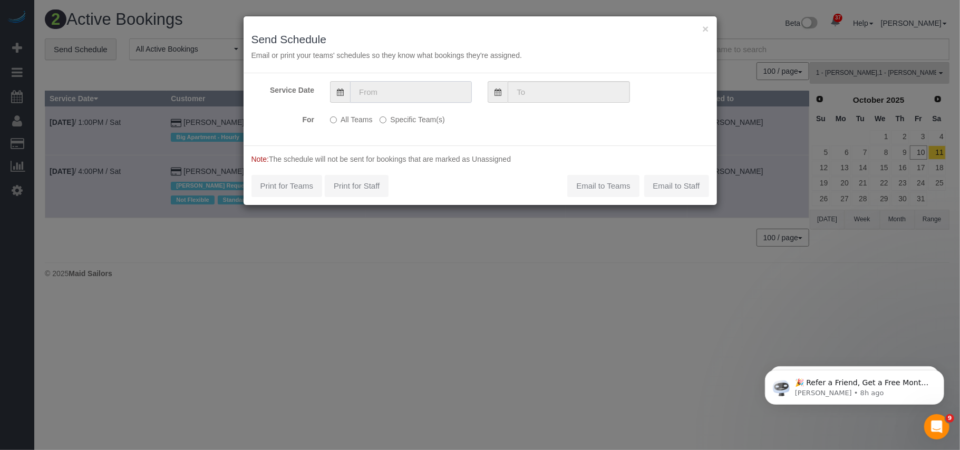
click at [412, 91] on input "text" at bounding box center [411, 92] width 122 height 22
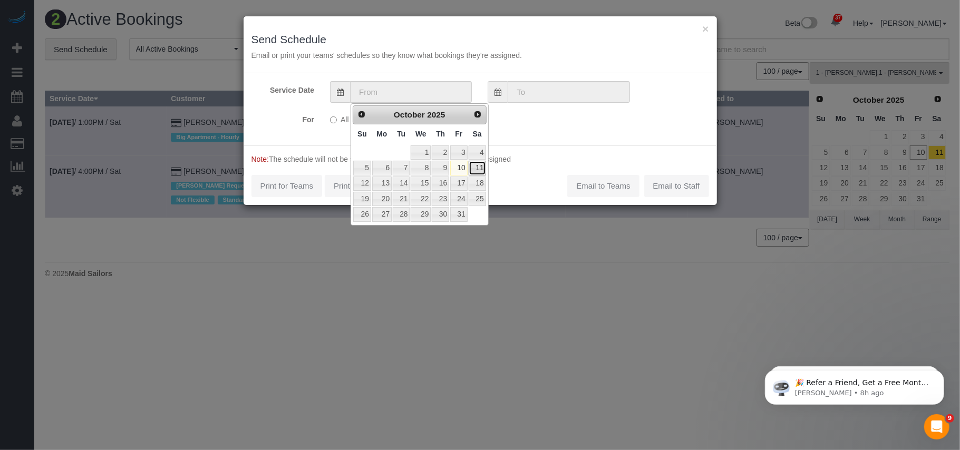
click at [476, 173] on link "11" at bounding box center [477, 168] width 17 height 14
type input "[DATE]"
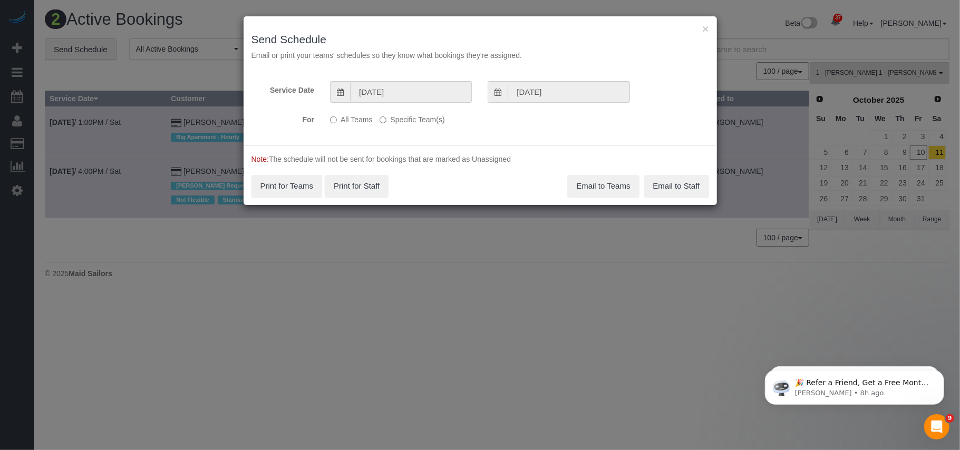
click at [397, 123] on label "Specific Team(s)" at bounding box center [412, 118] width 65 height 14
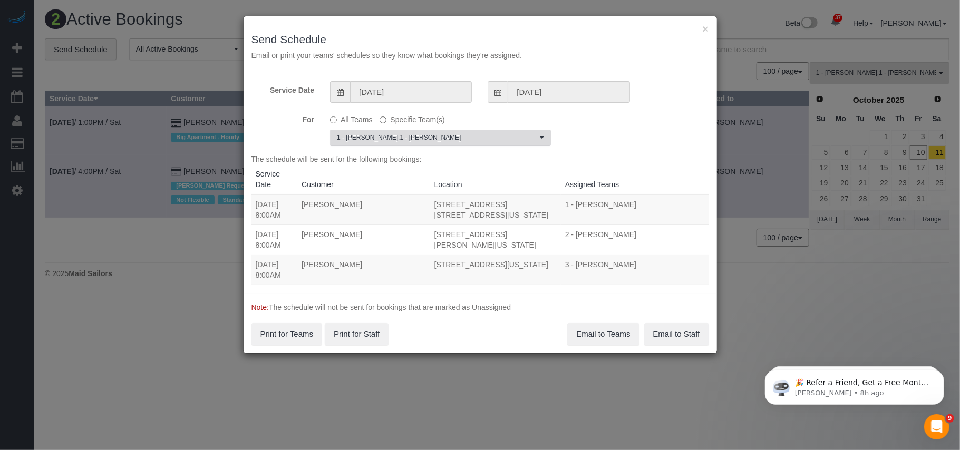
click at [398, 139] on span "1 - [PERSON_NAME] , 1 - [PERSON_NAME]" at bounding box center [437, 137] width 200 height 9
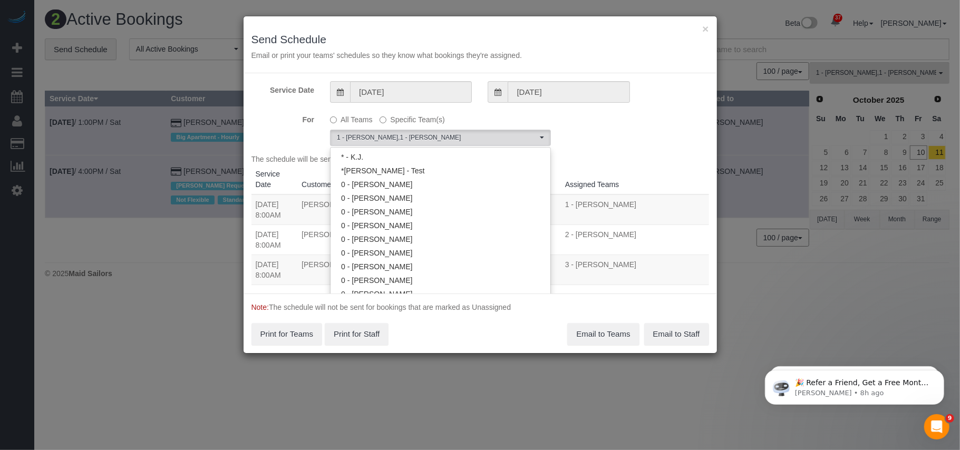
scroll to position [412, 0]
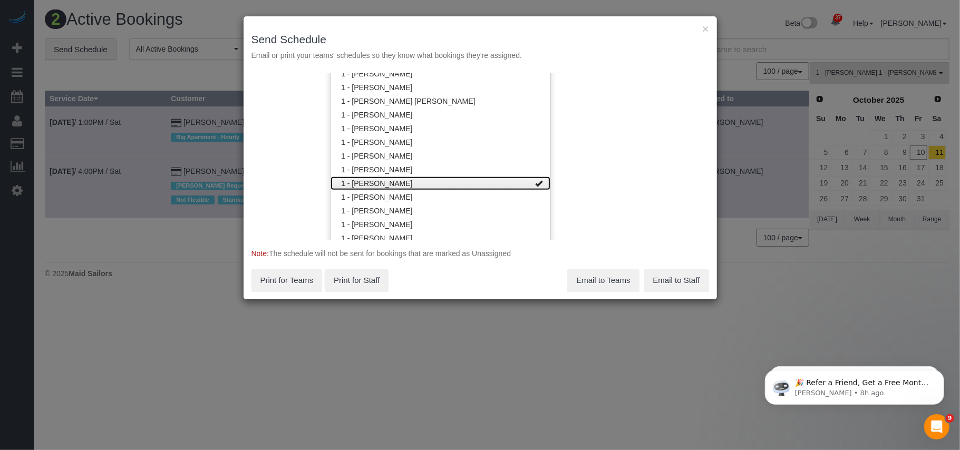
click at [459, 185] on link "1 - [PERSON_NAME]" at bounding box center [441, 184] width 220 height 14
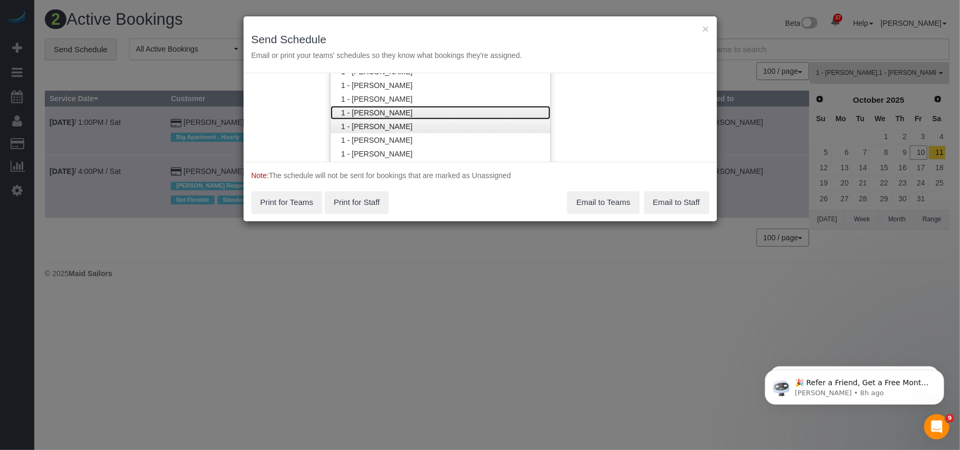
scroll to position [553, 0]
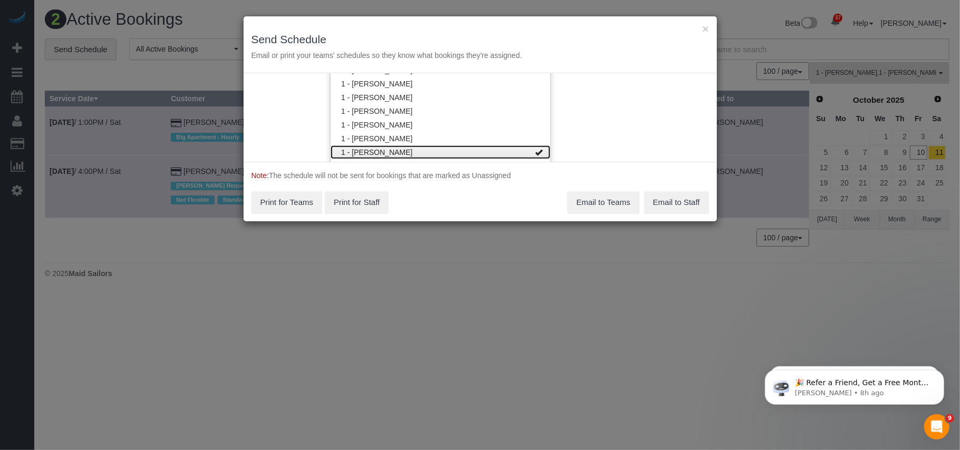
click at [477, 147] on link "1 - [PERSON_NAME]" at bounding box center [441, 153] width 220 height 14
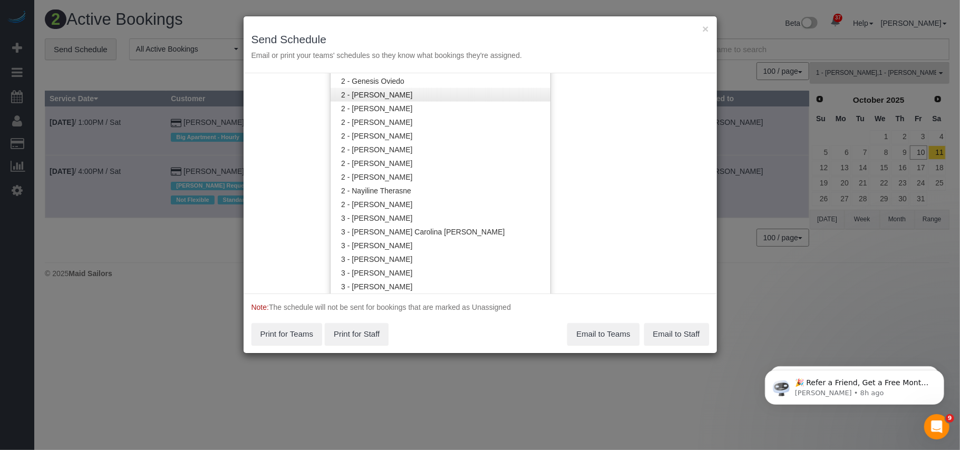
scroll to position [773, 0]
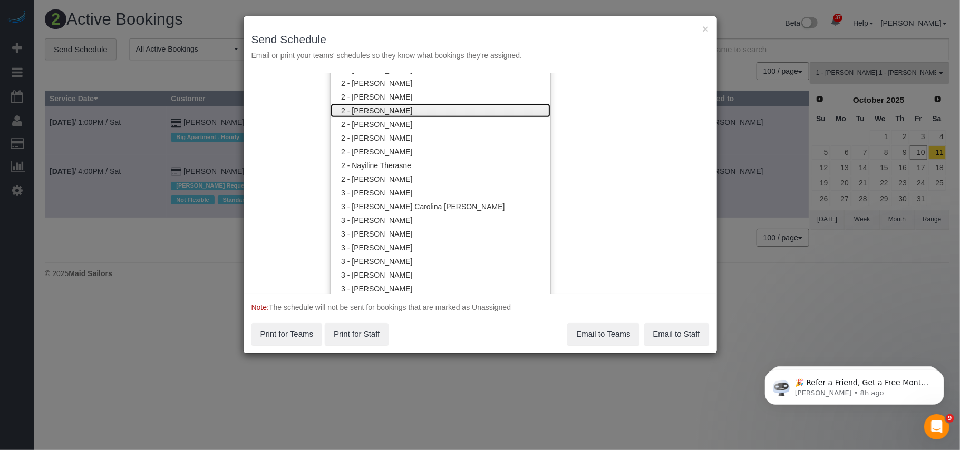
click at [431, 112] on link "2 - [PERSON_NAME]" at bounding box center [441, 111] width 220 height 14
click at [596, 159] on div "Service Date [DATE] [DATE] For All Teams Specific Team(s) 2 - [PERSON_NAME] Cho…" at bounding box center [481, 183] width 474 height 220
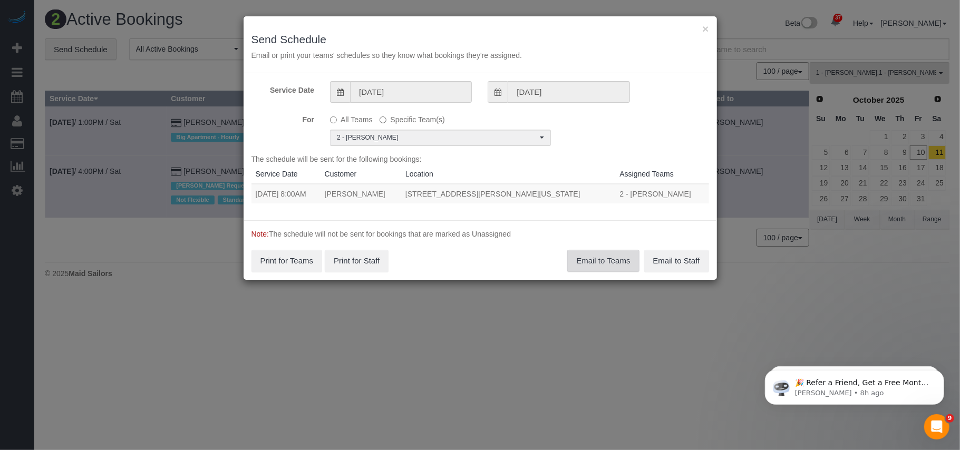
click at [615, 258] on button "Email to Teams" at bounding box center [603, 261] width 72 height 22
